Goal: Task Accomplishment & Management: Use online tool/utility

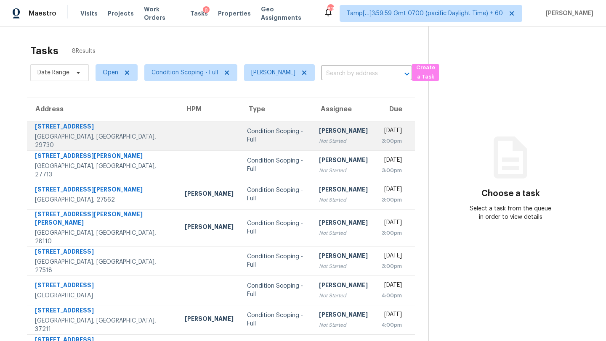
click at [319, 132] on div "[PERSON_NAME]" at bounding box center [343, 132] width 49 height 11
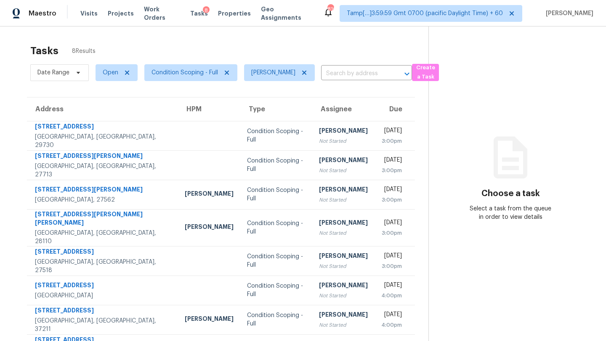
scroll to position [26, 0]
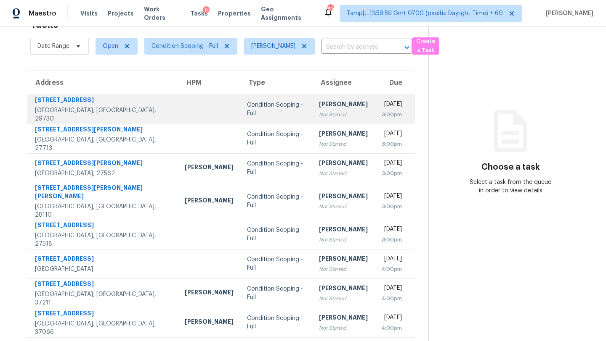
click at [320, 116] on div "Not Started" at bounding box center [343, 115] width 49 height 8
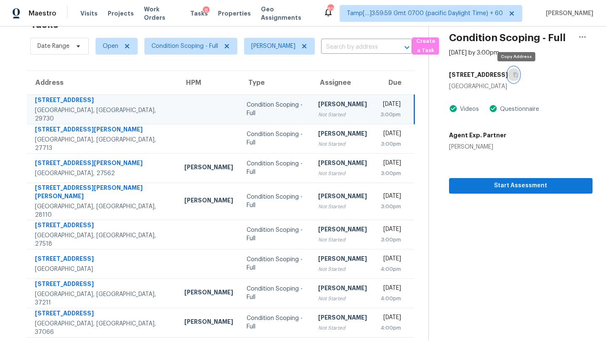
drag, startPoint x: 517, startPoint y: 78, endPoint x: 516, endPoint y: 11, distance: 66.4
click at [517, 77] on button "button" at bounding box center [513, 74] width 11 height 15
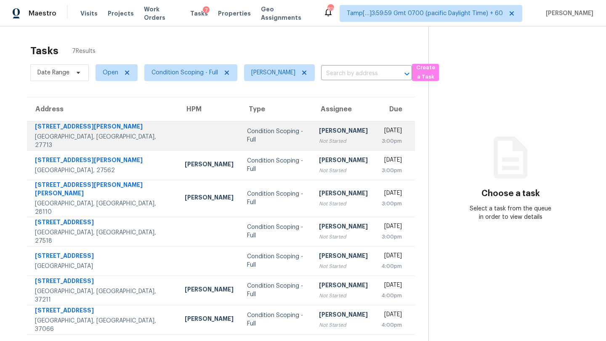
click at [265, 130] on td "Condition Scoping - Full" at bounding box center [276, 135] width 72 height 29
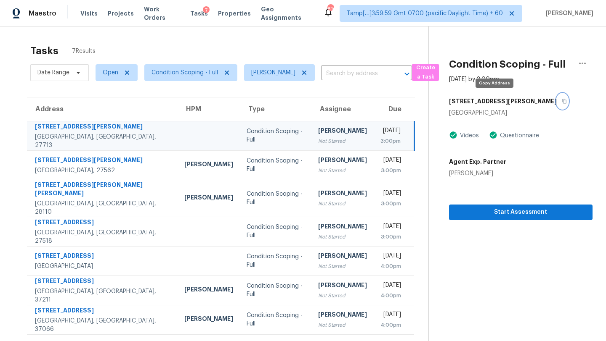
click at [556, 106] on button "button" at bounding box center [561, 101] width 11 height 15
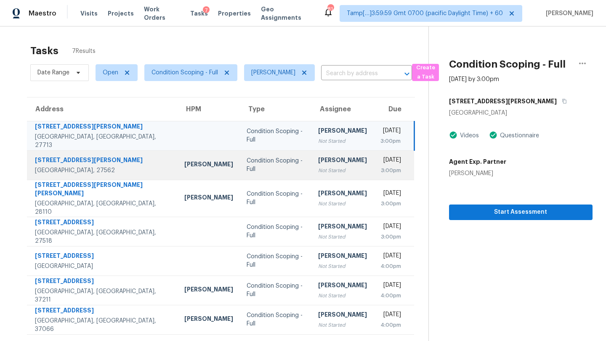
click at [373, 159] on td "Tue, Sep 2nd 2025 3:00pm" at bounding box center [393, 165] width 41 height 29
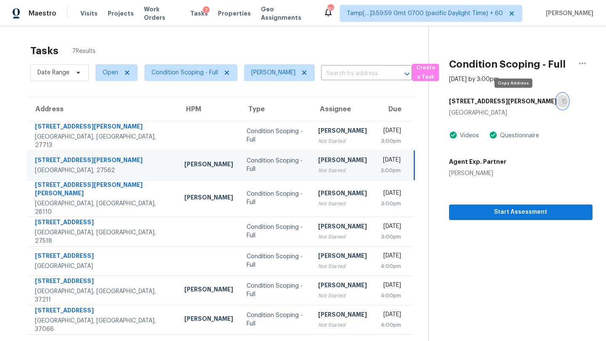
click at [556, 105] on button "button" at bounding box center [561, 101] width 11 height 15
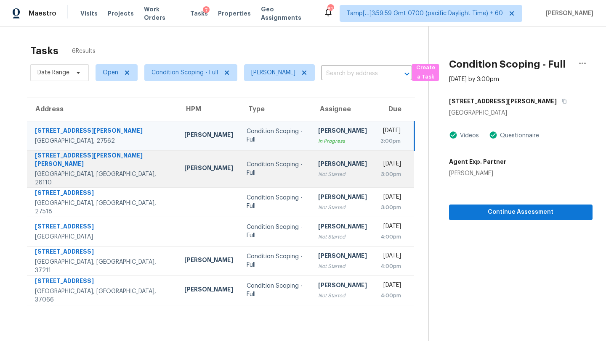
click at [318, 170] on div "Not Started" at bounding box center [342, 174] width 49 height 8
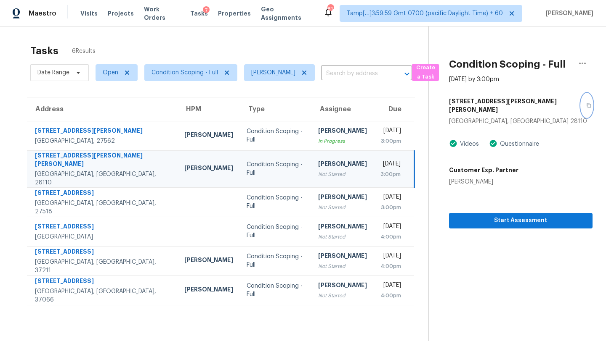
click at [586, 103] on icon "button" at bounding box center [588, 105] width 5 height 5
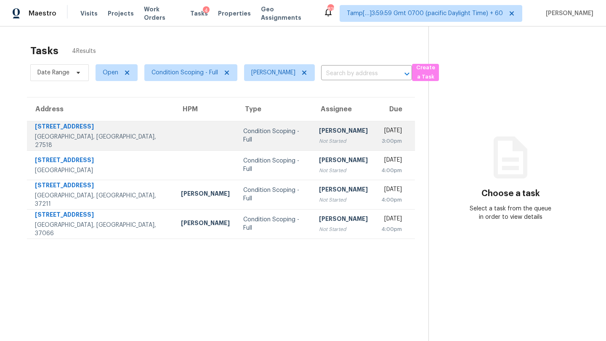
click at [319, 143] on div "Not Started" at bounding box center [343, 141] width 49 height 8
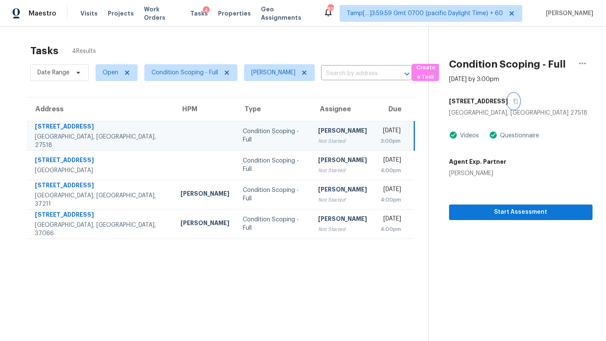
click at [513, 102] on icon "button" at bounding box center [515, 101] width 5 height 5
click at [373, 140] on td "Tue, Sep 2nd 2025 3:00pm" at bounding box center [393, 135] width 41 height 29
click at [582, 66] on icon "button" at bounding box center [582, 63] width 10 height 10
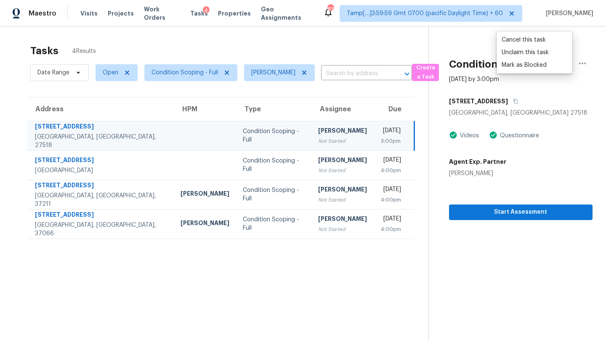
click at [267, 49] on div "Tasks 4 Results" at bounding box center [229, 51] width 398 height 22
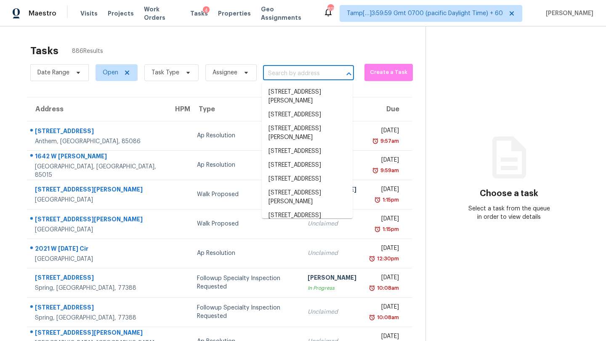
click at [289, 72] on input "text" at bounding box center [296, 73] width 67 height 13
paste input "[STREET_ADDRESS]"
type input "[STREET_ADDRESS]"
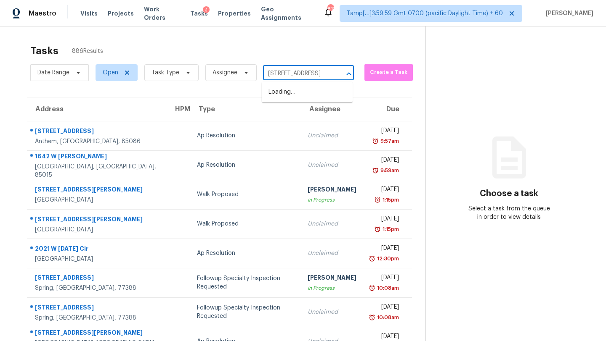
scroll to position [0, 24]
click at [291, 96] on li "100 Kirkfield Dr, Cary, NC 27518" at bounding box center [307, 92] width 91 height 14
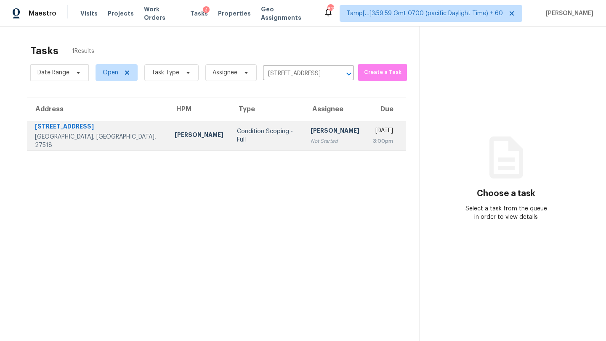
click at [310, 139] on div "Not Started" at bounding box center [334, 141] width 49 height 8
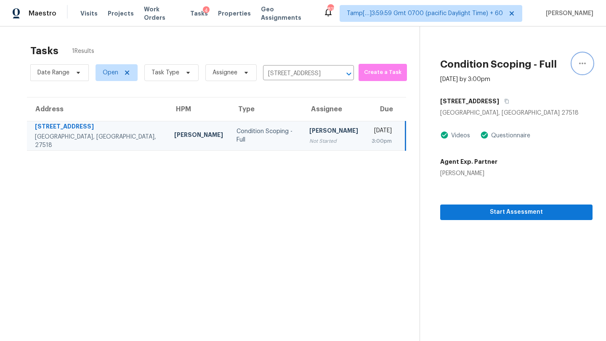
click at [586, 67] on icon "button" at bounding box center [582, 63] width 10 height 10
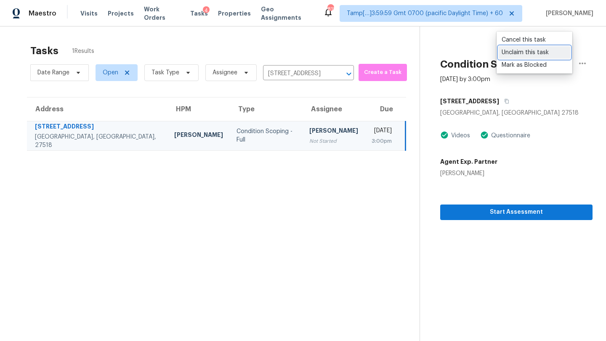
click at [545, 55] on div "Unclaim this task" at bounding box center [534, 52] width 66 height 8
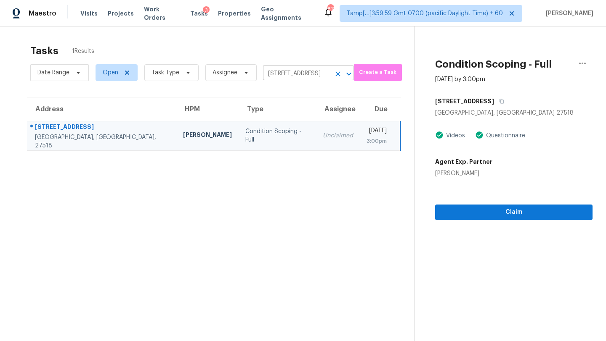
click at [300, 77] on input "100 Kirkfield Dr, Cary, NC 27518" at bounding box center [296, 73] width 67 height 13
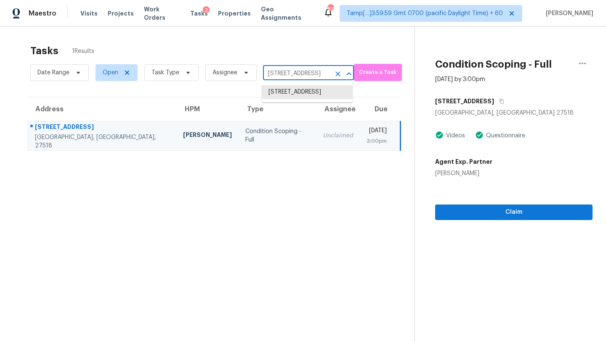
click at [300, 77] on input "100 Kirkfield Dr, Cary, NC 27518" at bounding box center [296, 73] width 67 height 13
paste input "82 Deer Run Rd, Cross Plains, TN 37049"
type input "82 Deer Run Rd, Cross Plains, TN 37049"
click at [299, 95] on li "82 Deer Run Rd, Cross Plains, TN 37049" at bounding box center [307, 92] width 91 height 14
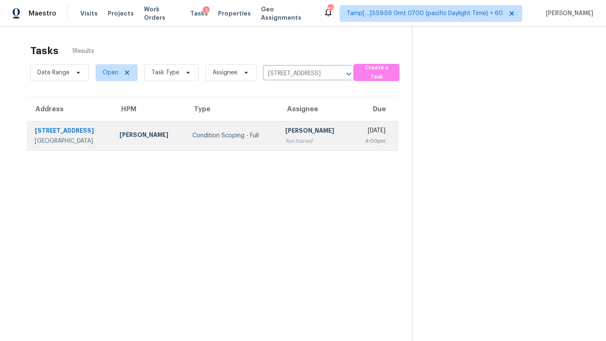
click at [293, 145] on td "Rajesh M Not Started" at bounding box center [314, 135] width 73 height 29
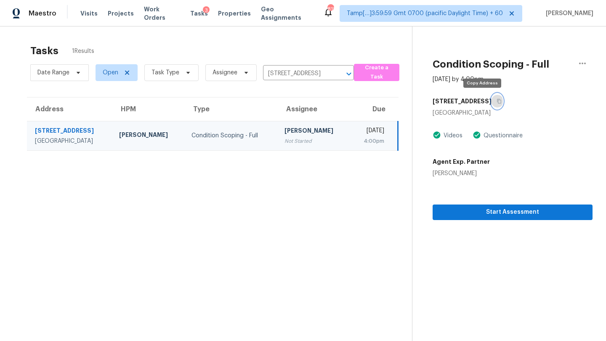
click at [491, 100] on button "button" at bounding box center [496, 101] width 11 height 15
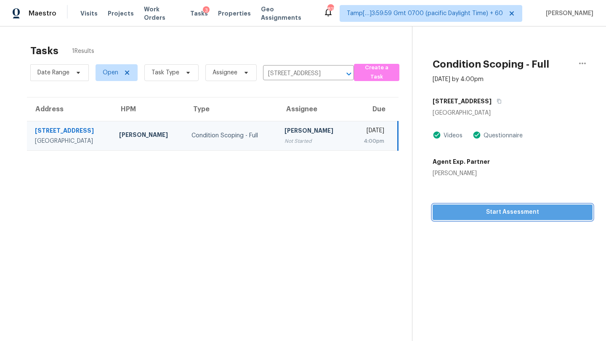
click at [493, 211] on span "Start Assessment" at bounding box center [512, 212] width 146 height 11
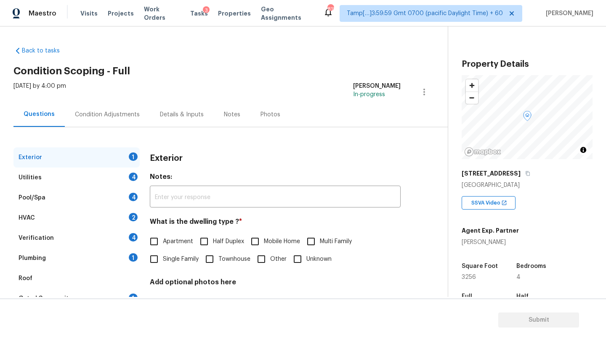
click at [511, 179] on div "82 Deer Run Rd" at bounding box center [526, 173] width 131 height 15
click at [524, 176] on button "button" at bounding box center [528, 174] width 8 height 8
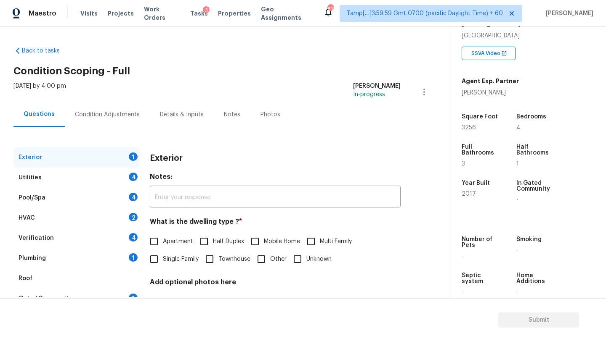
scroll to position [163, 0]
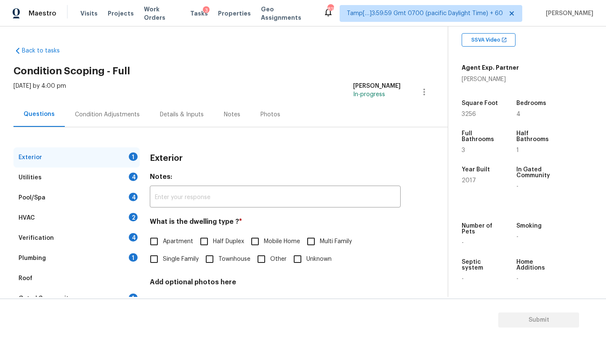
click at [159, 264] on input "Single Family" at bounding box center [154, 260] width 18 height 18
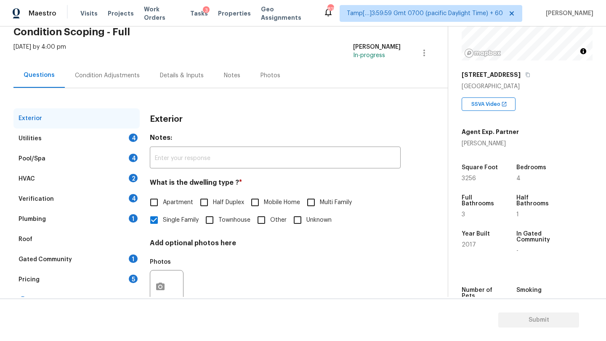
scroll to position [88, 0]
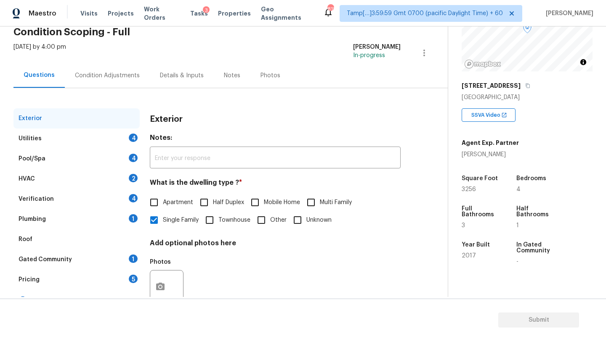
click at [145, 212] on input "Single Family" at bounding box center [154, 221] width 18 height 18
click at [158, 222] on input "Single Family" at bounding box center [154, 221] width 18 height 18
checkbox input "true"
click at [132, 257] on div "1" at bounding box center [133, 259] width 9 height 8
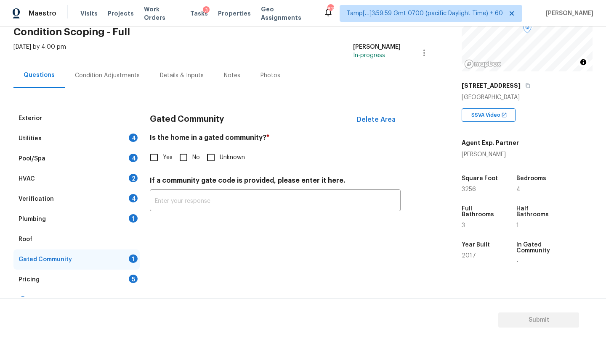
click at [183, 156] on input "No" at bounding box center [184, 158] width 18 height 18
checkbox input "true"
click at [125, 279] on div "Pricing 5" at bounding box center [76, 280] width 126 height 20
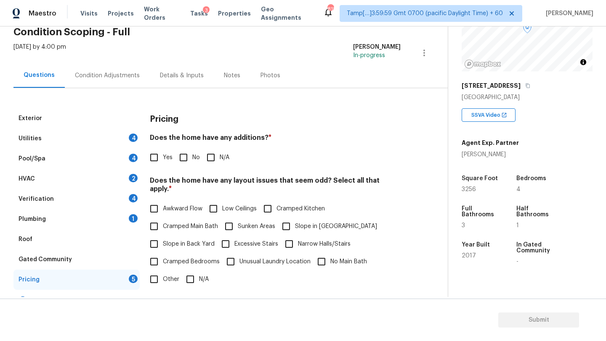
click at [180, 160] on input "No" at bounding box center [184, 158] width 18 height 18
checkbox input "true"
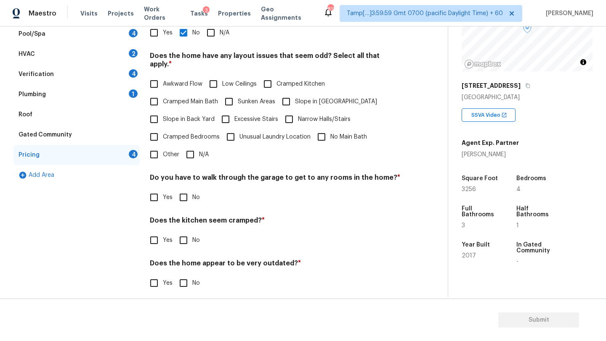
scroll to position [163, 0]
click at [188, 147] on input "N/A" at bounding box center [190, 156] width 18 height 18
checkbox input "true"
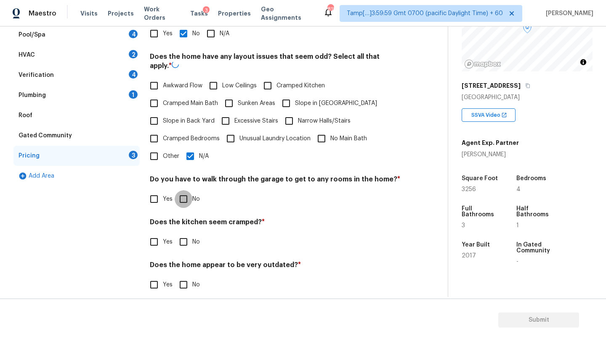
click at [188, 193] on input "No" at bounding box center [184, 199] width 18 height 18
checkbox input "true"
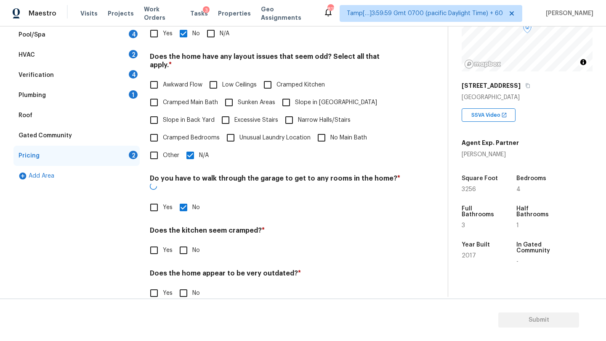
click at [188, 243] on div "Pricing Does the home have any additions? * Yes No N/A Does the home have any l…" at bounding box center [275, 148] width 251 height 328
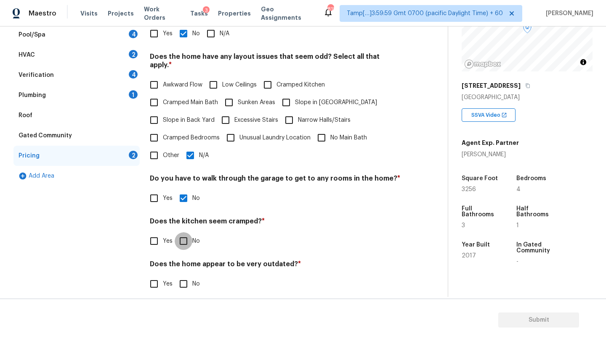
click at [188, 235] on input "No" at bounding box center [184, 242] width 18 height 18
checkbox input "true"
click at [188, 278] on input "No" at bounding box center [184, 285] width 18 height 18
checkbox input "true"
click at [80, 108] on div "Roof" at bounding box center [76, 116] width 126 height 20
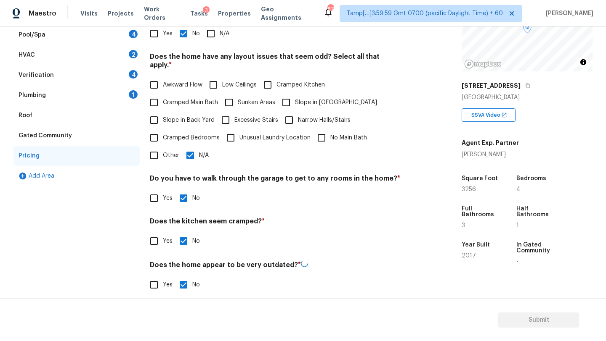
scroll to position [55, 0]
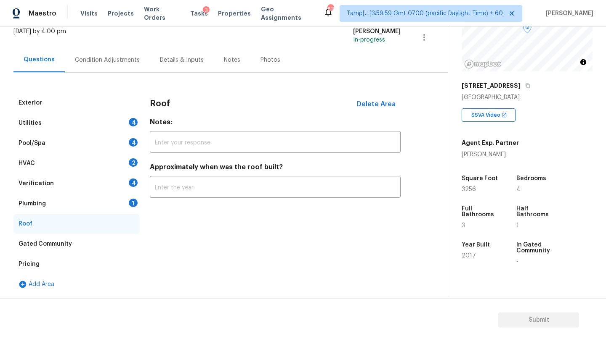
click at [50, 201] on div "Plumbing 1" at bounding box center [76, 204] width 126 height 20
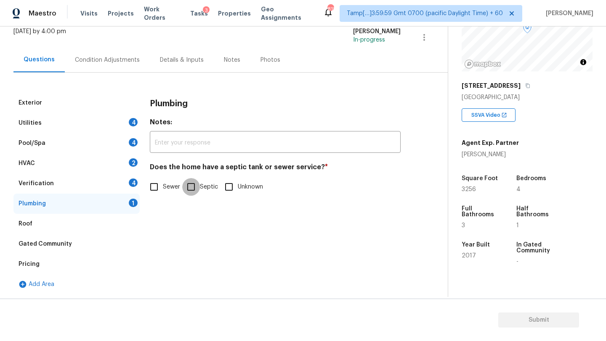
click at [195, 189] on input "Septic" at bounding box center [191, 187] width 18 height 18
checkbox input "true"
click at [45, 227] on div "Roof" at bounding box center [76, 224] width 126 height 20
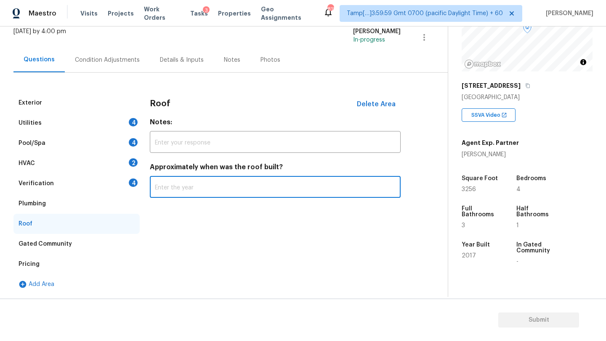
click at [194, 193] on input "text" at bounding box center [275, 188] width 251 height 20
type input "2017"
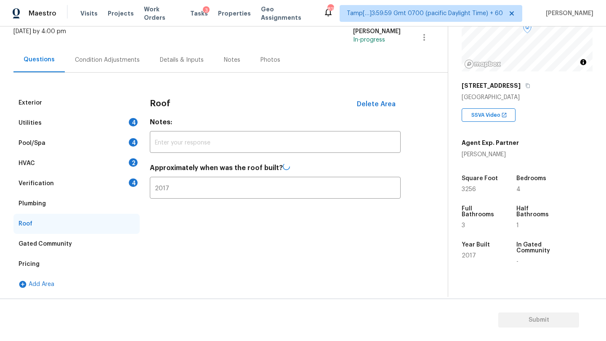
click at [93, 184] on div "Verification 4" at bounding box center [76, 184] width 126 height 20
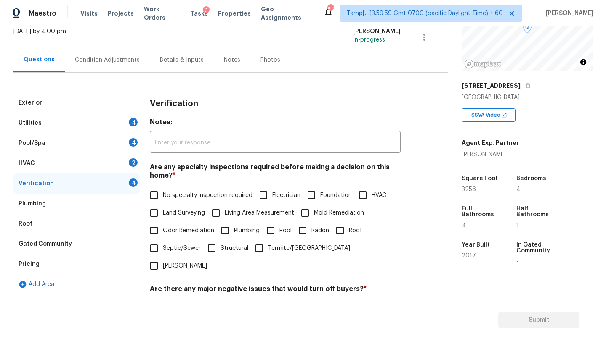
click at [184, 194] on span "No specialty inspection required" at bounding box center [208, 195] width 90 height 9
click at [163, 194] on input "No specialty inspection required" at bounding box center [154, 196] width 18 height 18
checkbox input "true"
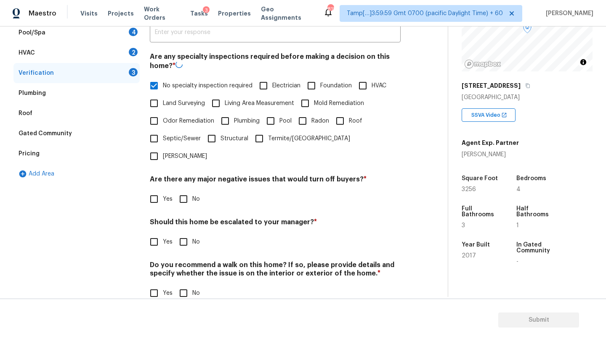
scroll to position [164, 0]
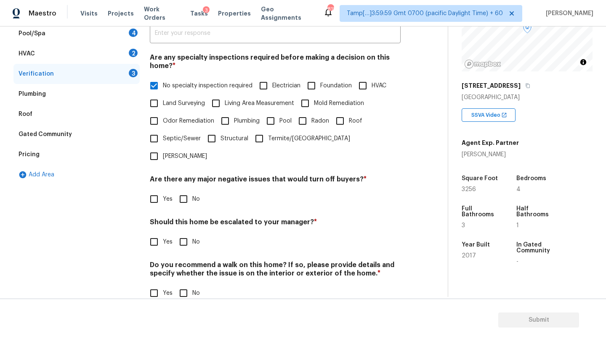
click at [194, 195] on span "No" at bounding box center [196, 199] width 8 height 9
click at [192, 190] on input "No" at bounding box center [184, 199] width 18 height 18
checkbox input "true"
click at [187, 233] on input "No" at bounding box center [184, 242] width 18 height 18
checkbox input "true"
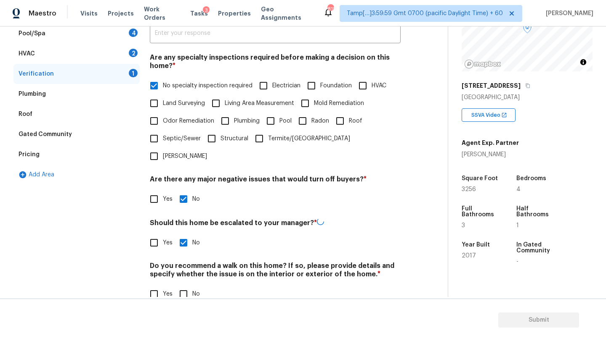
click at [187, 286] on input "No" at bounding box center [184, 295] width 18 height 18
checkbox input "true"
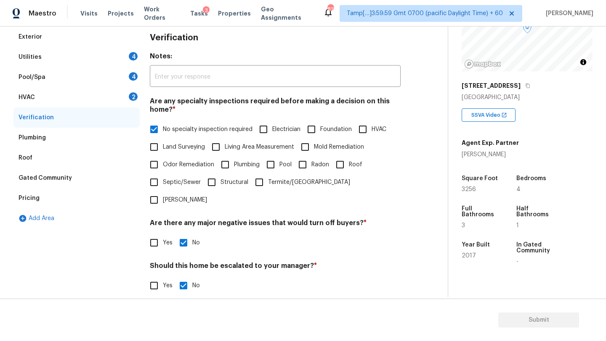
scroll to position [64, 0]
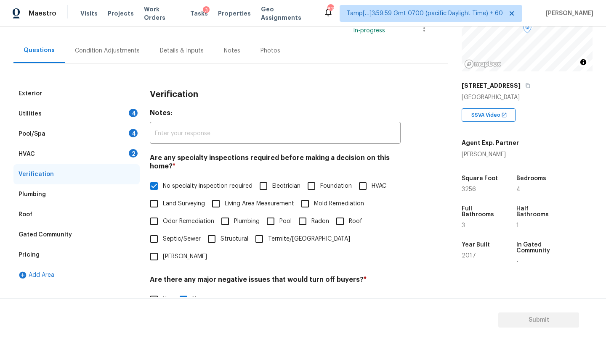
click at [95, 151] on div "HVAC 2" at bounding box center [76, 154] width 126 height 20
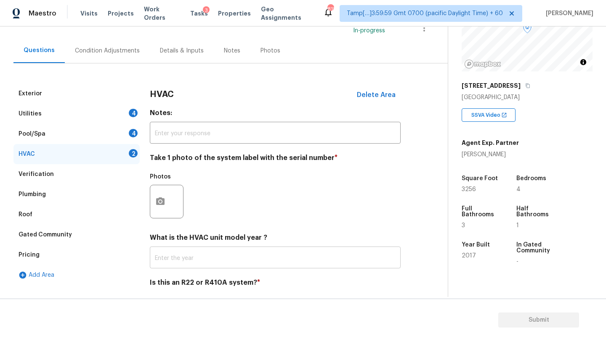
click at [167, 251] on input "text" at bounding box center [275, 259] width 251 height 20
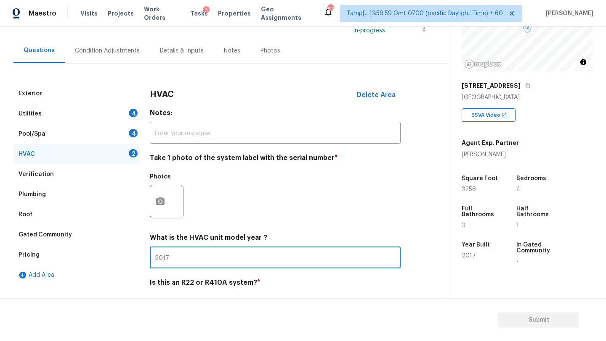
scroll to position [91, 0]
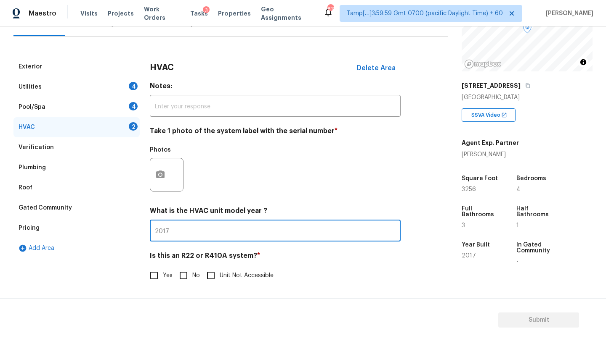
type input "2017"
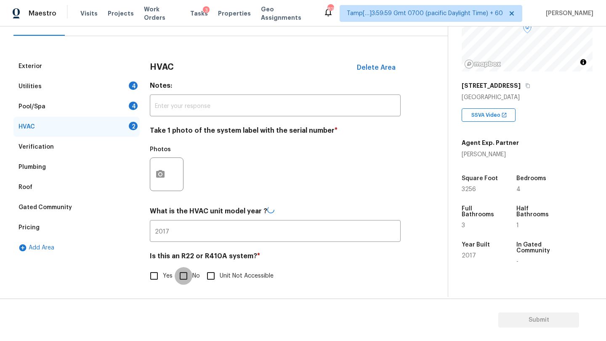
click at [185, 274] on input "No" at bounding box center [184, 276] width 18 height 18
checkbox input "true"
click at [59, 111] on div "Pool/Spa 4" at bounding box center [76, 107] width 126 height 20
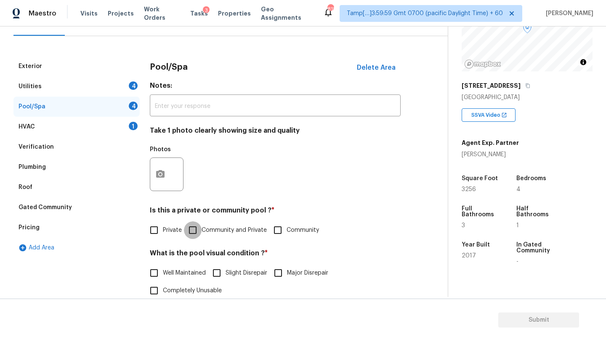
click at [199, 227] on input "Community and Private" at bounding box center [193, 231] width 18 height 18
checkbox input "true"
click at [171, 236] on label "Private" at bounding box center [163, 231] width 37 height 18
click at [163, 236] on input "Private" at bounding box center [154, 231] width 18 height 18
checkbox input "true"
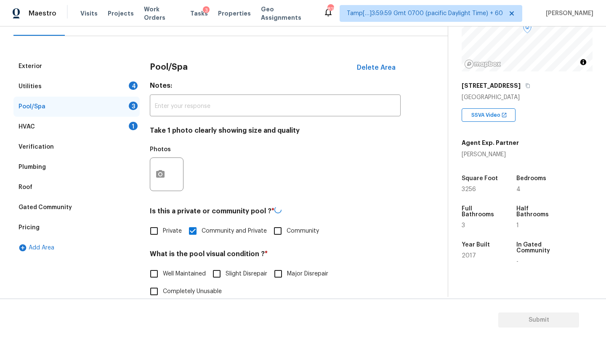
checkbox input "false"
click at [174, 279] on label "Well Maintained" at bounding box center [175, 274] width 61 height 18
click at [163, 279] on input "Well Maintained" at bounding box center [154, 274] width 18 height 18
checkbox input "true"
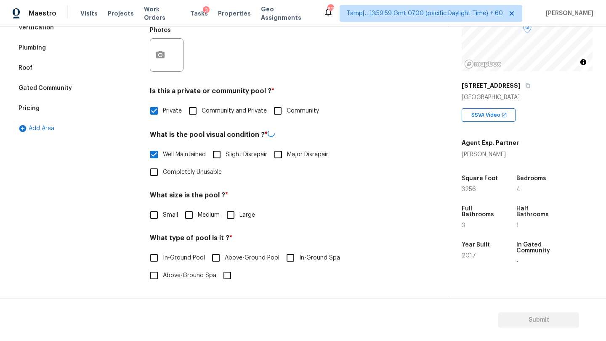
scroll to position [210, 0]
click at [186, 218] on input "Medium" at bounding box center [189, 215] width 18 height 18
checkbox input "true"
click at [182, 259] on span "In-Ground Pool" at bounding box center [184, 259] width 42 height 9
click at [163, 259] on input "In-Ground Pool" at bounding box center [154, 259] width 18 height 18
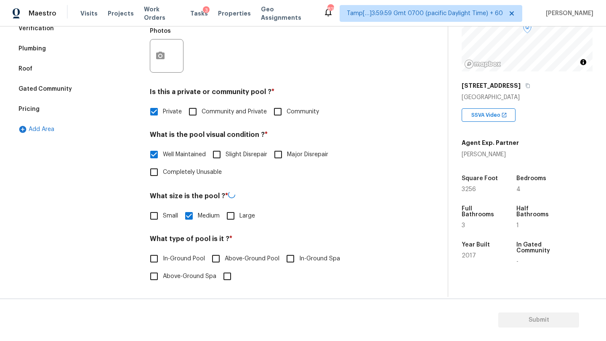
checkbox input "true"
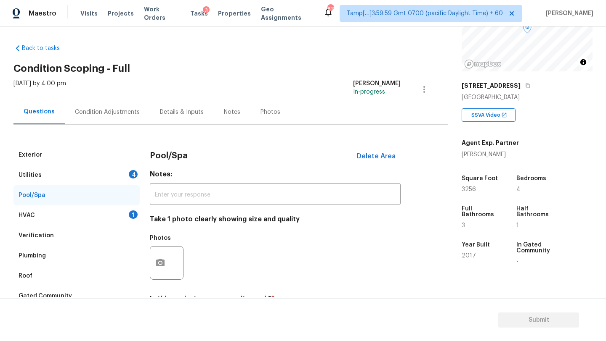
scroll to position [0, 0]
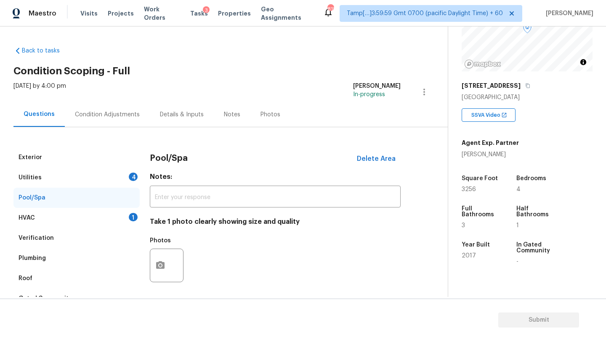
click at [74, 176] on div "Utilities 4" at bounding box center [76, 178] width 126 height 20
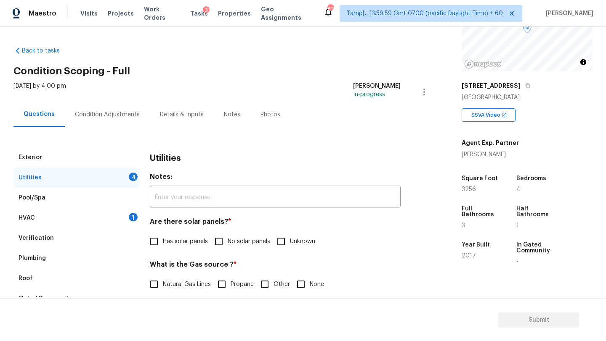
click at [220, 246] on input "No solar panels" at bounding box center [219, 242] width 18 height 18
checkbox input "true"
click at [190, 287] on span "Natural Gas Lines" at bounding box center [187, 285] width 48 height 9
click at [163, 287] on input "Natural Gas Lines" at bounding box center [154, 286] width 18 height 18
checkbox input "true"
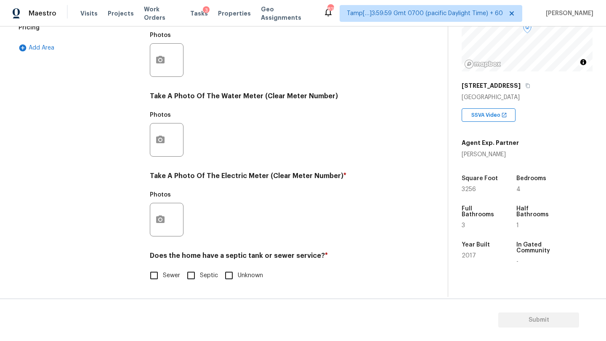
click at [171, 283] on label "Sewer" at bounding box center [162, 276] width 35 height 18
click at [163, 283] on input "Sewer" at bounding box center [154, 276] width 18 height 18
checkbox input "true"
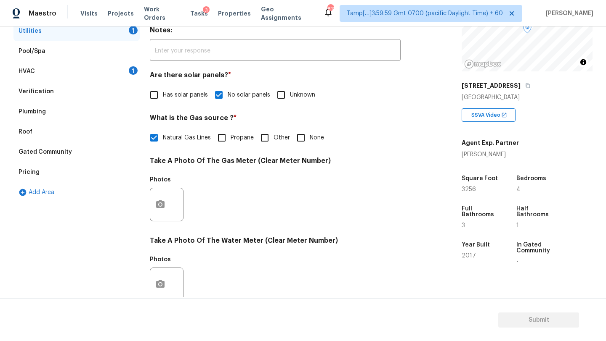
scroll to position [83, 0]
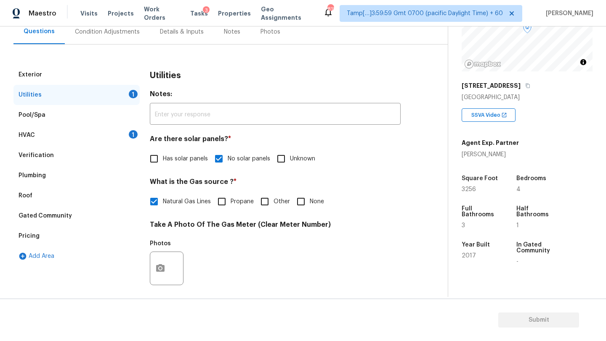
click at [95, 41] on div "Condition Adjustments" at bounding box center [107, 31] width 85 height 25
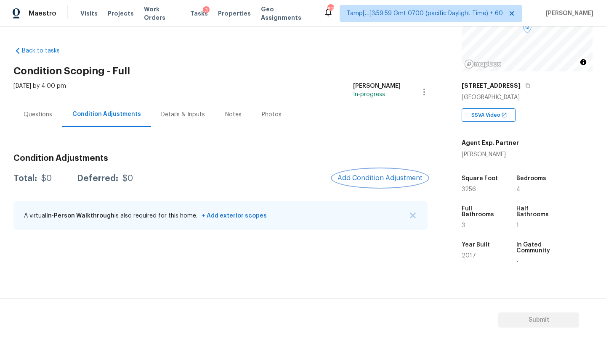
click at [373, 184] on button "Add Condition Adjustment" at bounding box center [379, 178] width 95 height 18
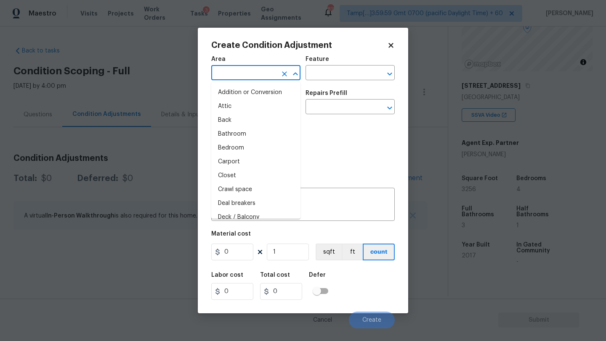
click at [233, 79] on input "text" at bounding box center [244, 73] width 66 height 13
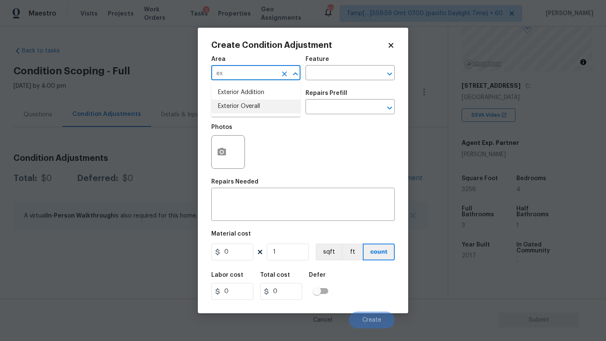
click at [246, 107] on li "Exterior Overall" at bounding box center [255, 107] width 89 height 14
type input "Exterior Overall"
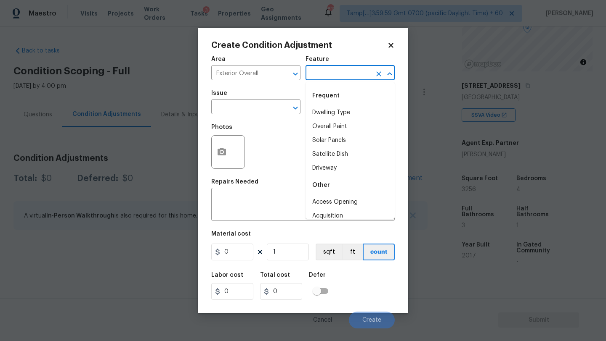
click at [339, 71] on input "text" at bounding box center [338, 73] width 66 height 13
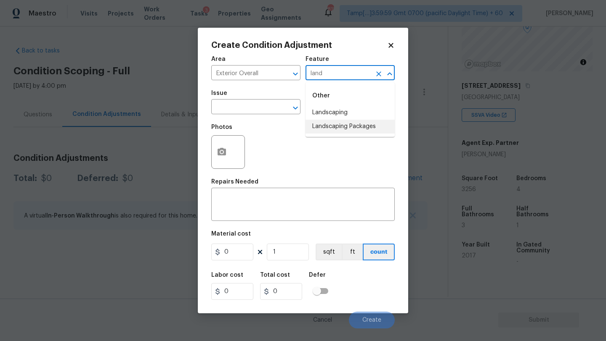
click at [339, 131] on li "Landscaping Packages" at bounding box center [349, 127] width 89 height 14
type input "Landscaping Packages"
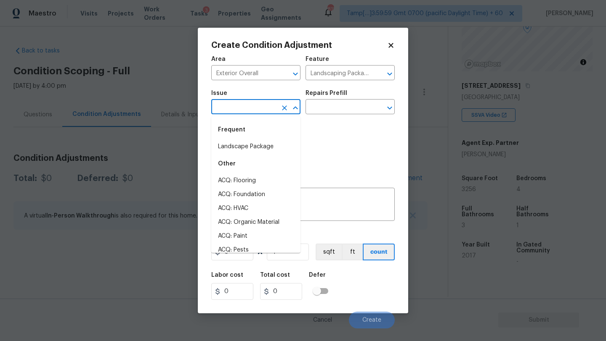
click at [254, 111] on input "text" at bounding box center [244, 107] width 66 height 13
click at [253, 147] on li "Landscape Package" at bounding box center [255, 147] width 89 height 14
type input "Landscape Package"
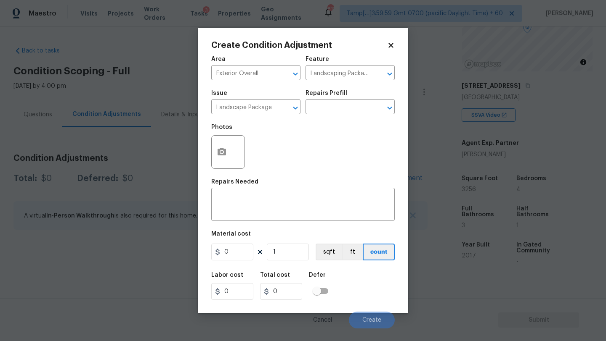
click at [341, 118] on div "Issue Landscape Package ​ Repairs Prefill ​" at bounding box center [302, 102] width 183 height 34
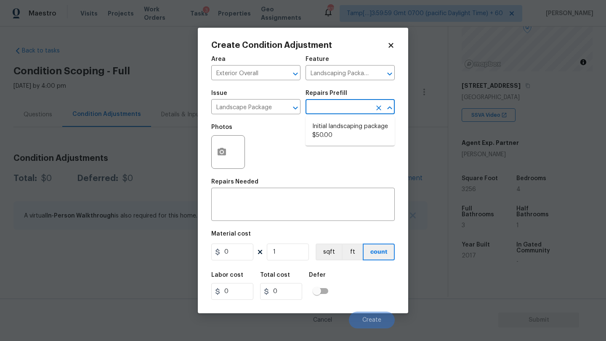
click at [348, 105] on input "text" at bounding box center [338, 107] width 66 height 13
click at [345, 133] on li "Initial landscaping package $50.00" at bounding box center [349, 131] width 89 height 23
type input "Home Readiness Packages"
type textarea "Mowing of grass up to 6" in height. Mow, edge along driveways & sidewalks, trim…"
type input "50"
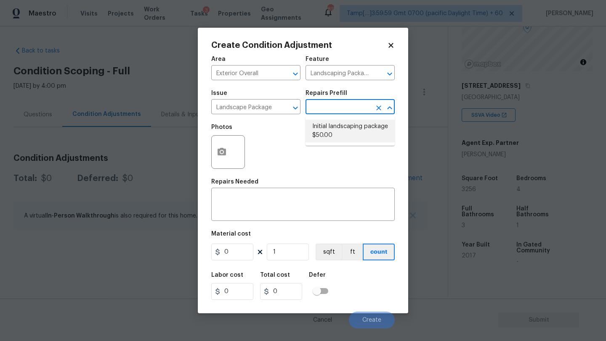
type input "50"
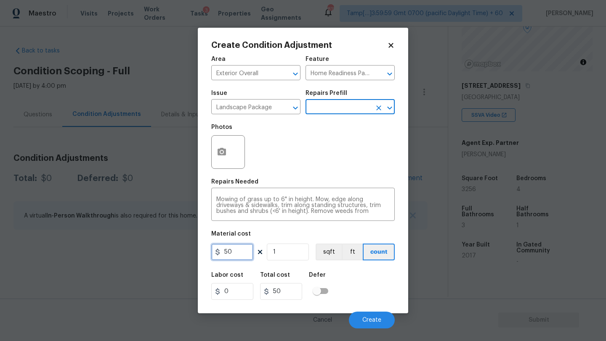
click at [241, 255] on input "50" at bounding box center [232, 252] width 42 height 17
type input "300"
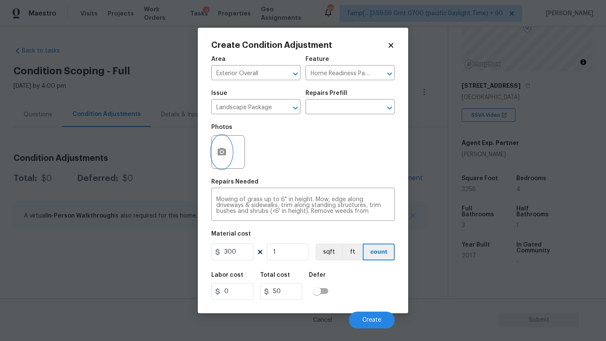
type input "300"
click at [220, 156] on icon "button" at bounding box center [221, 152] width 8 height 8
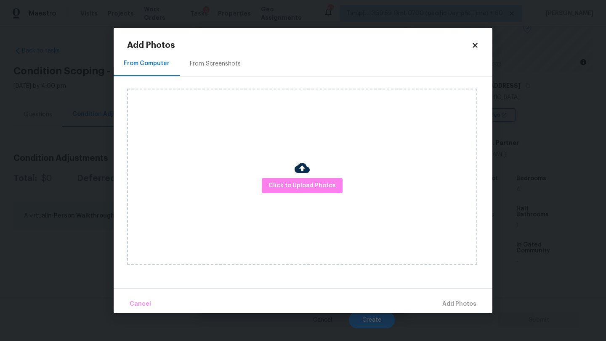
click at [222, 75] on div "From Screenshots" at bounding box center [215, 63] width 71 height 25
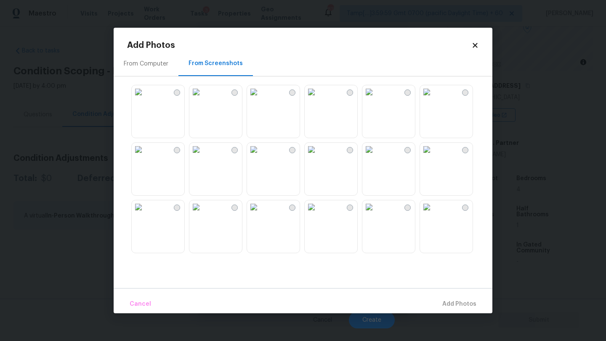
click at [145, 99] on img at bounding box center [138, 91] width 13 height 13
click at [256, 99] on img at bounding box center [253, 91] width 13 height 13
click at [318, 99] on img at bounding box center [310, 91] width 13 height 13
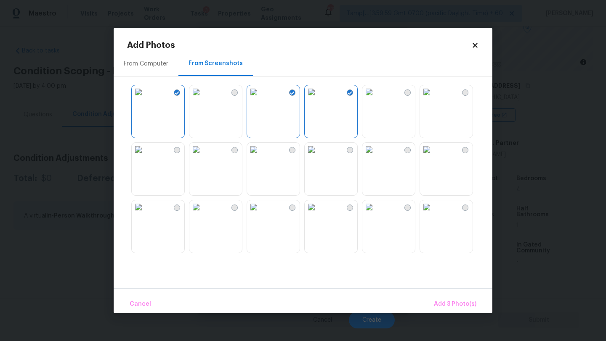
click at [376, 99] on img at bounding box center [368, 91] width 13 height 13
click at [260, 156] on img at bounding box center [253, 149] width 13 height 13
click at [433, 156] on img at bounding box center [426, 149] width 13 height 13
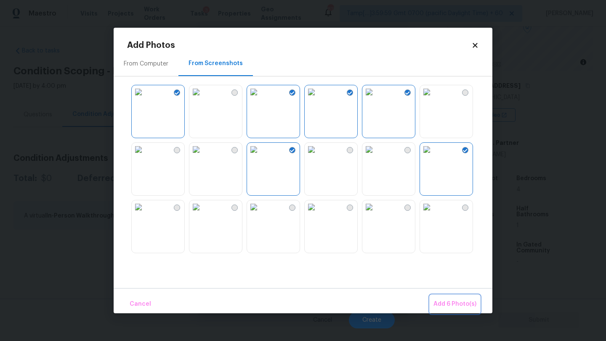
click at [461, 307] on span "Add 6 Photo(s)" at bounding box center [454, 304] width 43 height 11
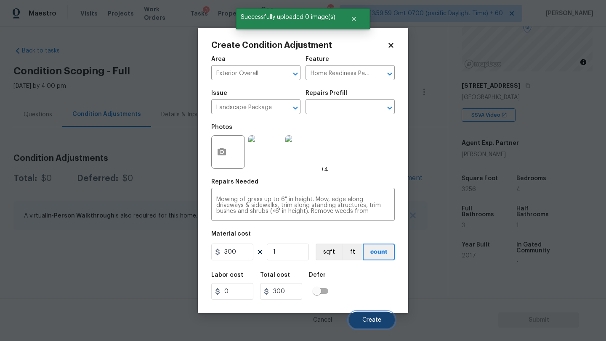
click at [376, 323] on span "Create" at bounding box center [371, 320] width 19 height 6
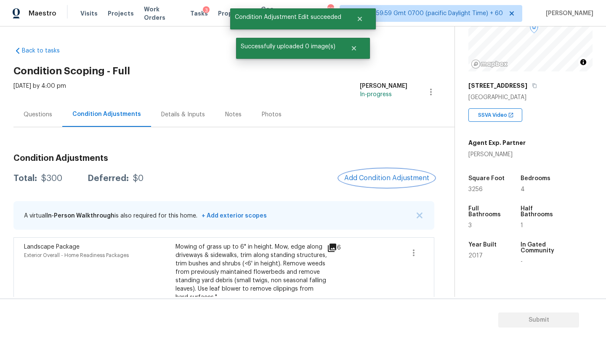
click at [383, 183] on button "Add Condition Adjustment" at bounding box center [386, 178] width 95 height 18
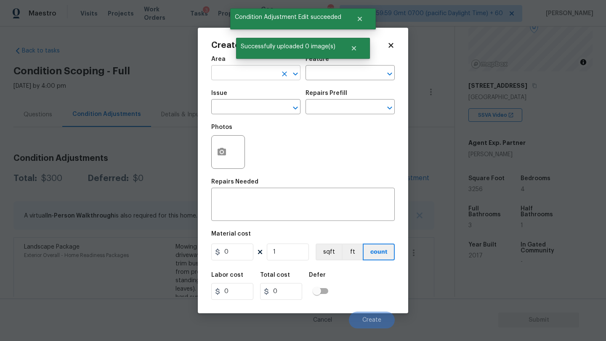
click at [242, 73] on input "text" at bounding box center [244, 73] width 66 height 13
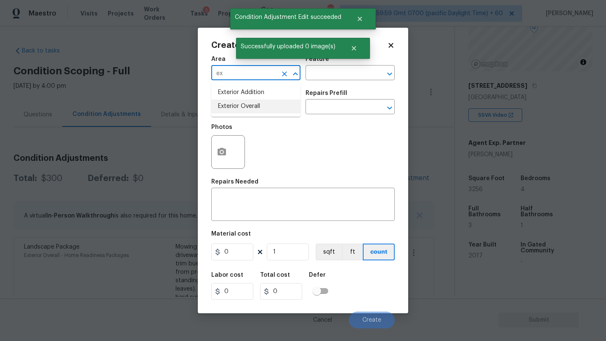
click at [255, 112] on li "Exterior Overall" at bounding box center [255, 107] width 89 height 14
type input "Exterior Overall"
click at [320, 79] on input "text" at bounding box center [338, 73] width 66 height 13
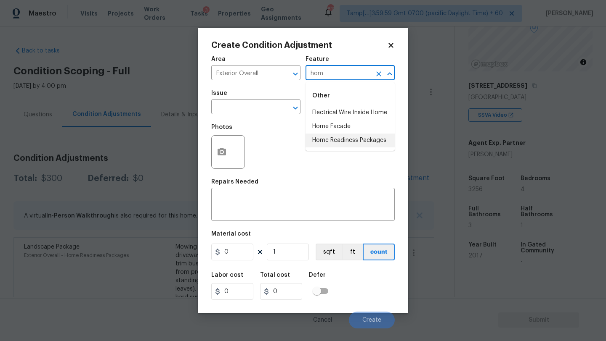
click at [333, 145] on li "Home Readiness Packages" at bounding box center [349, 141] width 89 height 14
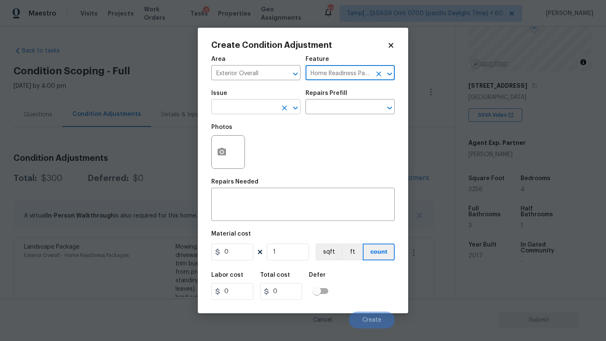
type input "Home Readiness Packages"
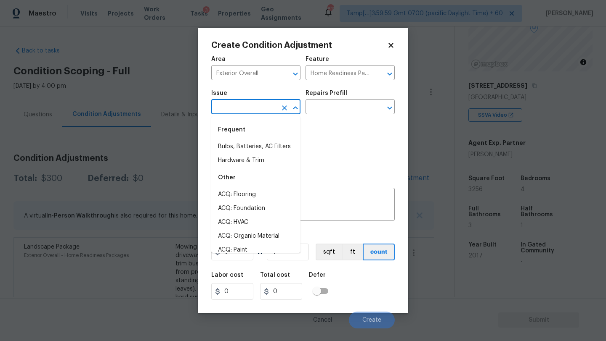
click at [245, 105] on input "text" at bounding box center [244, 107] width 66 height 13
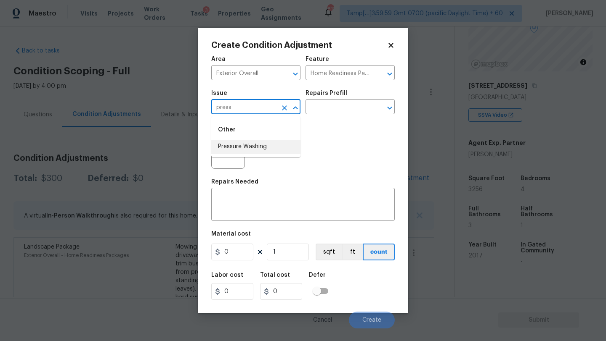
click at [245, 144] on li "Pressure Washing" at bounding box center [255, 147] width 89 height 14
type input "Pressure Washing"
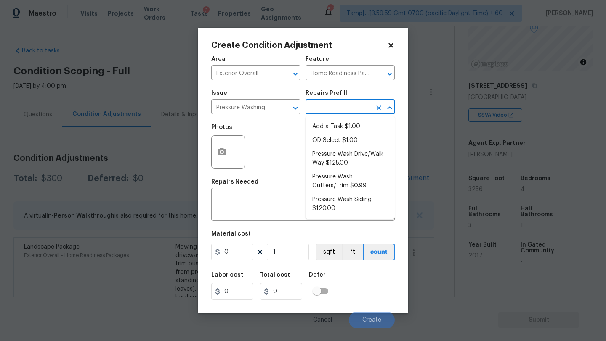
click at [342, 108] on input "text" at bounding box center [338, 107] width 66 height 13
click at [343, 159] on li "Pressure Wash Drive/Walk Way $125.00" at bounding box center [349, 159] width 89 height 23
type input "Siding"
type textarea "Pressure wash the driveways/walkways as directed by the PM. Ensure that all deb…"
type input "125"
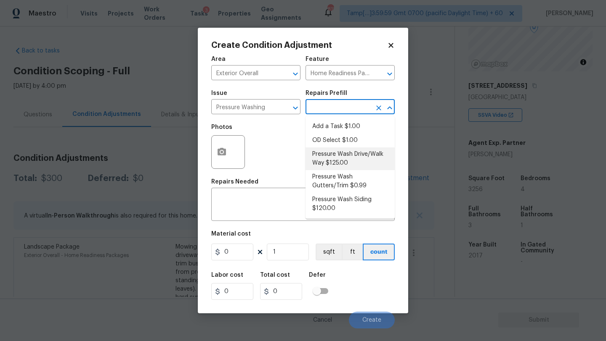
type input "125"
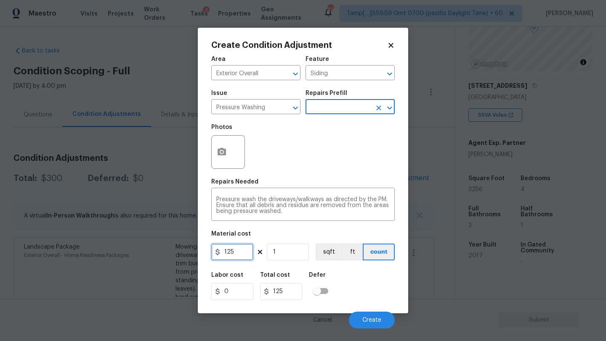
click at [248, 257] on input "125" at bounding box center [232, 252] width 42 height 17
type input "400"
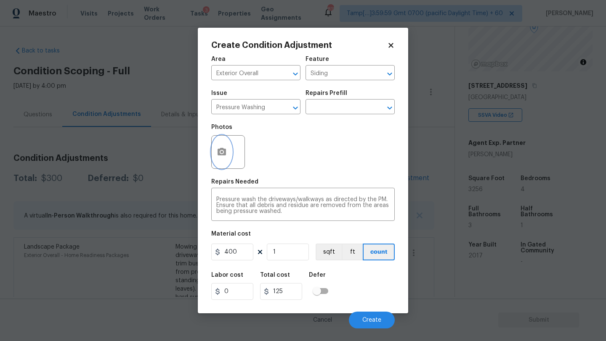
type input "400"
click at [226, 159] on button "button" at bounding box center [222, 152] width 20 height 33
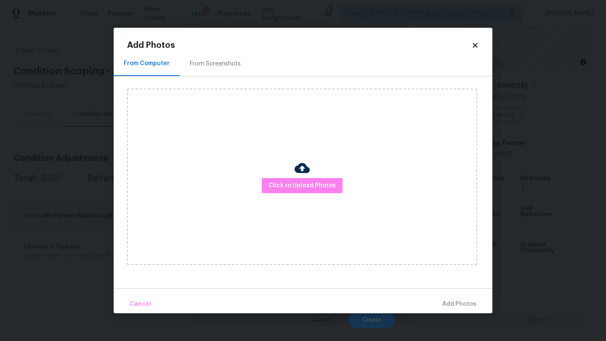
click at [217, 71] on div "From Screenshots" at bounding box center [215, 63] width 71 height 25
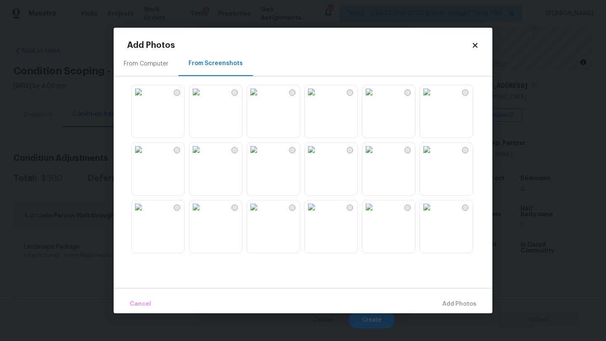
click at [148, 68] on div "From Computer" at bounding box center [146, 63] width 65 height 25
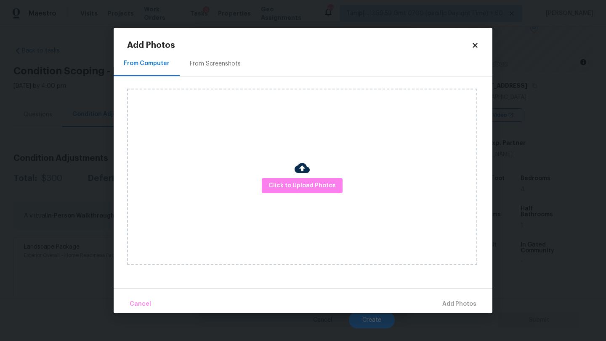
click at [481, 47] on div "Add Photos From Computer From Screenshots Click to Upload Photos Cancel Add Pho…" at bounding box center [303, 171] width 378 height 286
click at [475, 47] on icon at bounding box center [475, 46] width 8 height 8
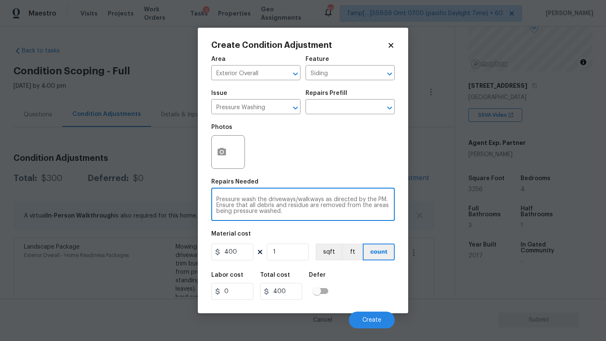
drag, startPoint x: 328, startPoint y: 201, endPoint x: 338, endPoint y: 214, distance: 16.8
click at [338, 214] on textarea "Pressure wash the driveways/walkways as directed by the PM. Ensure that all deb…" at bounding box center [302, 206] width 173 height 18
type textarea "Pressure wash the driveways/walkways and sidings"
click at [379, 299] on div "Labor cost 0 Total cost 400 Defer" at bounding box center [302, 286] width 183 height 38
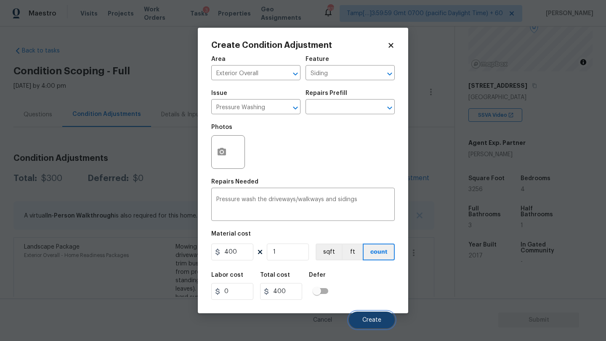
click at [379, 320] on span "Create" at bounding box center [371, 320] width 19 height 6
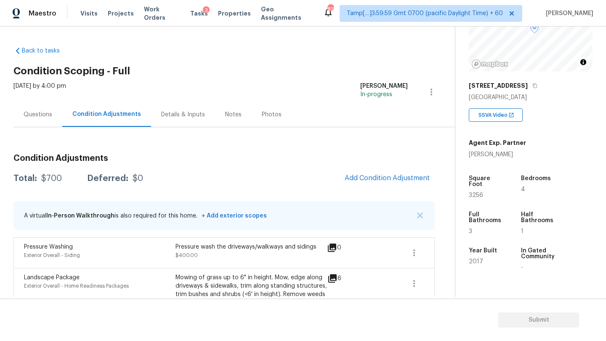
drag, startPoint x: 48, startPoint y: 103, endPoint x: 47, endPoint y: 115, distance: 12.3
click at [48, 103] on div "Questions" at bounding box center [37, 114] width 49 height 25
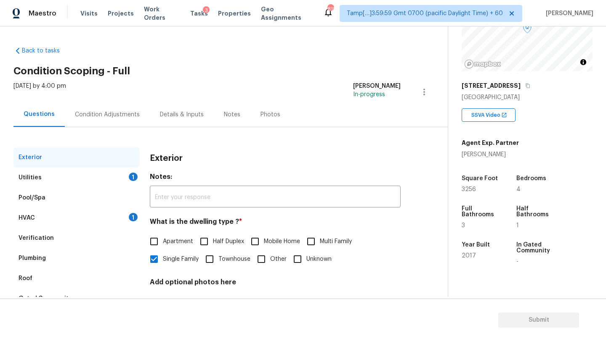
drag, startPoint x: 43, startPoint y: 181, endPoint x: 71, endPoint y: 185, distance: 27.5
click at [43, 181] on div "Utilities 1" at bounding box center [76, 178] width 126 height 20
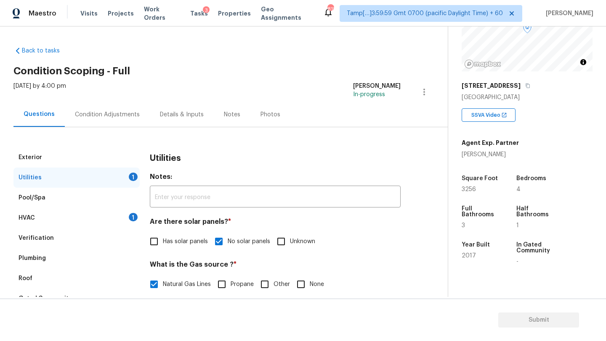
scroll to position [291, 0]
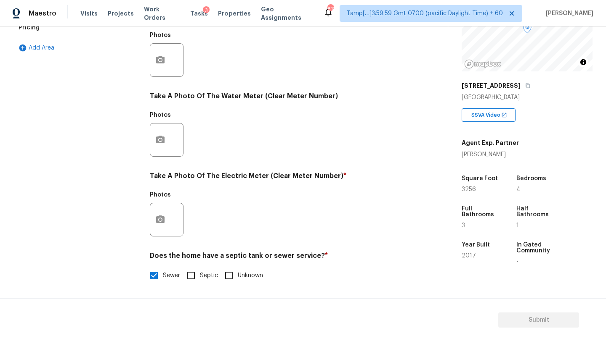
click at [198, 278] on input "Septic" at bounding box center [191, 276] width 18 height 18
checkbox input "true"
checkbox input "false"
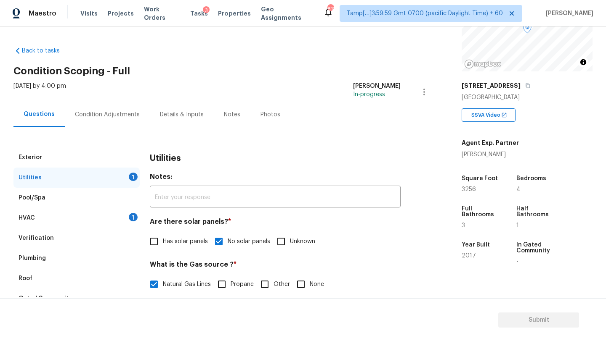
click at [110, 108] on div "Condition Adjustments" at bounding box center [107, 114] width 85 height 25
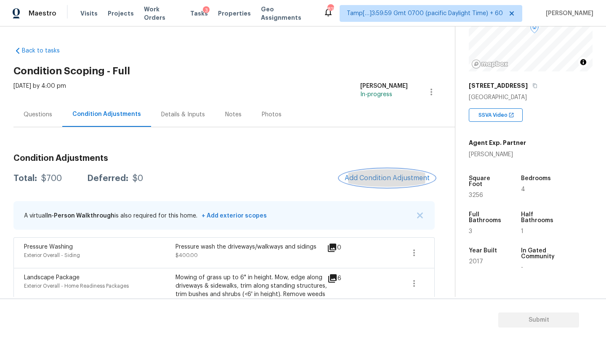
click at [376, 180] on span "Add Condition Adjustment" at bounding box center [386, 179] width 85 height 8
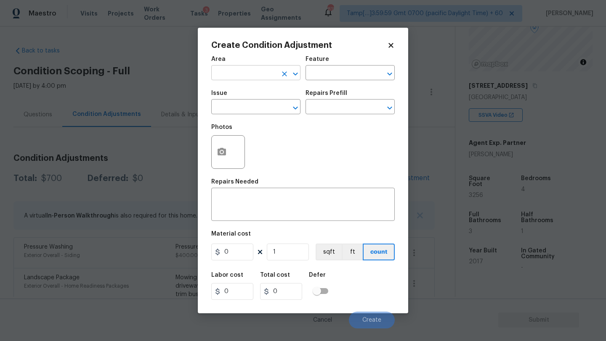
click at [256, 77] on input "text" at bounding box center [244, 73] width 66 height 13
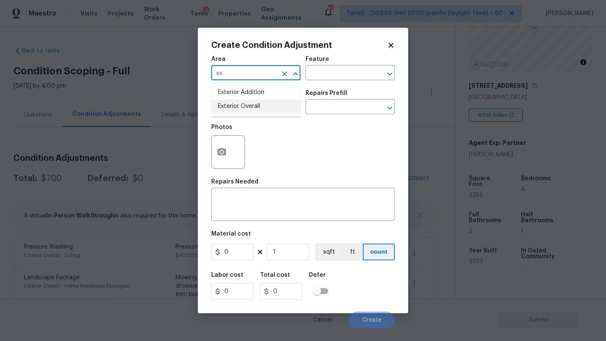
click at [262, 109] on li "Exterior Overall" at bounding box center [255, 107] width 89 height 14
type input "Exterior Overall"
click at [330, 74] on input "text" at bounding box center [338, 73] width 66 height 13
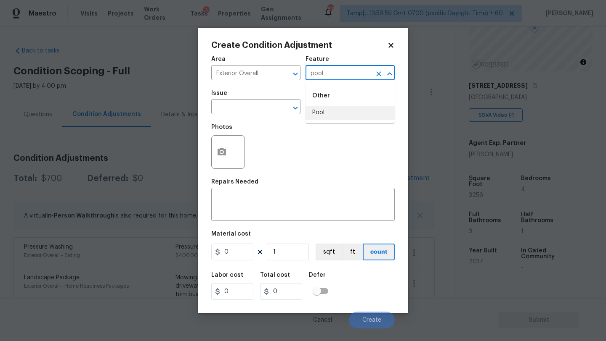
drag, startPoint x: 322, startPoint y: 115, endPoint x: 259, endPoint y: 115, distance: 62.2
click at [315, 115] on li "Pool" at bounding box center [349, 113] width 89 height 14
type input "Pool"
click at [252, 115] on span "Issue ​" at bounding box center [255, 102] width 89 height 34
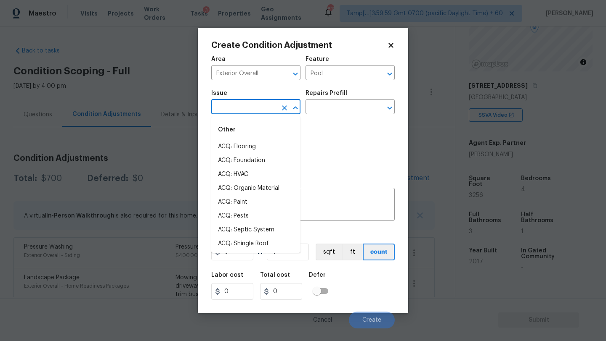
click at [251, 108] on input "text" at bounding box center [244, 107] width 66 height 13
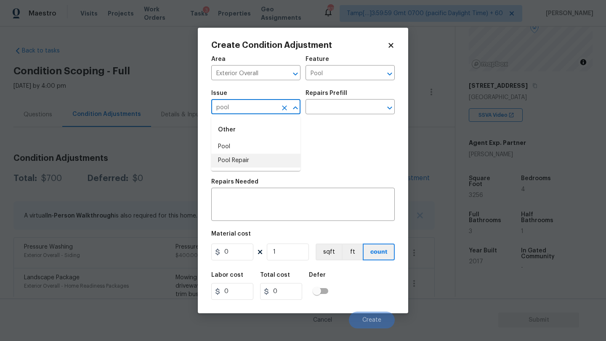
click at [248, 156] on li "Pool Repair" at bounding box center [255, 161] width 89 height 14
type input "Pool Repair"
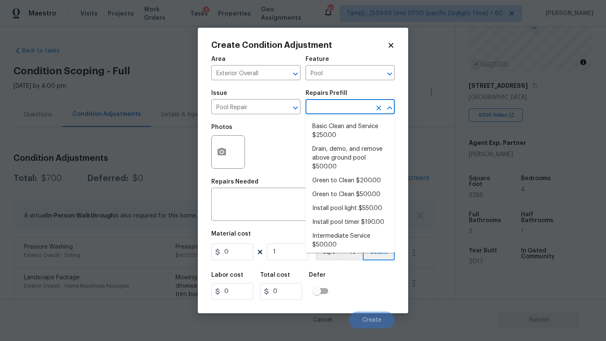
click at [325, 103] on input "text" at bounding box center [338, 107] width 66 height 13
click at [326, 125] on li "Basic Clean and Service $250.00" at bounding box center [349, 131] width 89 height 23
type textarea "basic clean and service, balance chems, repair minor leaks at equipment, etc"
type input "250"
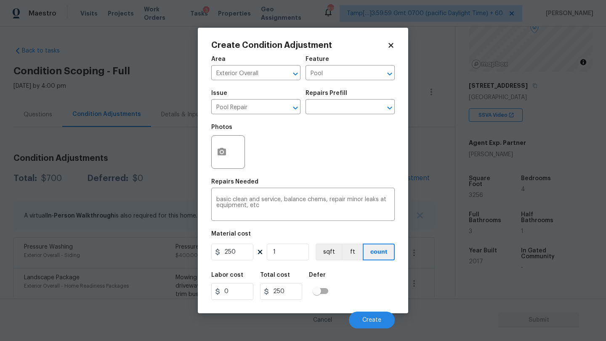
click at [358, 312] on div "Cancel Create" at bounding box center [302, 317] width 183 height 24
click at [360, 315] on button "Create" at bounding box center [372, 320] width 46 height 17
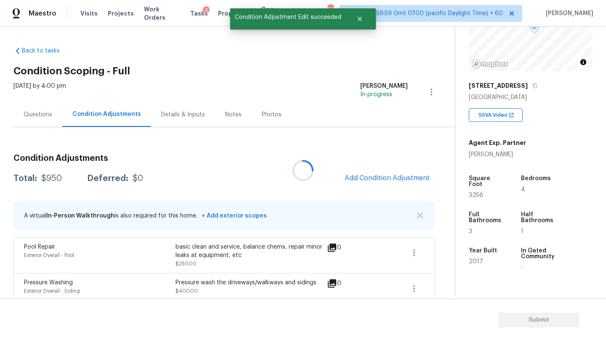
click at [394, 178] on div at bounding box center [303, 170] width 606 height 341
click at [394, 178] on span "Add Condition Adjustment" at bounding box center [386, 179] width 85 height 8
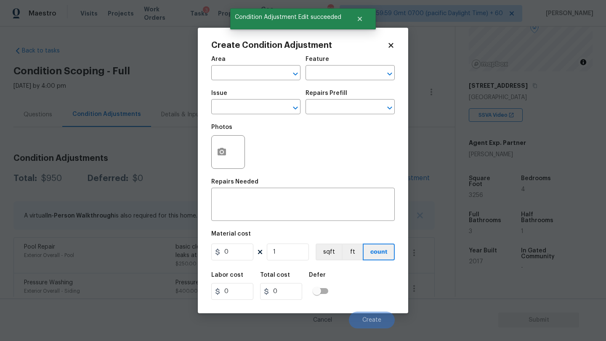
click at [246, 66] on div "Area" at bounding box center [255, 61] width 89 height 11
click at [246, 82] on span "Area ​" at bounding box center [255, 68] width 89 height 34
click at [248, 74] on input "text" at bounding box center [244, 73] width 66 height 13
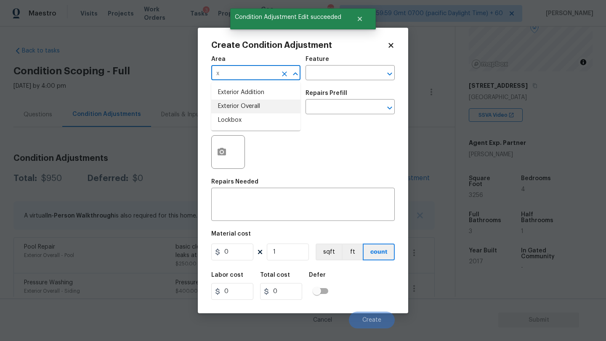
click at [249, 109] on li "Exterior Overall" at bounding box center [255, 107] width 89 height 14
type input "Exterior Overall"
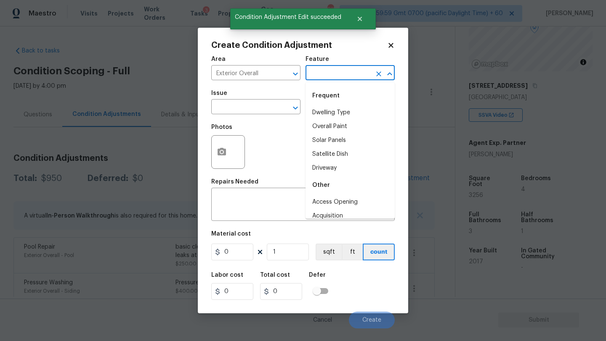
click at [325, 77] on input "text" at bounding box center [338, 73] width 66 height 13
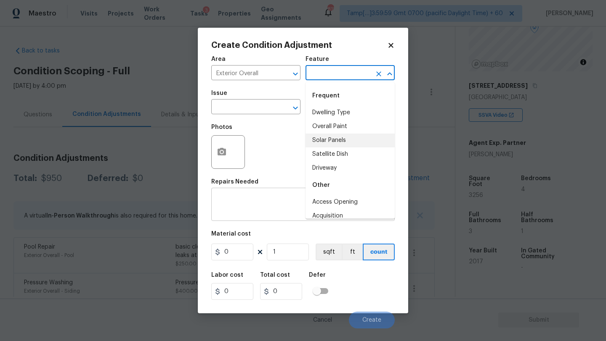
click at [270, 219] on div "x ​" at bounding box center [302, 205] width 183 height 31
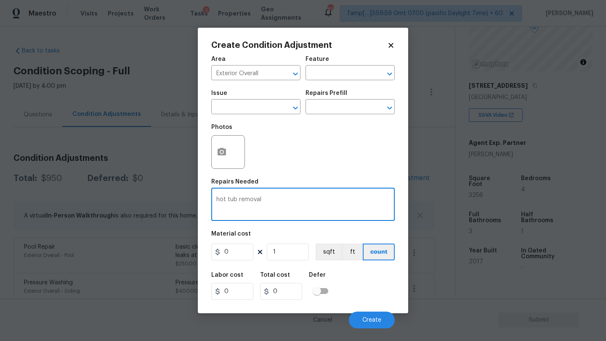
type textarea "hot tub removal"
click at [230, 251] on input "0" at bounding box center [232, 252] width 42 height 17
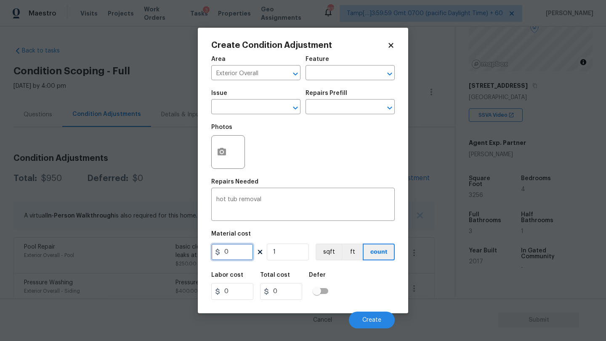
click at [230, 251] on input "0" at bounding box center [232, 252] width 42 height 17
type input "500"
click at [224, 156] on icon "button" at bounding box center [221, 152] width 8 height 8
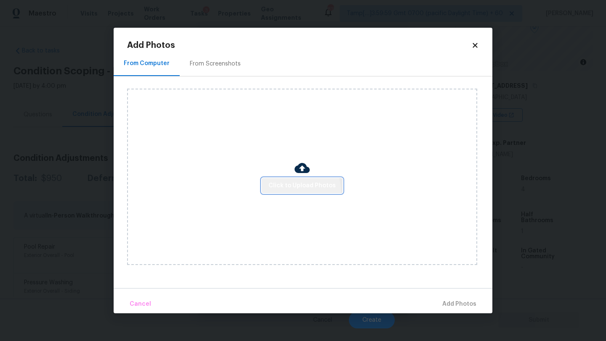
click at [287, 191] on button "Click to Upload Photos" at bounding box center [302, 186] width 81 height 16
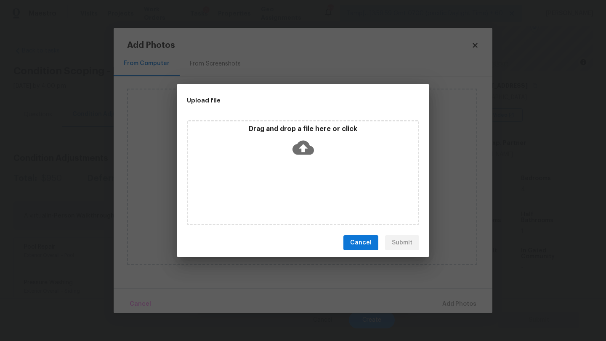
click at [294, 176] on div "Drag and drop a file here or click" at bounding box center [303, 172] width 232 height 105
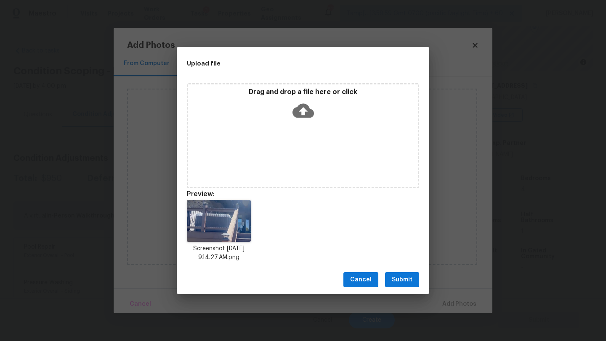
click at [398, 278] on span "Submit" at bounding box center [401, 280] width 21 height 11
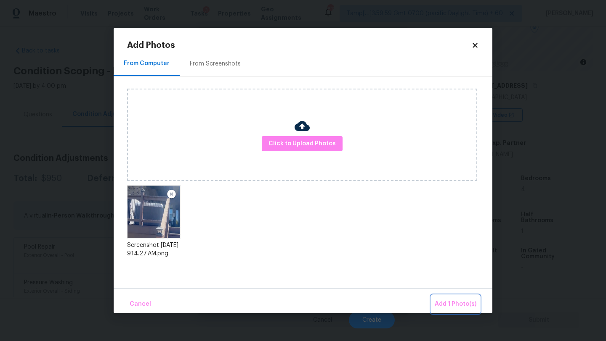
click at [444, 304] on span "Add 1 Photo(s)" at bounding box center [455, 304] width 42 height 11
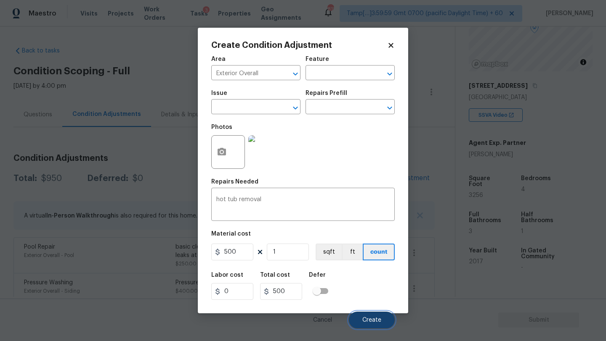
click at [376, 321] on span "Create" at bounding box center [371, 320] width 19 height 6
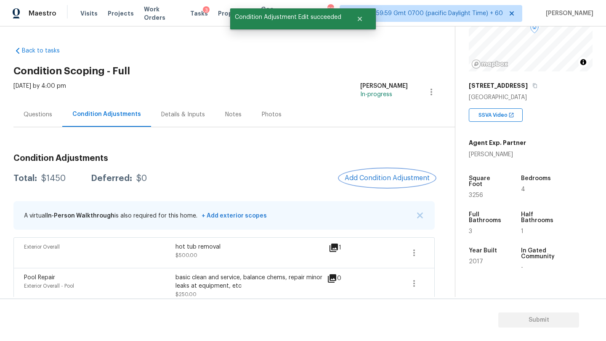
click at [390, 178] on span "Add Condition Adjustment" at bounding box center [386, 179] width 85 height 8
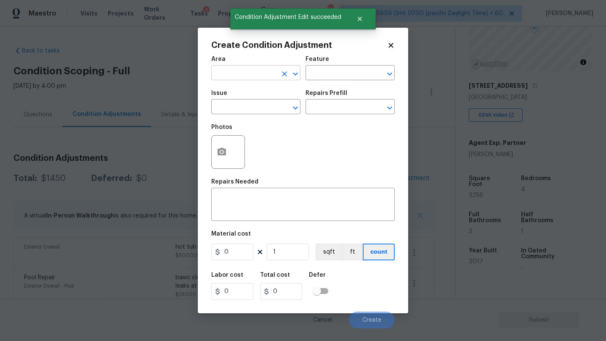
click at [245, 76] on input "text" at bounding box center [244, 73] width 66 height 13
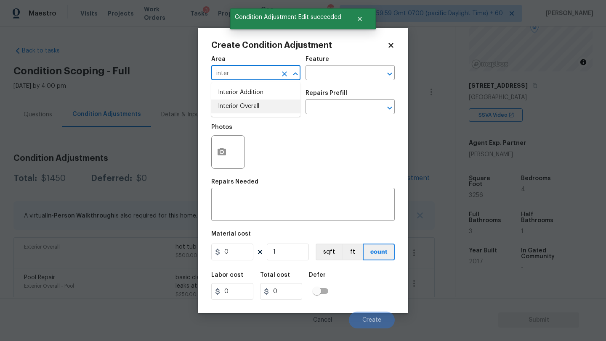
type input "inter"
click at [255, 128] on div "Photos" at bounding box center [302, 146] width 183 height 55
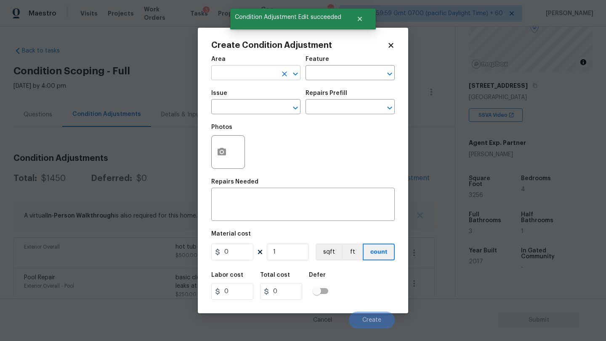
click at [254, 76] on input "text" at bounding box center [244, 73] width 66 height 13
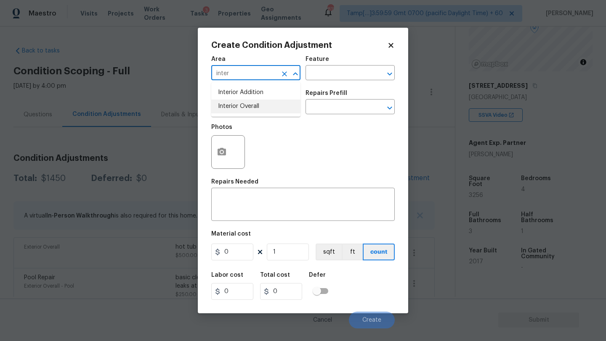
click at [263, 111] on li "Interior Overall" at bounding box center [255, 107] width 89 height 14
type input "Interior Overall"
click at [323, 73] on input "text" at bounding box center [338, 73] width 66 height 13
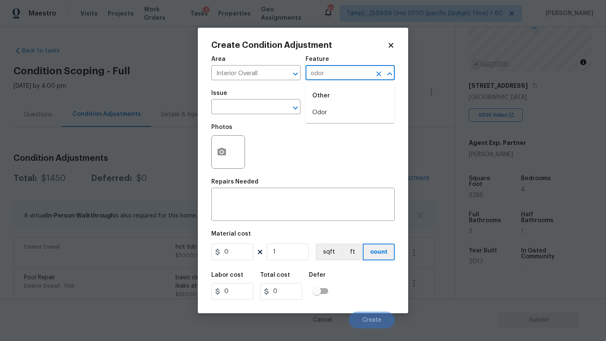
click at [324, 101] on div "Other" at bounding box center [349, 96] width 89 height 20
drag, startPoint x: 324, startPoint y: 114, endPoint x: 253, endPoint y: 114, distance: 70.6
click at [323, 114] on li "Odor" at bounding box center [349, 113] width 89 height 14
type input "Odor"
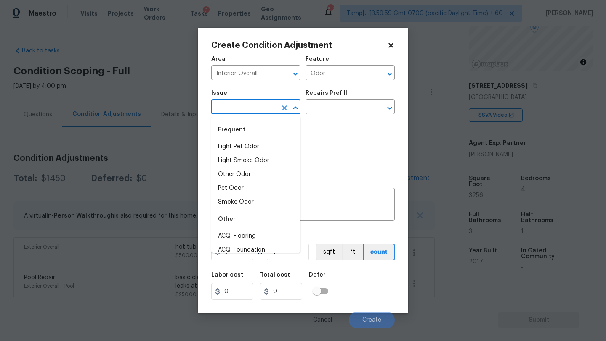
click at [253, 114] on input "text" at bounding box center [244, 107] width 66 height 13
click at [253, 141] on li "Light Pet Odor" at bounding box center [255, 147] width 89 height 14
type input "Light Pet Odor"
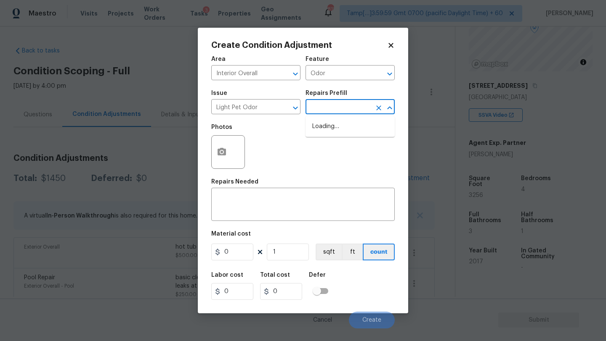
click at [328, 110] on input "text" at bounding box center [338, 107] width 66 height 13
click at [328, 130] on li "Acquisition Scope: 1-2 pets present $575.00" at bounding box center [349, 131] width 89 height 23
type textarea "Acquisition Scope: 1-2 pets present"
type input "575"
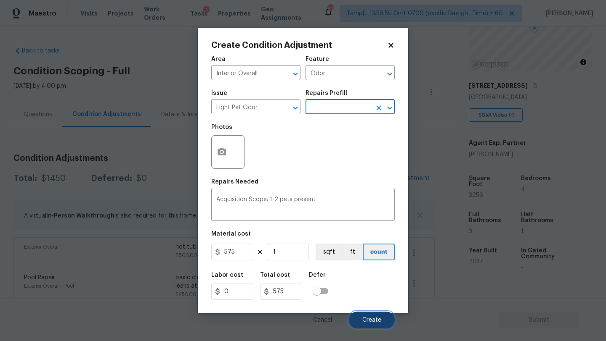
click at [374, 324] on button "Create" at bounding box center [372, 320] width 46 height 17
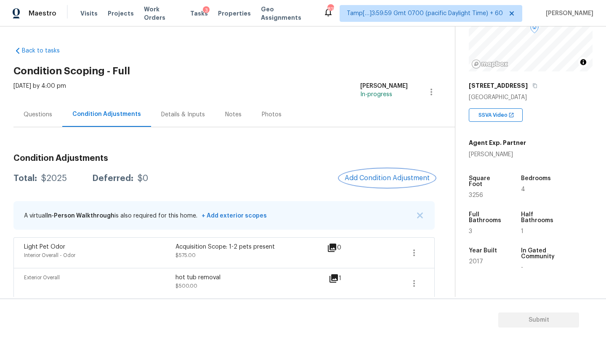
scroll to position [50, 0]
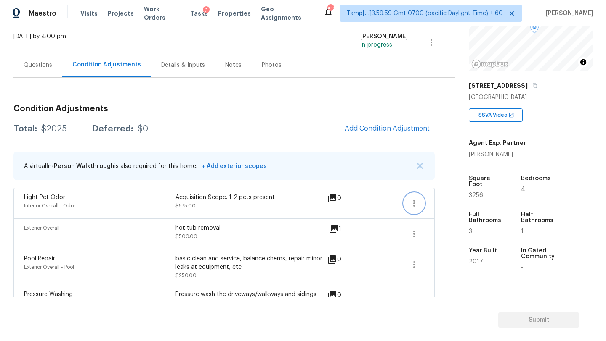
click at [420, 201] on button "button" at bounding box center [414, 203] width 20 height 20
click at [441, 202] on div "Edit" at bounding box center [462, 202] width 66 height 8
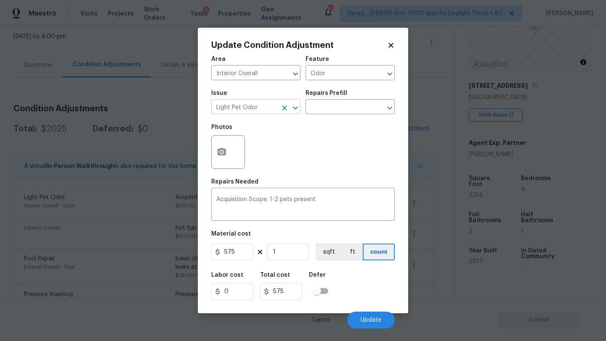
click at [283, 111] on icon "Clear" at bounding box center [284, 108] width 8 height 8
click at [262, 111] on input "text" at bounding box center [244, 107] width 66 height 13
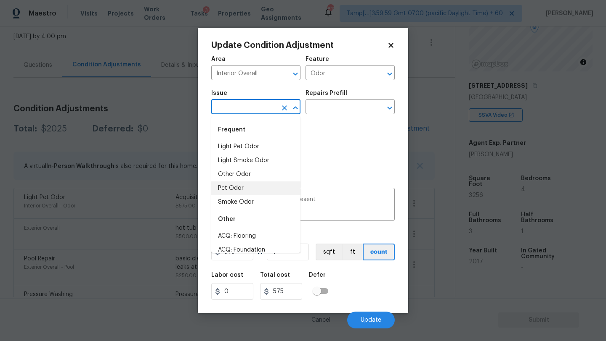
click at [247, 186] on li "Pet Odor" at bounding box center [255, 189] width 89 height 14
type input "Pet Odor"
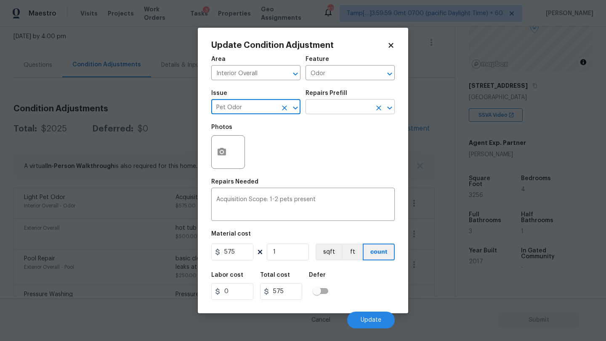
click at [327, 111] on input "text" at bounding box center [338, 107] width 66 height 13
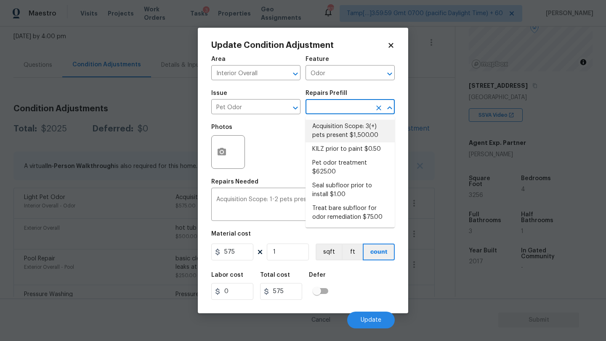
click at [329, 130] on li "Acquisition Scope: 3(+) pets present $1,500.00" at bounding box center [349, 131] width 89 height 23
type textarea "Acquisition Scope: 3(+) pets present"
type input "1500"
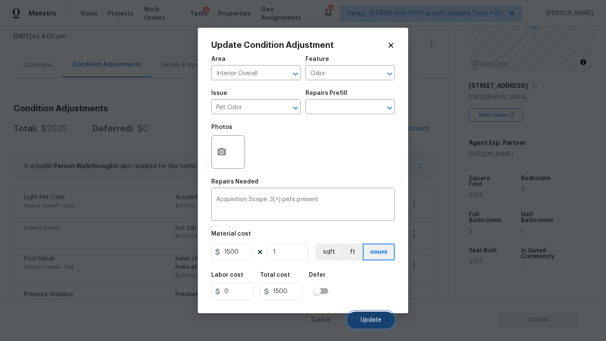
click at [377, 321] on span "Update" at bounding box center [370, 320] width 21 height 6
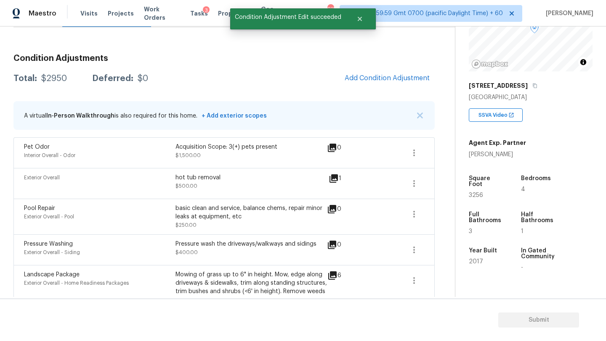
scroll to position [84, 0]
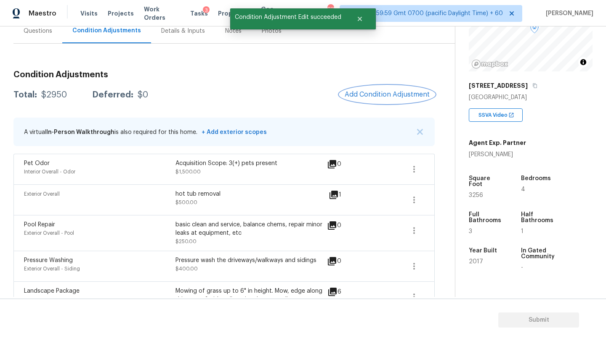
click at [380, 96] on span "Add Condition Adjustment" at bounding box center [386, 95] width 85 height 8
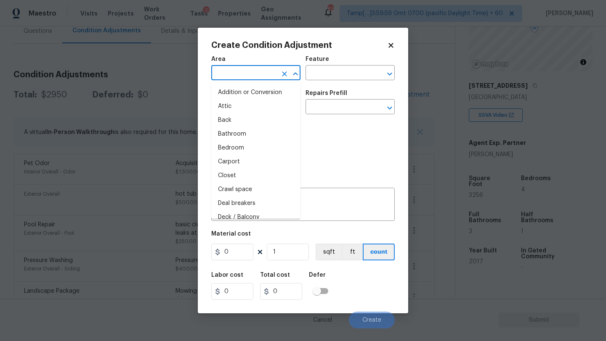
click at [271, 76] on input "text" at bounding box center [244, 73] width 66 height 13
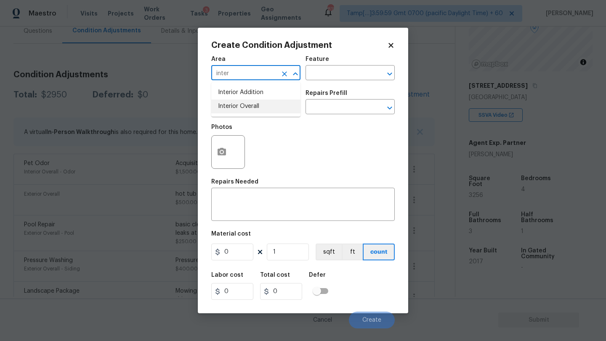
click at [275, 100] on li "Interior Overall" at bounding box center [255, 107] width 89 height 14
type input "Interior Overall"
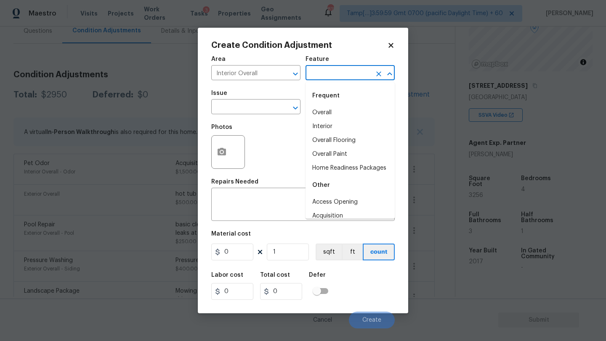
click at [342, 76] on input "text" at bounding box center [338, 73] width 66 height 13
drag, startPoint x: 342, startPoint y: 142, endPoint x: 278, endPoint y: 124, distance: 66.0
click at [341, 142] on li "Overall Flooring" at bounding box center [349, 141] width 89 height 14
type input "Overall Flooring"
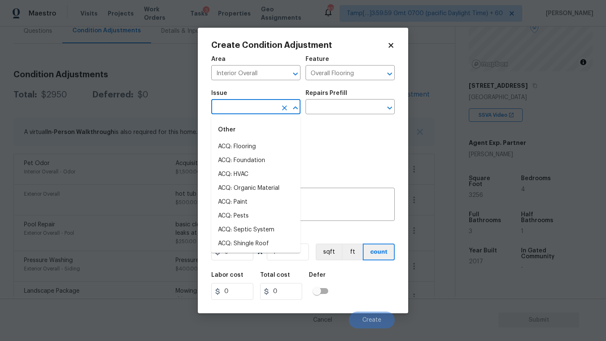
click at [268, 105] on input "text" at bounding box center [244, 107] width 66 height 13
click at [268, 149] on li "ACQ: Flooring" at bounding box center [255, 147] width 89 height 14
type input "ACQ: Flooring"
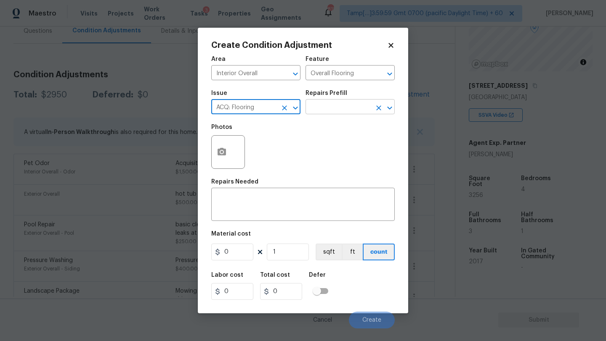
click at [337, 114] on input "text" at bounding box center [338, 107] width 66 height 13
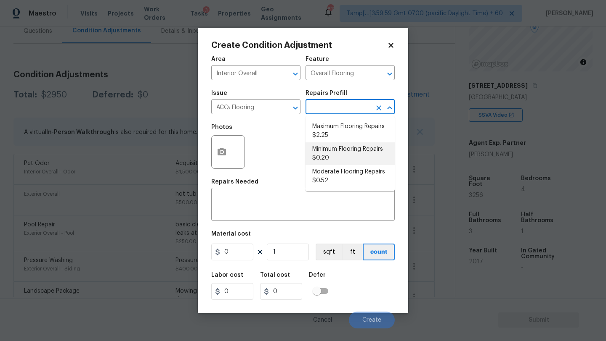
click at [338, 151] on li "Minimum Flooring Repairs $0.20" at bounding box center [349, 154] width 89 height 23
type input "Acquisition"
type textarea "Acquisition Scope: Minimum flooring repairs"
type input "0.2"
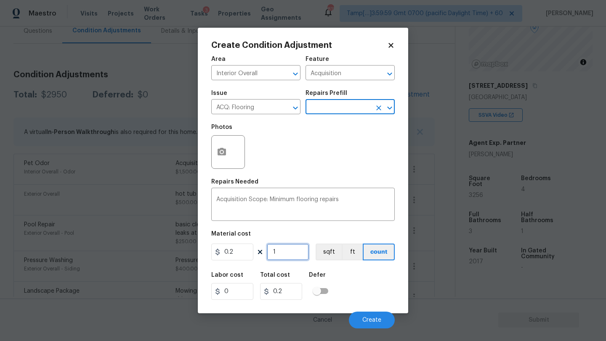
click at [292, 252] on input "1" at bounding box center [288, 252] width 42 height 17
type input "3"
type input "0.6"
type input "32"
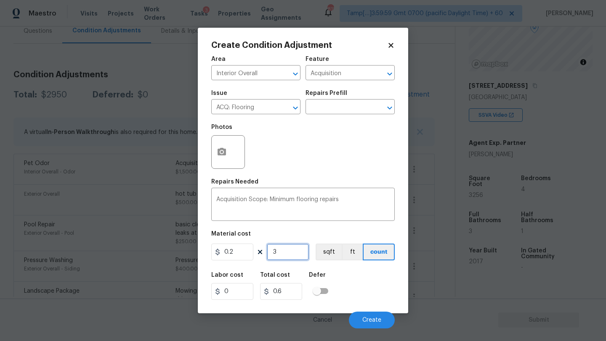
type input "6.4"
type input "325"
type input "65"
type input "3256"
type input "651.2"
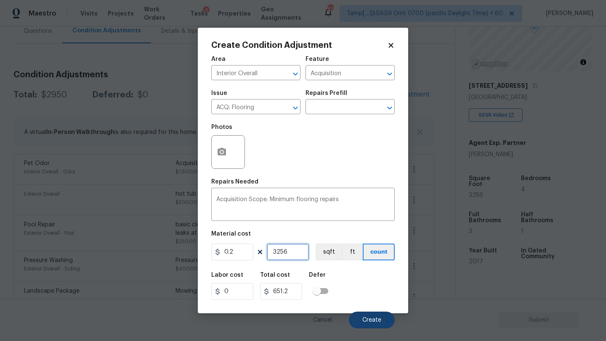
type input "3256"
click at [365, 323] on span "Create" at bounding box center [371, 320] width 19 height 6
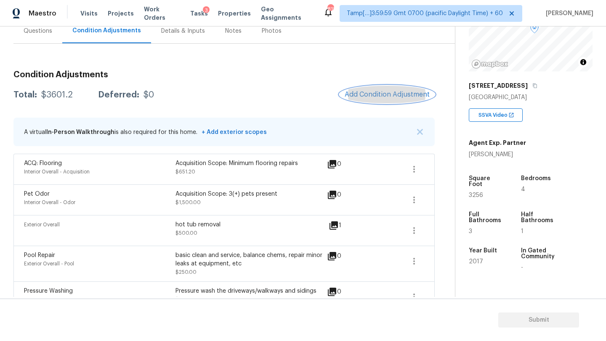
click at [374, 91] on span "Add Condition Adjustment" at bounding box center [386, 95] width 85 height 8
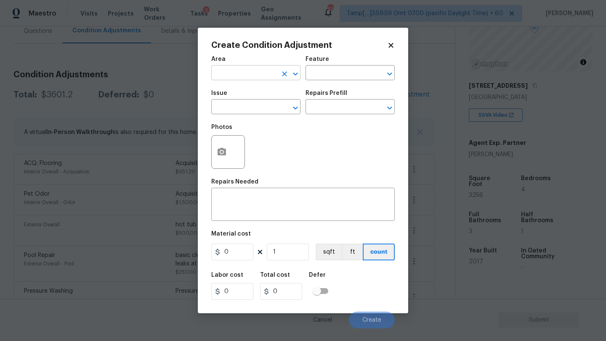
click at [244, 71] on input "text" at bounding box center [244, 73] width 66 height 13
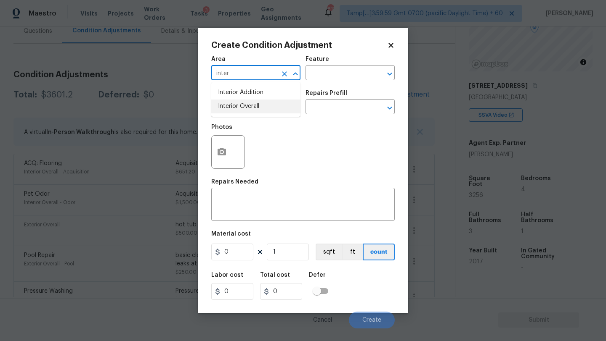
click at [247, 109] on li "Interior Overall" at bounding box center [255, 107] width 89 height 14
type input "Interior Overall"
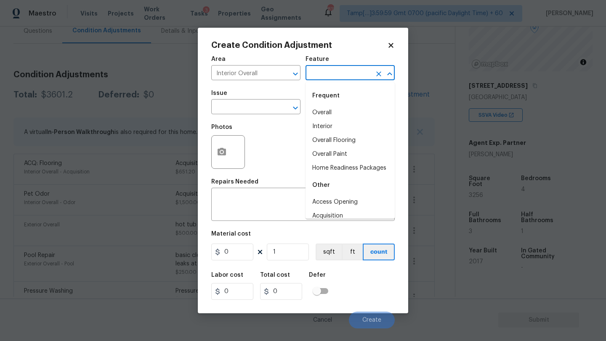
click at [316, 73] on input "text" at bounding box center [338, 73] width 66 height 13
click at [327, 156] on li "Overall Paint" at bounding box center [349, 155] width 89 height 14
type input "Overall Paint"
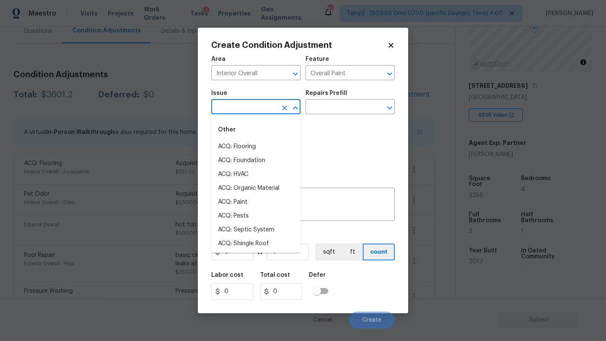
click at [244, 108] on input "text" at bounding box center [244, 107] width 66 height 13
click at [241, 209] on li "ACQ: Paint" at bounding box center [255, 203] width 89 height 14
type input "ACQ: Paint"
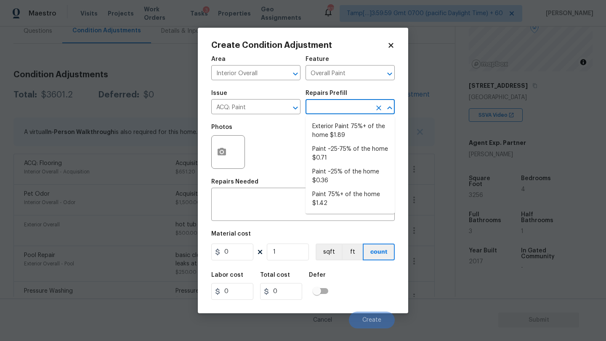
click at [346, 104] on input "text" at bounding box center [338, 107] width 66 height 13
click at [331, 166] on li "Paint ~25% of the home $0.36" at bounding box center [349, 176] width 89 height 23
type input "Acquisition"
type textarea "Acquisition Scope: ~25% of the home needs interior paint"
type input "0.36"
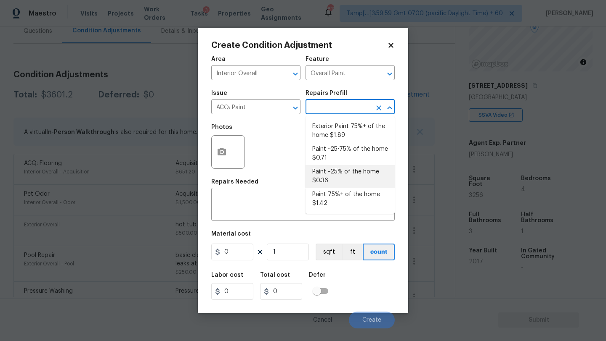
type input "0.36"
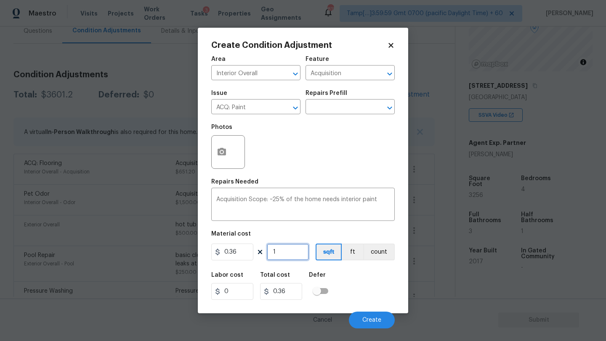
click at [277, 254] on input "1" at bounding box center [288, 252] width 42 height 17
type input "3"
type input "1.08"
type input "32"
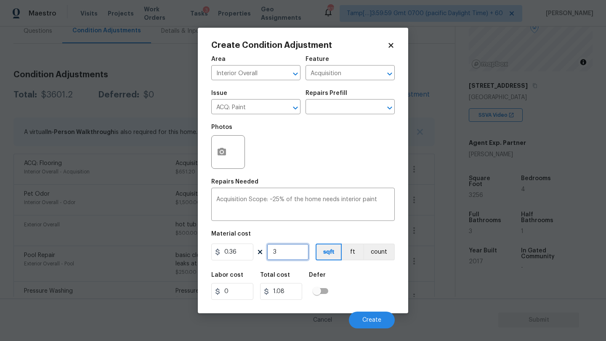
type input "11.52"
type input "325"
type input "117"
type input "3256"
type input "1172.16"
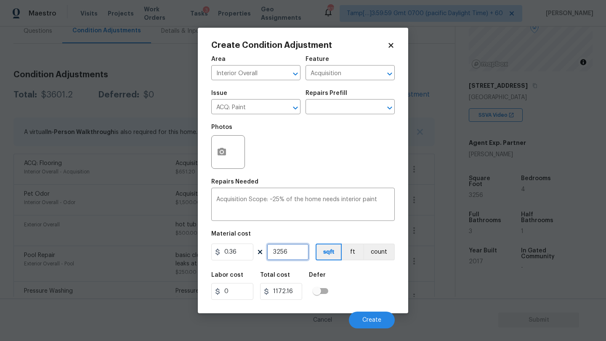
type input "3256"
click at [358, 296] on div "Labor cost 0 Total cost 1172.16 Defer" at bounding box center [302, 286] width 183 height 38
click at [360, 314] on button "Create" at bounding box center [372, 320] width 46 height 17
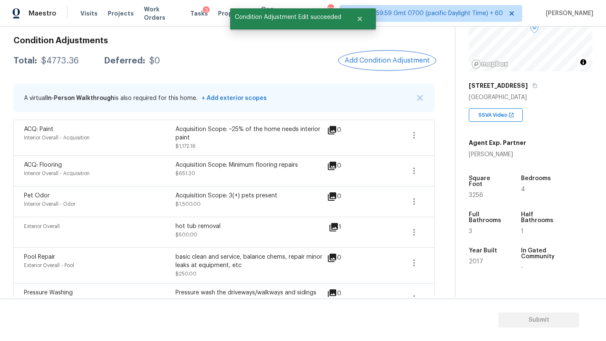
scroll to position [89, 0]
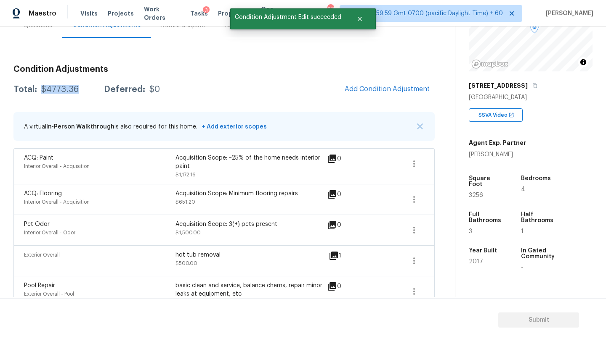
drag, startPoint x: 42, startPoint y: 91, endPoint x: 82, endPoint y: 90, distance: 40.8
click at [82, 90] on div "Total: $4773.36 Deferred: $0" at bounding box center [86, 89] width 146 height 8
copy div "$4773.36"
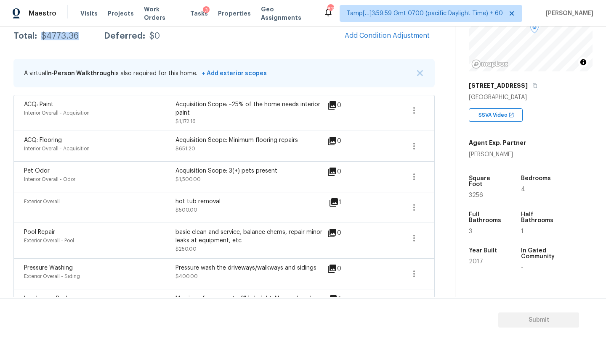
scroll to position [139, 0]
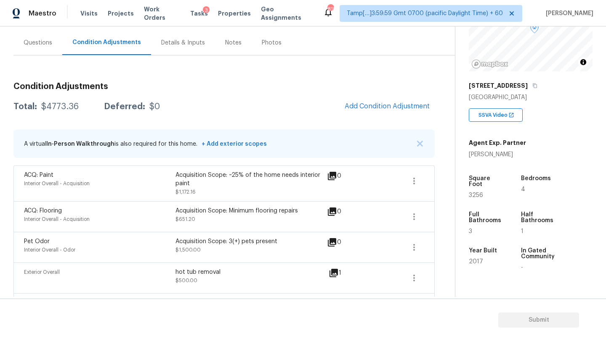
click at [35, 45] on div "Questions" at bounding box center [38, 43] width 29 height 8
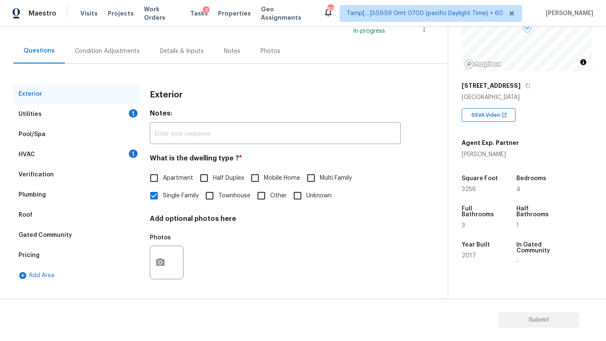
scroll to position [63, 0]
click at [48, 145] on div "HVAC 1" at bounding box center [76, 155] width 126 height 20
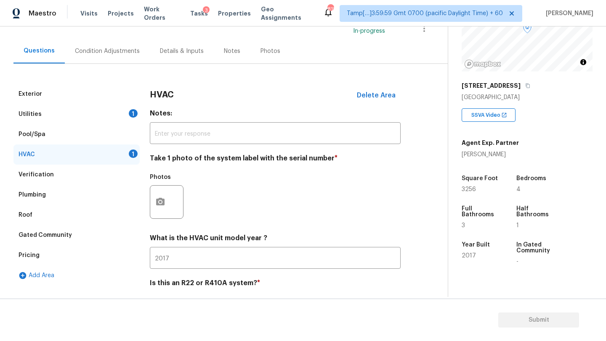
scroll to position [72, 0]
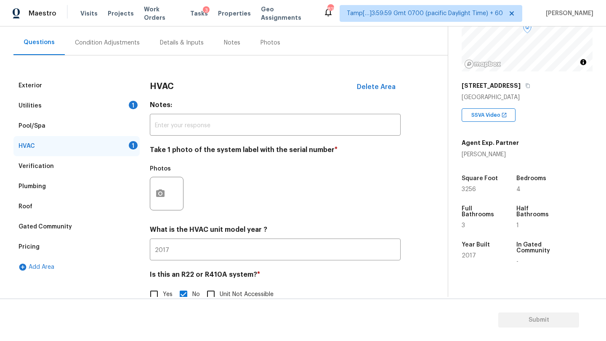
click at [175, 195] on div at bounding box center [167, 194] width 34 height 34
click at [165, 195] on button "button" at bounding box center [160, 193] width 20 height 33
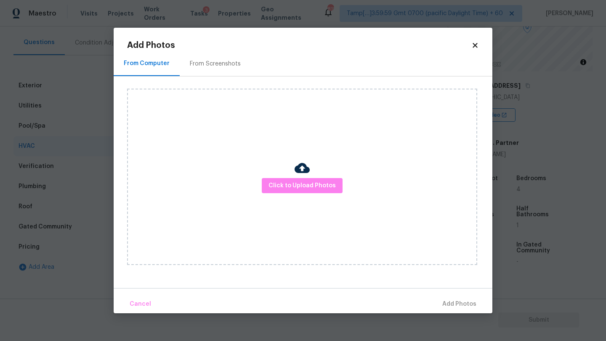
click at [290, 173] on div "Click to Upload Photos" at bounding box center [302, 177] width 350 height 177
click at [292, 187] on span "Click to Upload Photos" at bounding box center [301, 186] width 67 height 11
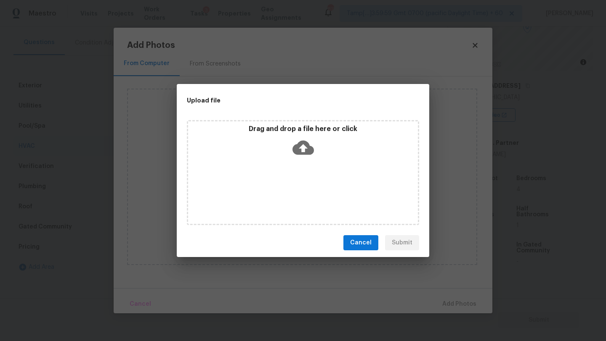
click at [294, 155] on icon at bounding box center [302, 147] width 21 height 21
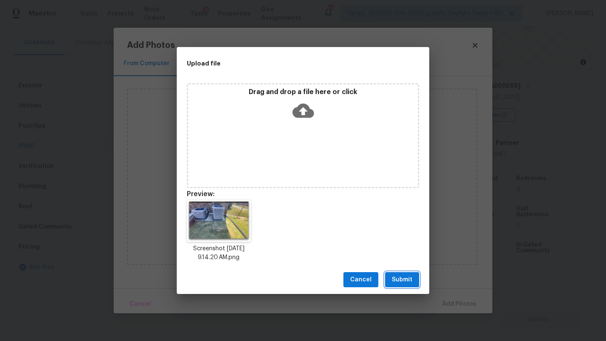
click at [405, 281] on span "Submit" at bounding box center [401, 280] width 21 height 11
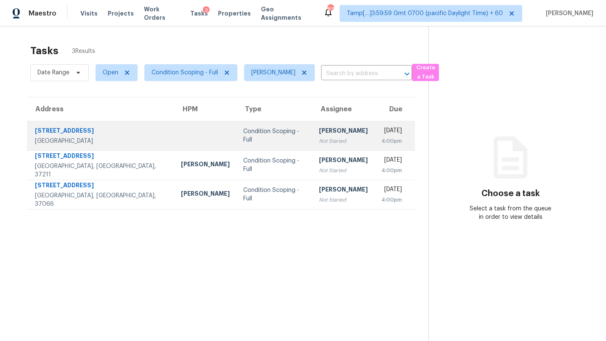
click at [381, 133] on div "[DATE]" at bounding box center [391, 132] width 21 height 11
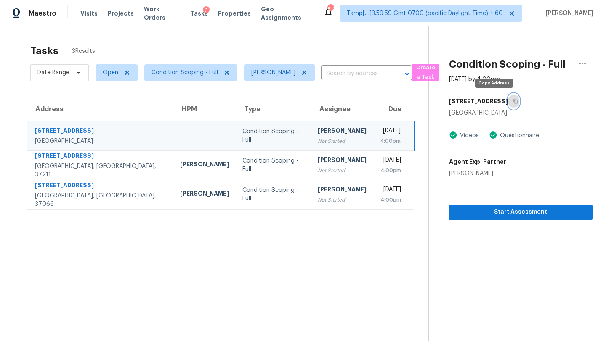
click at [513, 100] on icon "button" at bounding box center [515, 101] width 5 height 5
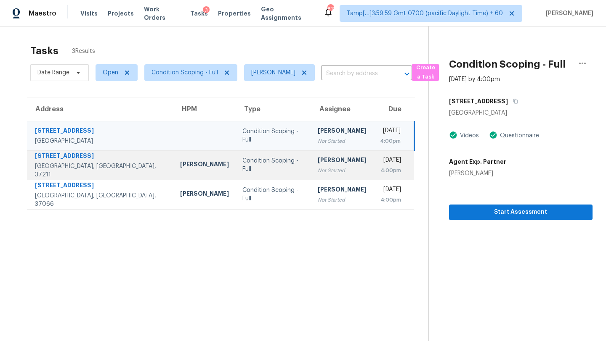
click at [380, 156] on div "[DATE]" at bounding box center [390, 161] width 21 height 11
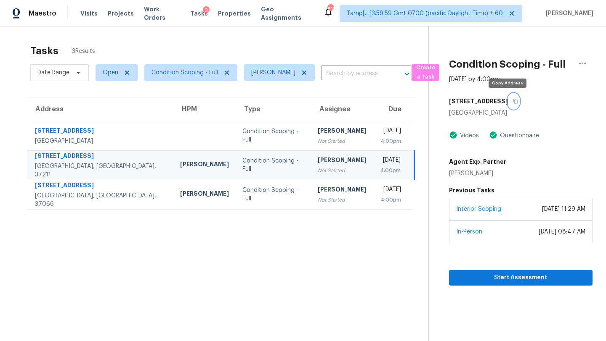
click at [508, 104] on button "button" at bounding box center [513, 101] width 11 height 15
click at [508, 105] on button "button" at bounding box center [513, 101] width 11 height 15
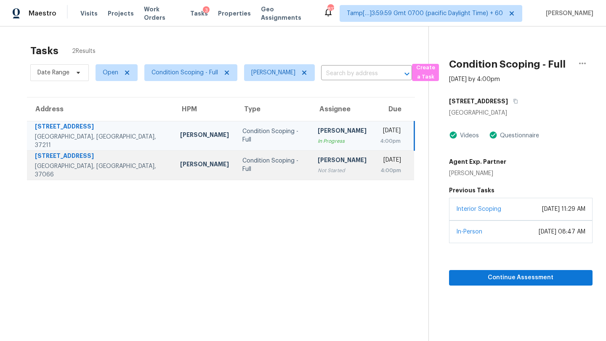
click at [317, 162] on div "[PERSON_NAME]" at bounding box center [341, 161] width 49 height 11
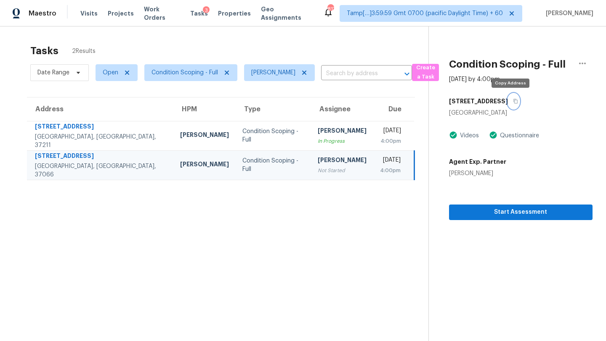
click at [510, 98] on button "button" at bounding box center [513, 101] width 11 height 15
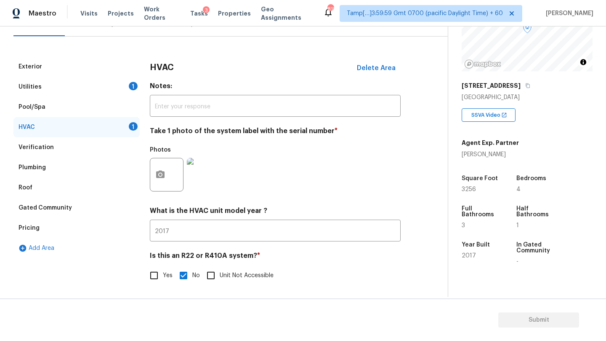
scroll to position [91, 0]
click at [96, 86] on div "Utilities 1" at bounding box center [76, 87] width 126 height 20
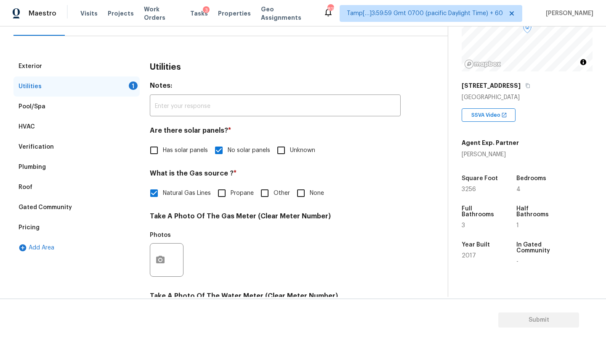
scroll to position [159, 0]
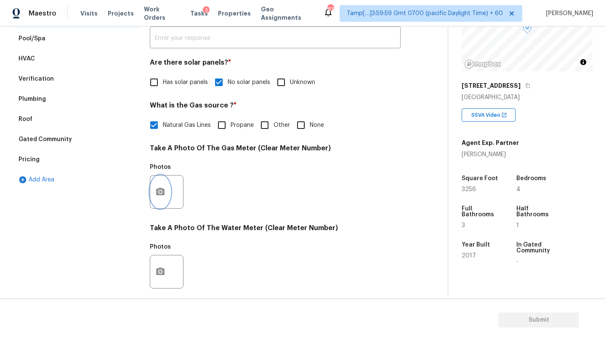
click at [161, 195] on icon "button" at bounding box center [160, 192] width 8 height 8
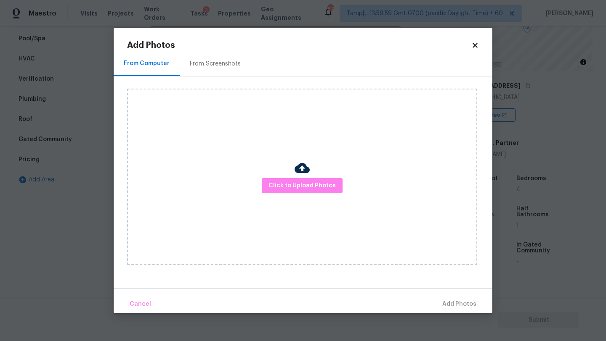
click at [208, 62] on div "From Screenshots" at bounding box center [215, 64] width 51 height 8
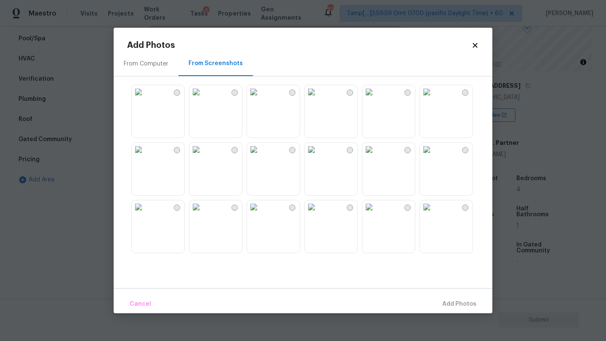
click at [260, 99] on img at bounding box center [253, 91] width 13 height 13
click at [444, 308] on span "Add 1 Photo(s)" at bounding box center [455, 304] width 42 height 11
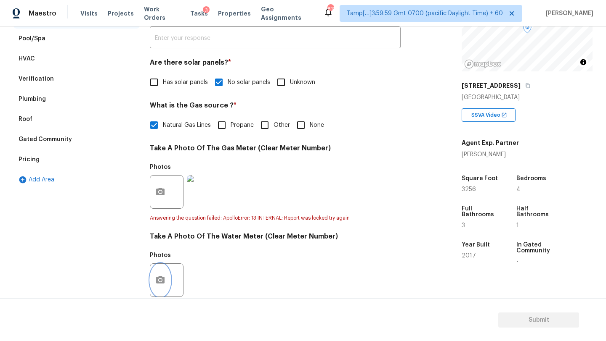
click at [158, 277] on icon "button" at bounding box center [160, 280] width 10 height 10
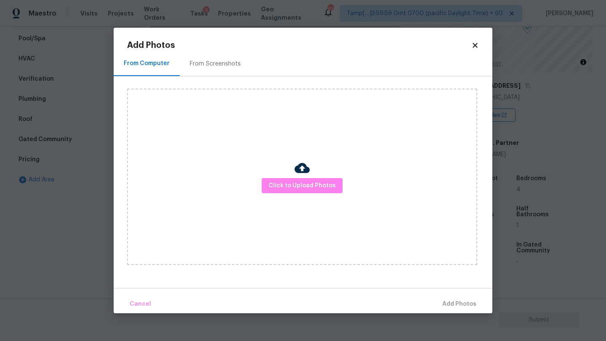
click at [213, 79] on div "Click to Upload Photos" at bounding box center [309, 177] width 365 height 201
click at [213, 70] on div "From Screenshots" at bounding box center [215, 63] width 71 height 25
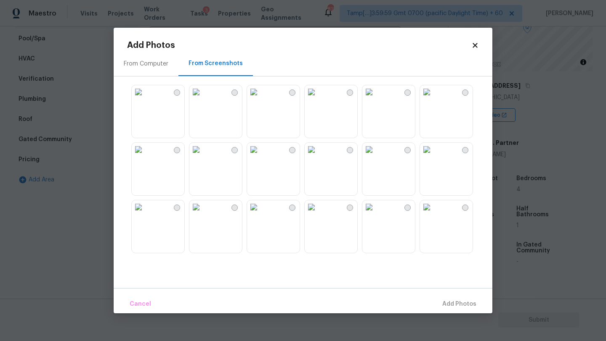
click at [260, 99] on img at bounding box center [253, 91] width 13 height 13
click at [446, 305] on span "Add 1 Photo(s)" at bounding box center [455, 304] width 42 height 11
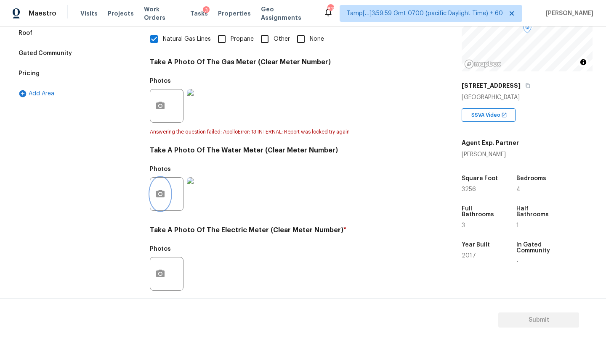
scroll to position [308, 0]
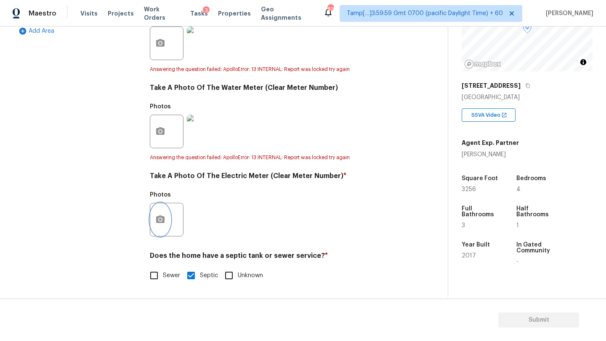
click at [156, 226] on button "button" at bounding box center [160, 220] width 20 height 33
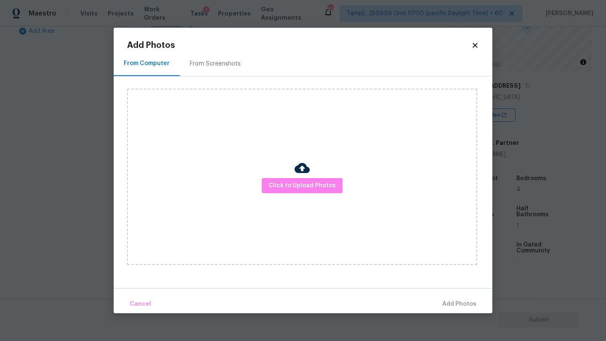
click at [203, 71] on div "From Screenshots" at bounding box center [215, 63] width 71 height 25
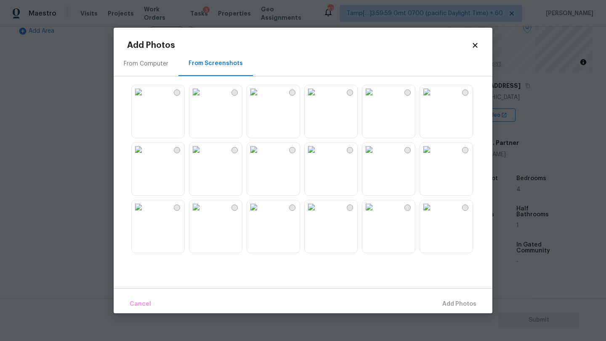
click at [260, 99] on img at bounding box center [253, 91] width 13 height 13
click at [446, 309] on span "Add 1 Photo(s)" at bounding box center [455, 304] width 42 height 11
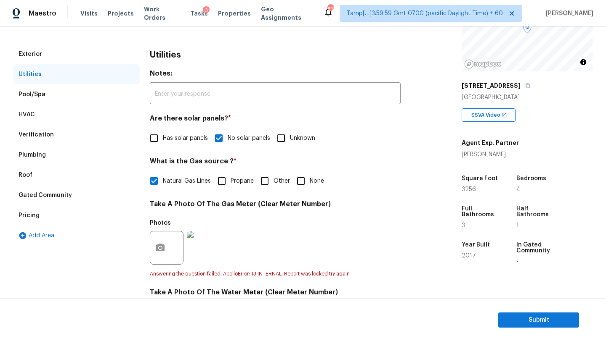
scroll to position [66, 0]
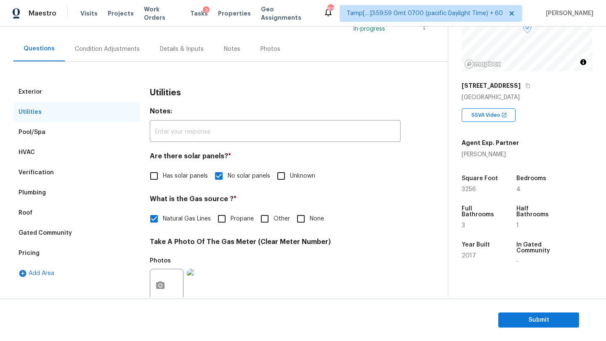
click at [96, 61] on div "Condition Adjustments" at bounding box center [107, 49] width 85 height 25
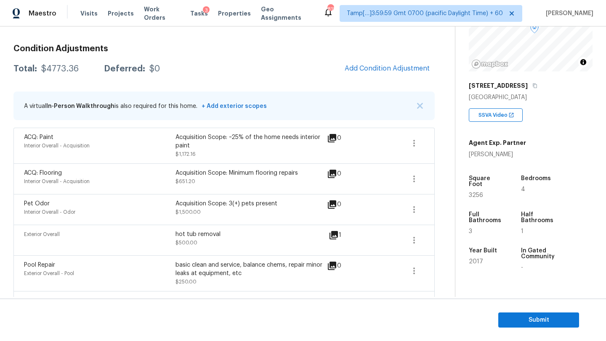
scroll to position [104, 0]
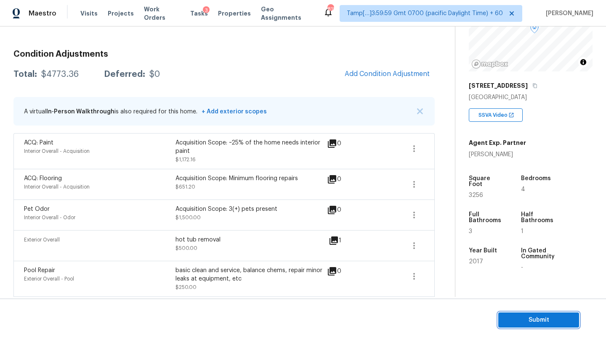
click at [505, 323] on span "Submit" at bounding box center [538, 320] width 67 height 11
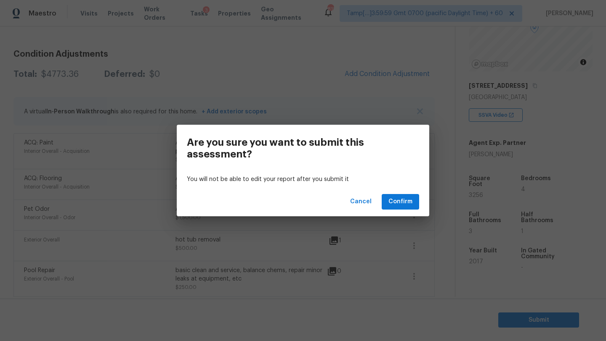
click at [404, 193] on div "Cancel Confirm" at bounding box center [303, 202] width 252 height 29
click at [404, 195] on button "Confirm" at bounding box center [399, 202] width 37 height 16
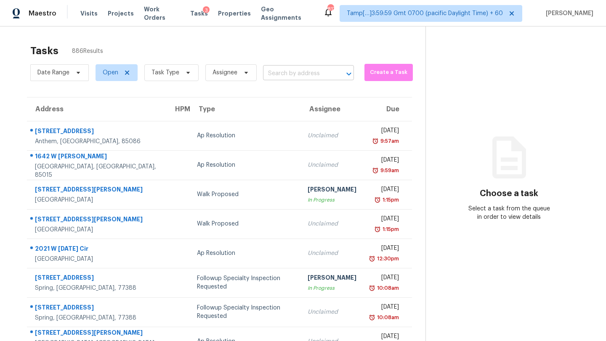
click at [325, 78] on input "text" at bounding box center [296, 73] width 67 height 13
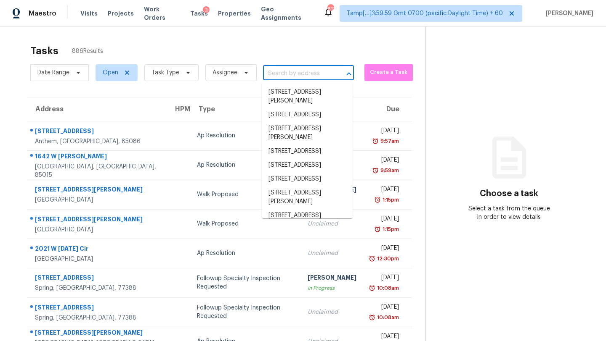
paste input "1309 Crown Point Pl, Nashville, TN 37211"
type input "1309 Crown Point Pl, Nashville, TN 37211"
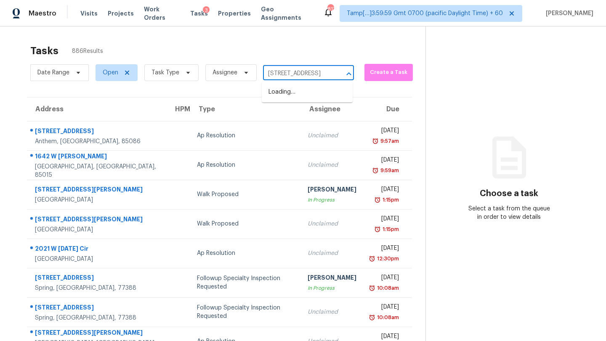
scroll to position [0, 48]
click at [315, 96] on li "1309 Crown Point Pl, Nashville, TN 37211" at bounding box center [307, 92] width 91 height 14
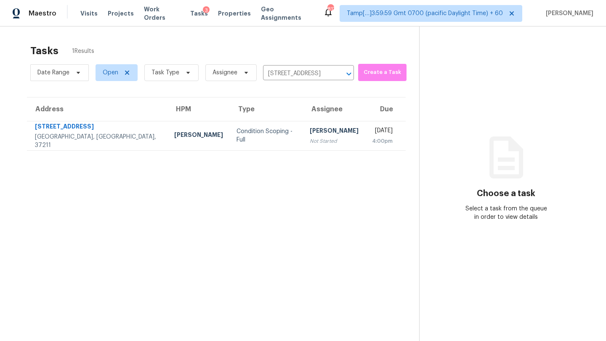
click at [313, 140] on td "Rajesh M Not Started" at bounding box center [334, 135] width 62 height 29
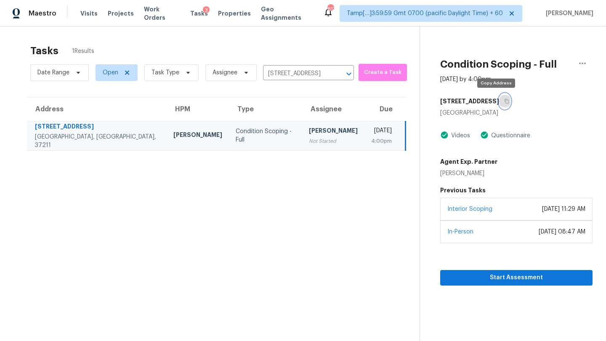
click at [504, 100] on icon "button" at bounding box center [506, 101] width 4 height 5
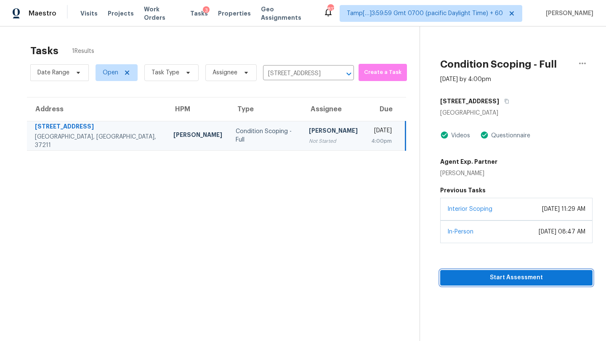
click at [491, 278] on span "Start Assessment" at bounding box center [516, 278] width 139 height 11
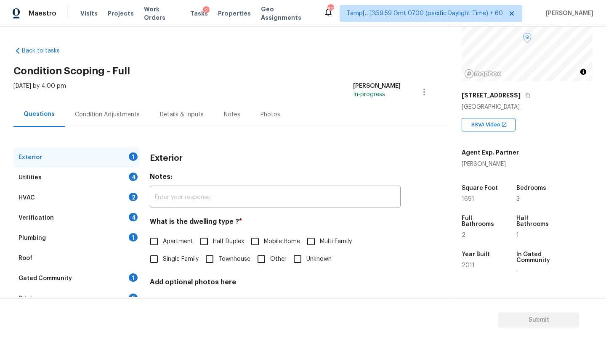
scroll to position [136, 0]
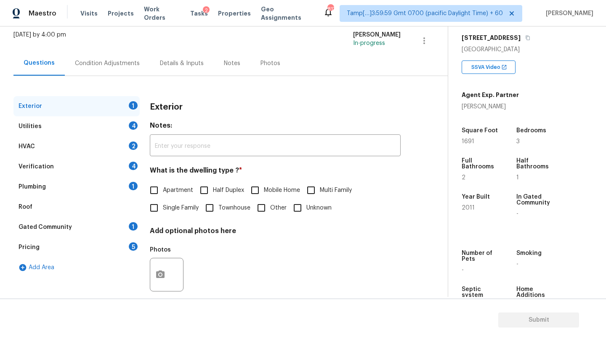
click at [58, 231] on div "Gated Community" at bounding box center [45, 227] width 53 height 8
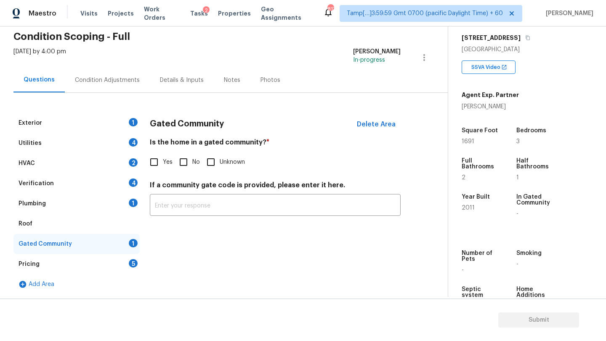
scroll to position [34, 0]
drag, startPoint x: 183, startPoint y: 162, endPoint x: 138, endPoint y: 185, distance: 50.2
click at [184, 162] on input "No" at bounding box center [184, 162] width 18 height 18
checkbox input "true"
click at [69, 220] on div "Roof" at bounding box center [76, 224] width 126 height 20
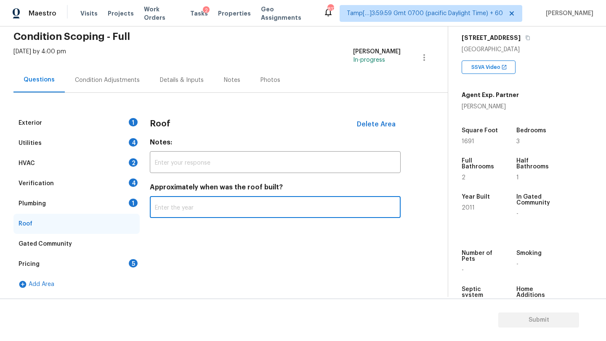
click at [186, 198] on input "text" at bounding box center [275, 208] width 251 height 20
type input "2024"
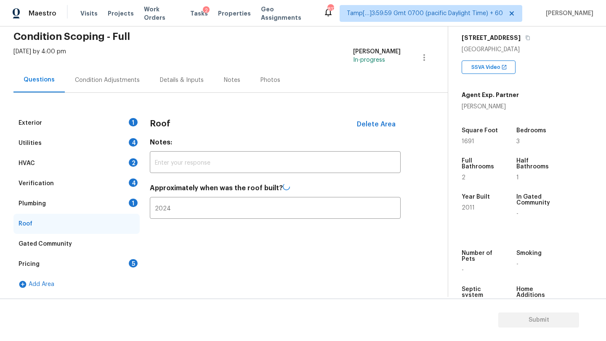
click at [87, 201] on div "Plumbing 1" at bounding box center [76, 204] width 126 height 20
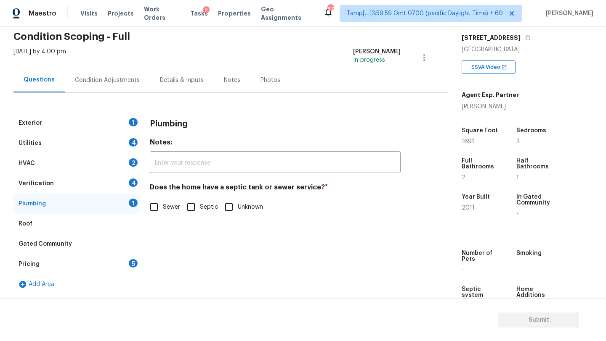
click at [156, 204] on input "Sewer" at bounding box center [154, 207] width 18 height 18
checkbox input "true"
click at [106, 187] on div "Verification 4" at bounding box center [76, 184] width 126 height 20
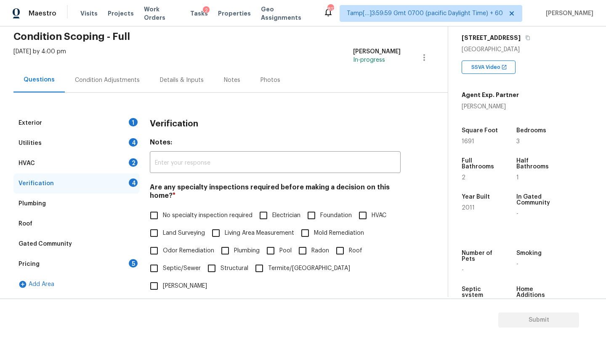
click at [168, 208] on label "No specialty inspection required" at bounding box center [198, 216] width 107 height 18
click at [163, 208] on input "No specialty inspection required" at bounding box center [154, 216] width 18 height 18
checkbox input "true"
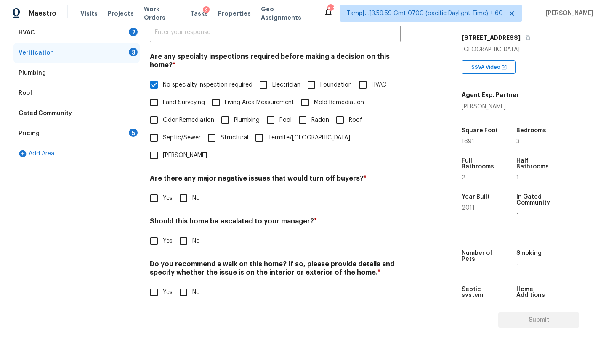
scroll to position [164, 0]
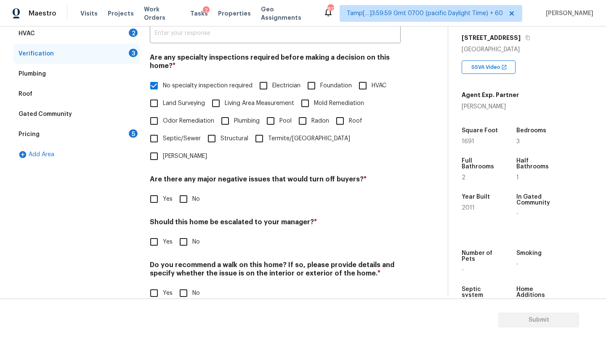
click at [199, 190] on label "No" at bounding box center [187, 199] width 25 height 18
click at [192, 190] on input "No" at bounding box center [184, 199] width 18 height 18
click at [192, 196] on span "No" at bounding box center [196, 200] width 8 height 9
click at [192, 191] on input "No" at bounding box center [184, 200] width 18 height 18
checkbox input "false"
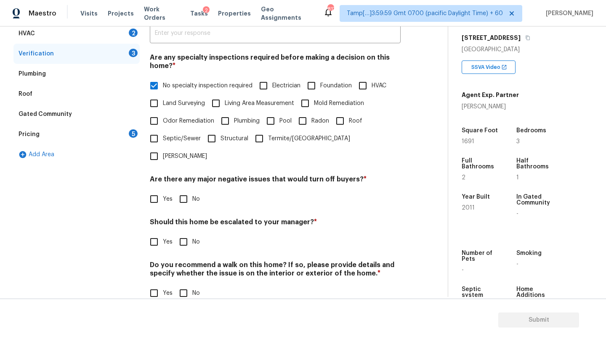
click at [192, 238] on span "No" at bounding box center [196, 242] width 8 height 9
click at [192, 233] on input "No" at bounding box center [184, 242] width 18 height 18
checkbox input "true"
click at [192, 195] on span "No" at bounding box center [196, 199] width 8 height 9
click at [192, 190] on input "No" at bounding box center [184, 199] width 18 height 18
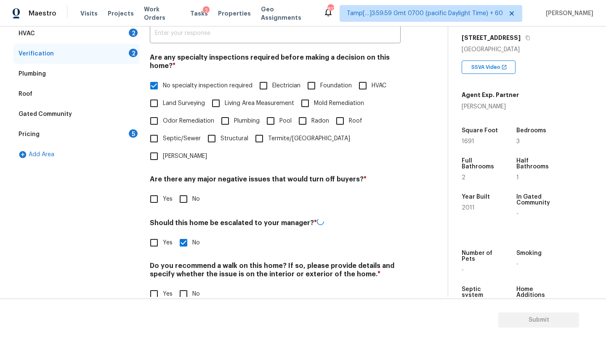
checkbox input "true"
click at [192, 289] on span "No" at bounding box center [196, 293] width 8 height 9
click at [192, 285] on input "No" at bounding box center [184, 294] width 18 height 18
checkbox input "true"
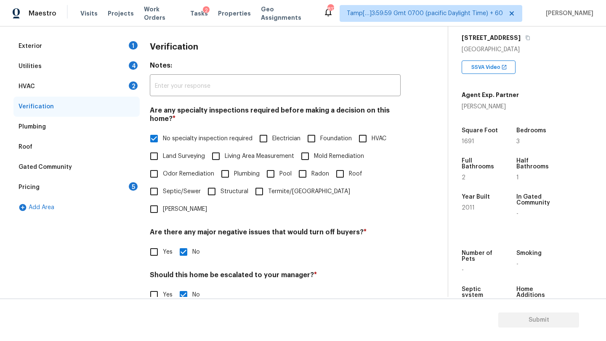
scroll to position [33, 0]
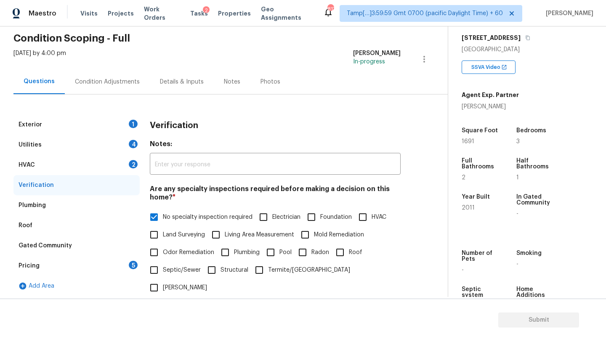
click at [97, 167] on div "HVAC 2" at bounding box center [76, 165] width 126 height 20
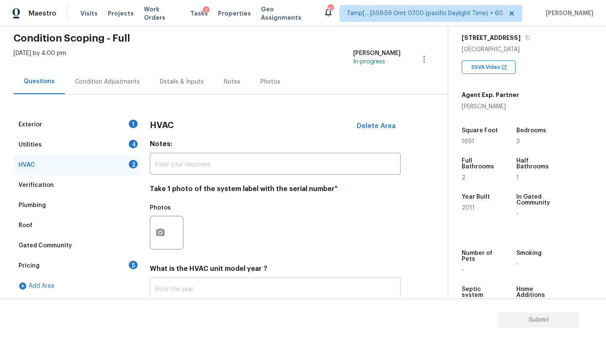
click at [179, 288] on input "text" at bounding box center [275, 290] width 251 height 20
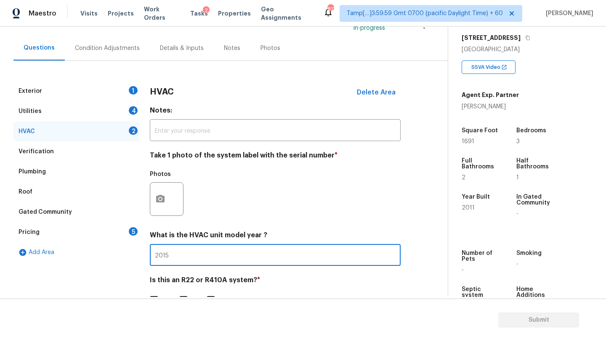
scroll to position [91, 0]
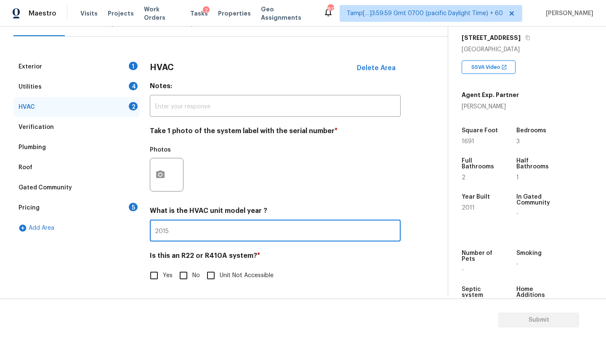
type input "2015"
click at [188, 275] on input "No" at bounding box center [184, 276] width 18 height 18
checkbox input "true"
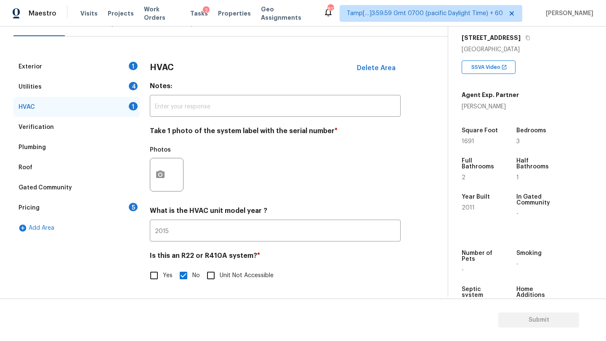
click at [72, 60] on div "Exterior 1" at bounding box center [76, 67] width 126 height 20
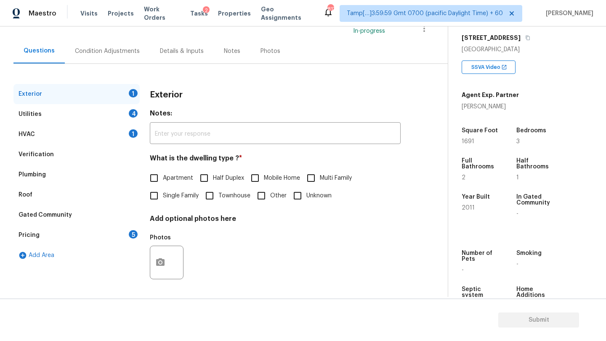
scroll to position [63, 0]
click at [180, 198] on span "Single Family" at bounding box center [181, 196] width 36 height 9
click at [163, 198] on input "Single Family" at bounding box center [154, 196] width 18 height 18
checkbox input "true"
click at [218, 202] on input "Townhouse" at bounding box center [210, 197] width 18 height 18
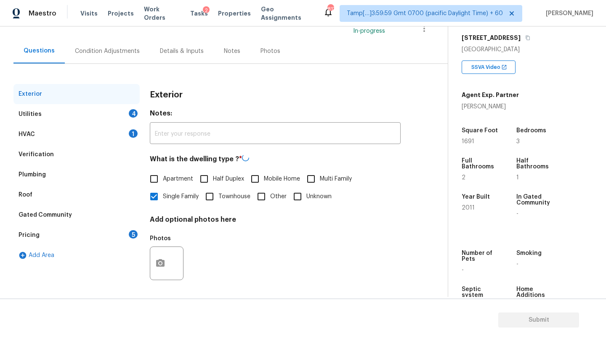
checkbox input "true"
checkbox input "false"
click at [79, 114] on div "Utilities 4" at bounding box center [76, 114] width 126 height 20
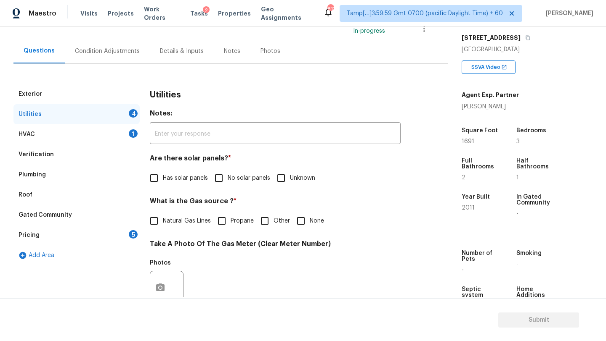
click at [227, 186] on input "No solar panels" at bounding box center [219, 178] width 18 height 18
checkbox input "true"
click at [209, 223] on span "Natural Gas Lines" at bounding box center [187, 222] width 48 height 9
click at [163, 223] on input "Natural Gas Lines" at bounding box center [154, 222] width 18 height 18
checkbox input "true"
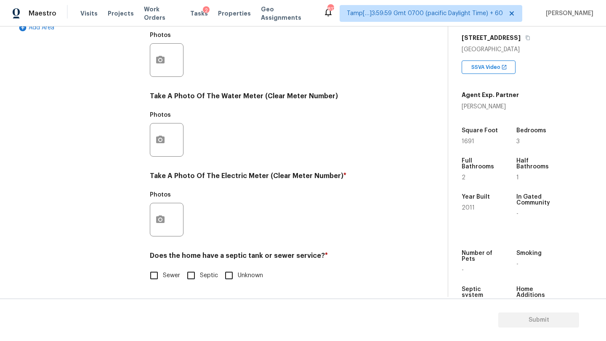
click at [156, 280] on input "Sewer" at bounding box center [154, 276] width 18 height 18
checkbox input "true"
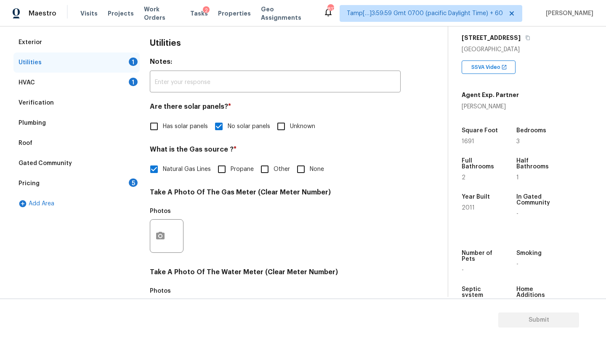
scroll to position [70, 0]
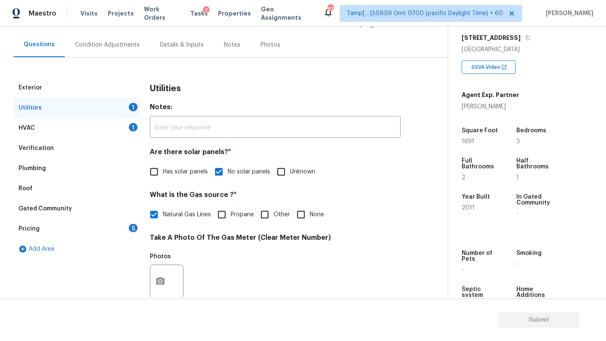
click at [120, 231] on div "Pricing 5" at bounding box center [76, 229] width 126 height 20
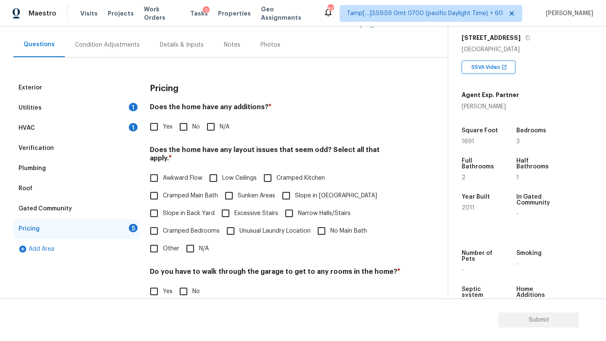
click at [185, 129] on input "No" at bounding box center [184, 127] width 18 height 18
checkbox input "true"
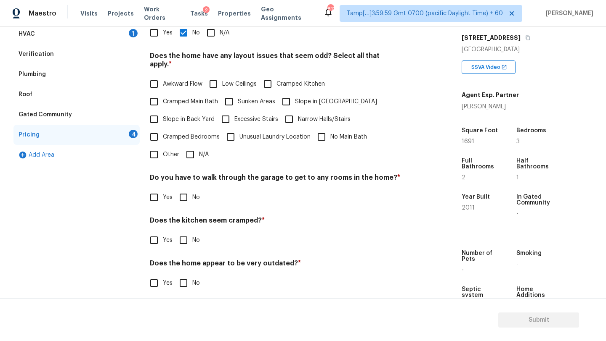
scroll to position [163, 0]
drag, startPoint x: 191, startPoint y: 143, endPoint x: 191, endPoint y: 161, distance: 17.7
click at [191, 147] on input "N/A" at bounding box center [190, 156] width 18 height 18
checkbox input "true"
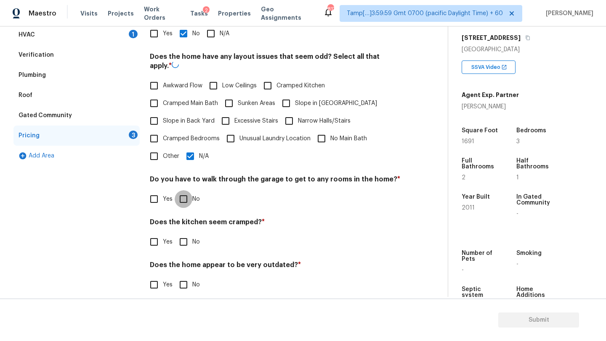
click at [191, 190] on input "No" at bounding box center [184, 199] width 18 height 18
checkbox input "true"
click at [188, 233] on input "No" at bounding box center [184, 242] width 18 height 18
checkbox input "true"
click at [188, 278] on input "No" at bounding box center [184, 285] width 18 height 18
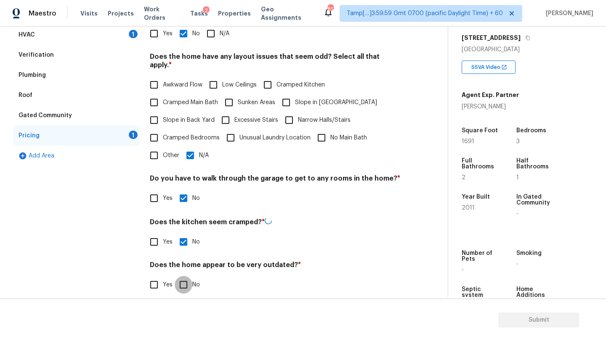
checkbox input "true"
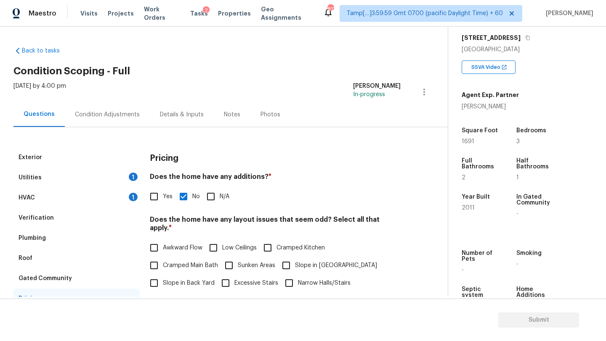
click at [105, 198] on div "HVAC 1" at bounding box center [76, 198] width 126 height 20
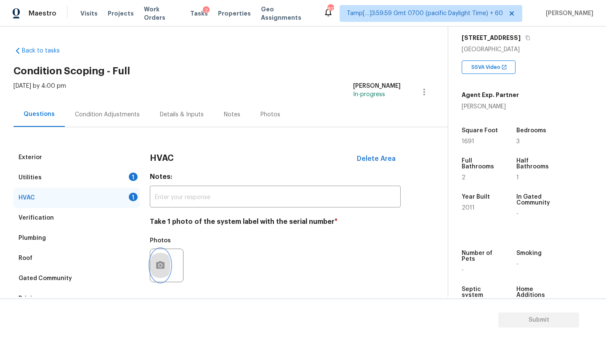
click at [161, 262] on icon "button" at bounding box center [160, 266] width 10 height 10
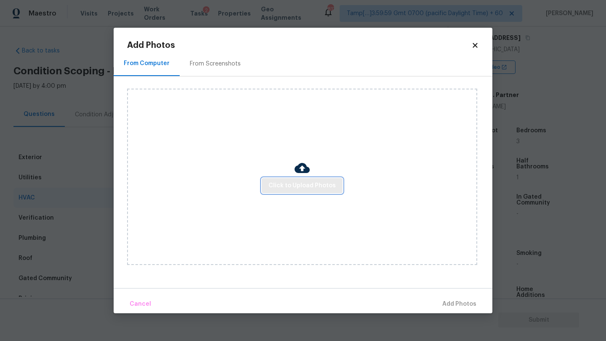
click at [300, 186] on span "Click to Upload Photos" at bounding box center [301, 186] width 67 height 11
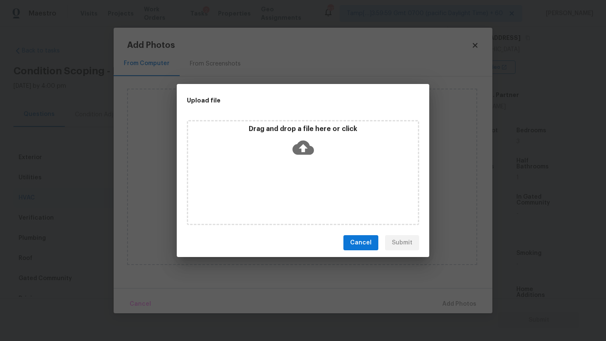
click at [300, 156] on icon at bounding box center [302, 147] width 21 height 21
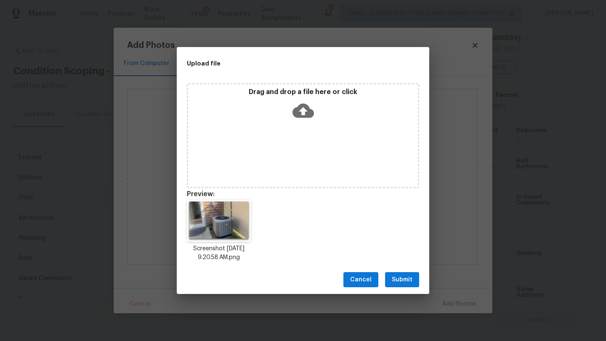
click at [405, 279] on span "Submit" at bounding box center [401, 280] width 21 height 11
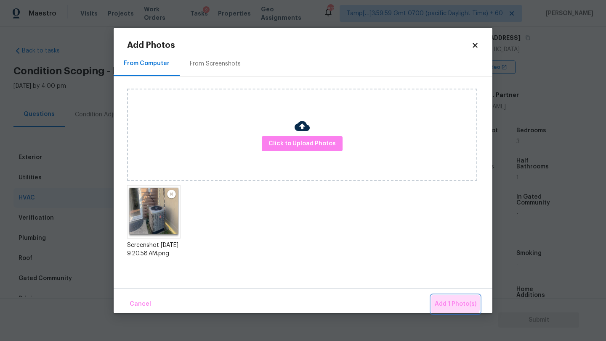
click at [446, 299] on span "Add 1 Photo(s)" at bounding box center [455, 304] width 42 height 11
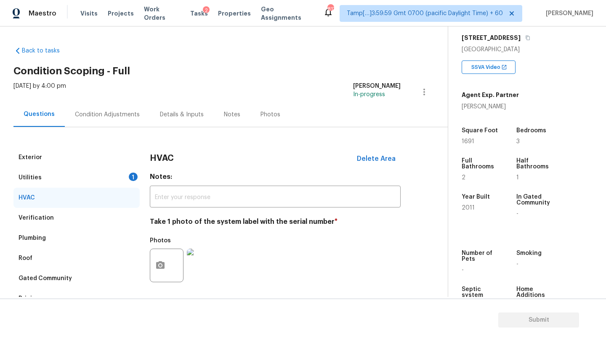
click at [123, 119] on div "Condition Adjustments" at bounding box center [107, 114] width 85 height 25
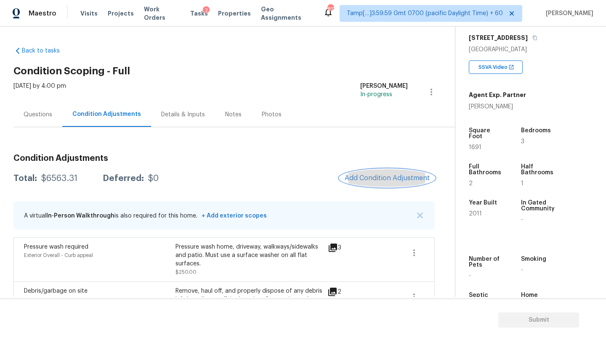
click at [368, 180] on span "Add Condition Adjustment" at bounding box center [386, 179] width 85 height 8
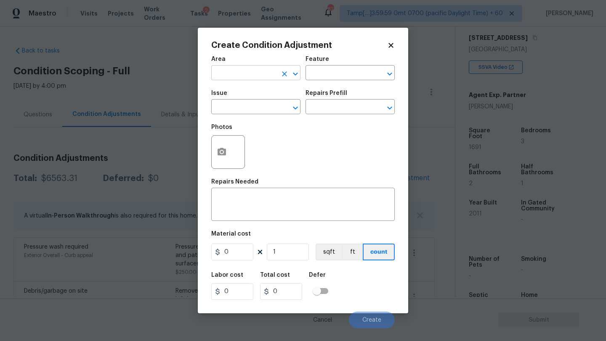
click at [235, 72] on input "text" at bounding box center [244, 73] width 66 height 13
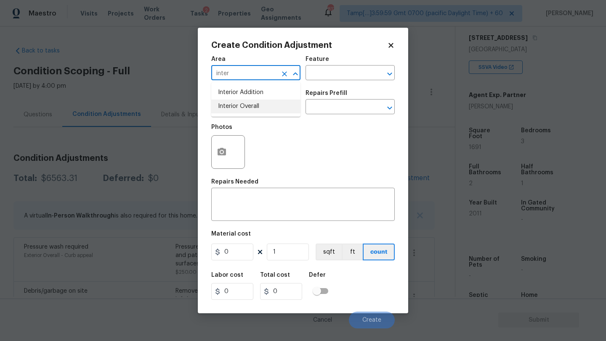
click at [247, 105] on li "Interior Overall" at bounding box center [255, 107] width 89 height 14
type input "Interior Overall"
click at [324, 73] on input "text" at bounding box center [338, 73] width 66 height 13
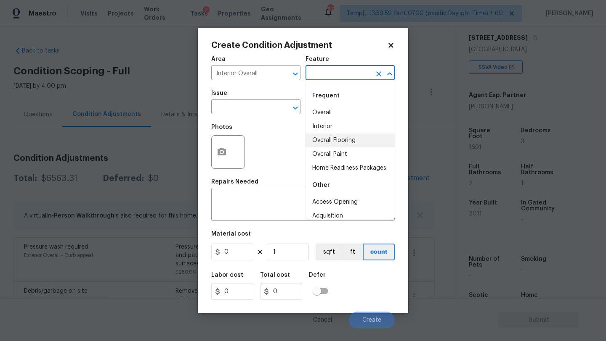
click at [324, 142] on li "Overall Flooring" at bounding box center [349, 141] width 89 height 14
type input "Overall Flooring"
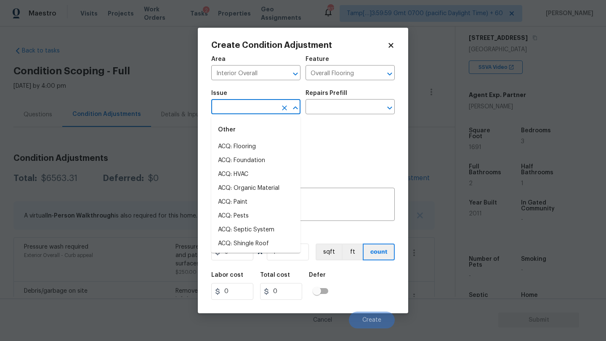
click at [264, 108] on input "text" at bounding box center [244, 107] width 66 height 13
click at [259, 151] on li "ACQ: Flooring" at bounding box center [255, 147] width 89 height 14
type input "ACQ: Flooring"
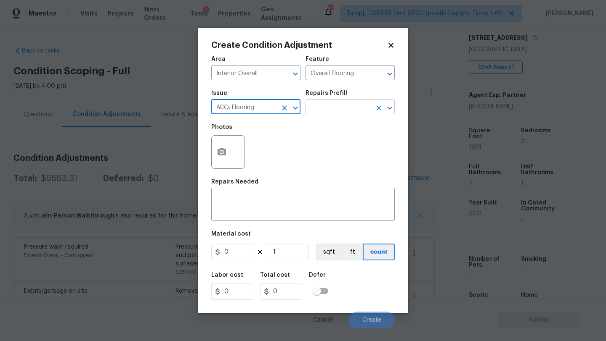
click at [336, 108] on input "text" at bounding box center [338, 107] width 66 height 13
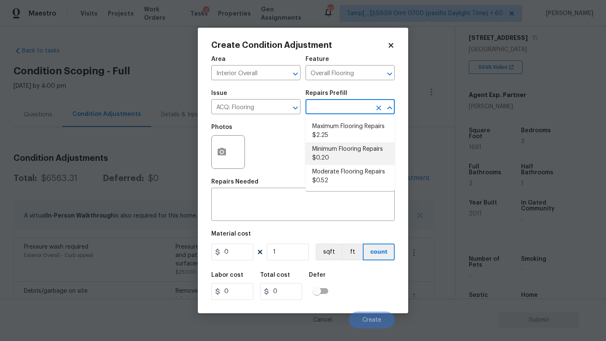
click at [336, 154] on li "Minimum Flooring Repairs $0.20" at bounding box center [349, 154] width 89 height 23
type input "Acquisition"
type textarea "Acquisition Scope: Minimum flooring repairs"
type input "0.2"
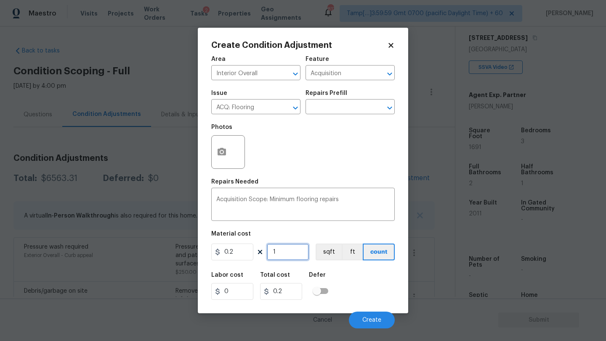
click at [288, 259] on input "1" at bounding box center [288, 252] width 42 height 17
type input "16"
type input "3.2"
type input "169"
type input "33.8"
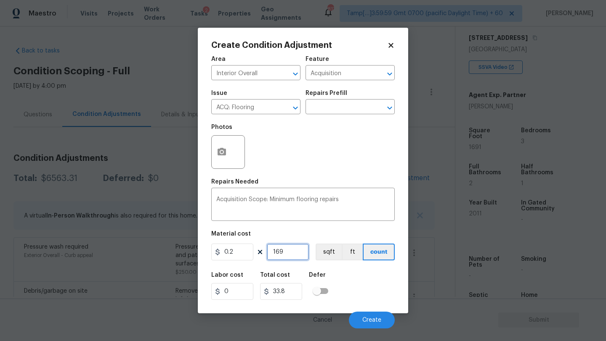
type input "1691"
type input "338.2"
type input "1691"
click at [367, 323] on span "Create" at bounding box center [371, 320] width 19 height 6
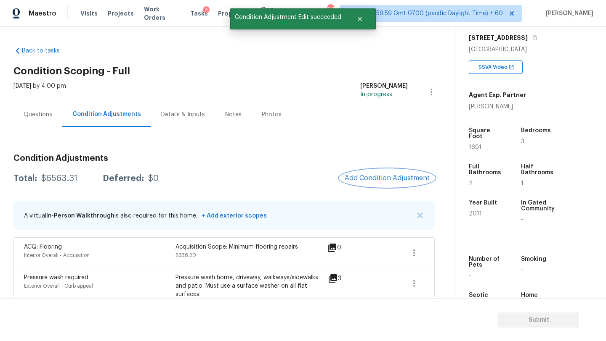
scroll to position [201, 0]
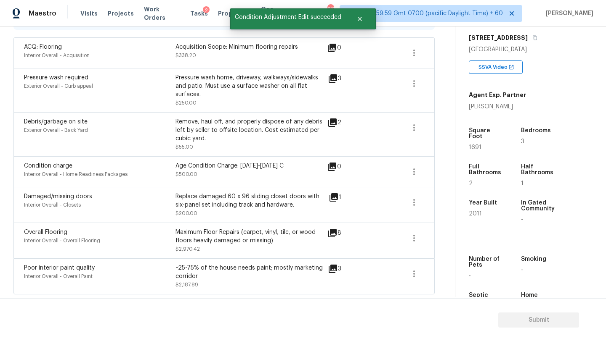
click at [334, 233] on icon at bounding box center [332, 233] width 8 height 8
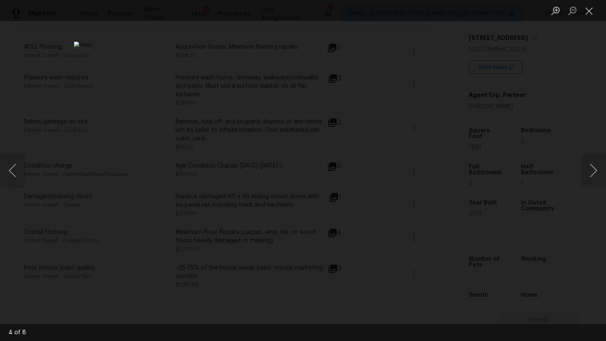
click at [567, 94] on div "Lightbox" at bounding box center [303, 170] width 606 height 341
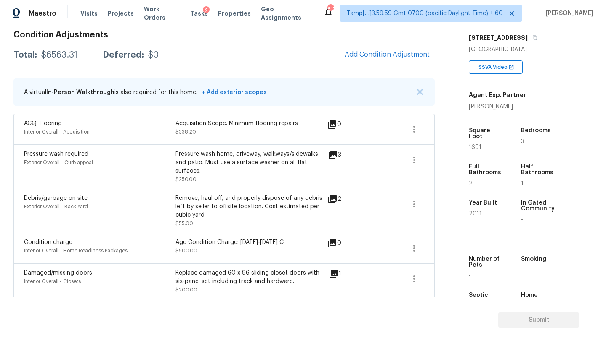
scroll to position [0, 0]
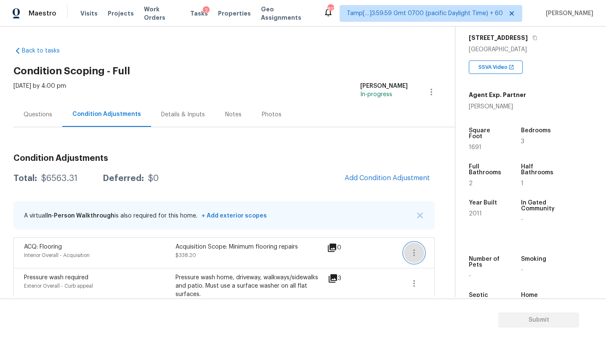
click at [420, 260] on button "button" at bounding box center [414, 253] width 20 height 20
click at [433, 256] on link "Edit" at bounding box center [461, 251] width 71 height 13
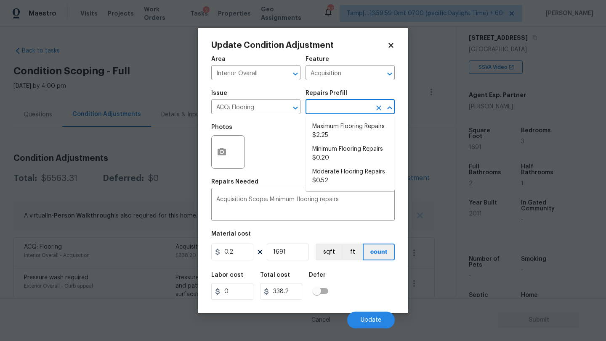
click at [326, 104] on input "text" at bounding box center [338, 107] width 66 height 13
click at [329, 174] on li "Moderate Flooring Repairs $0.52" at bounding box center [349, 176] width 89 height 23
type textarea "Acquisition Scope: Moderate flooring repairs"
type input "0.52"
type input "879.32"
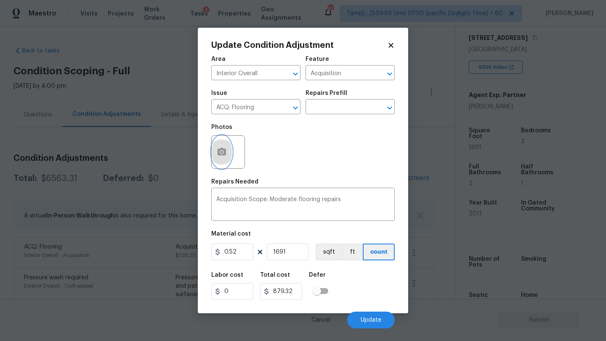
click at [219, 157] on icon "button" at bounding box center [222, 152] width 10 height 10
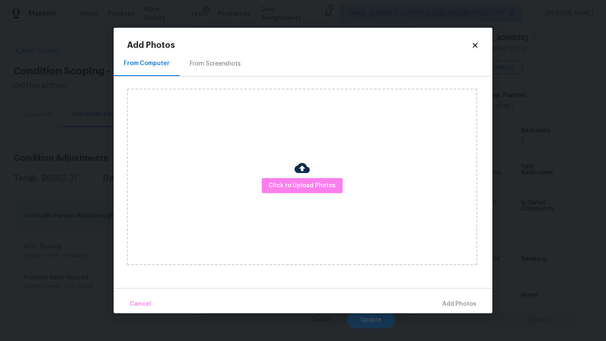
click at [221, 58] on div "From Screenshots" at bounding box center [215, 63] width 71 height 25
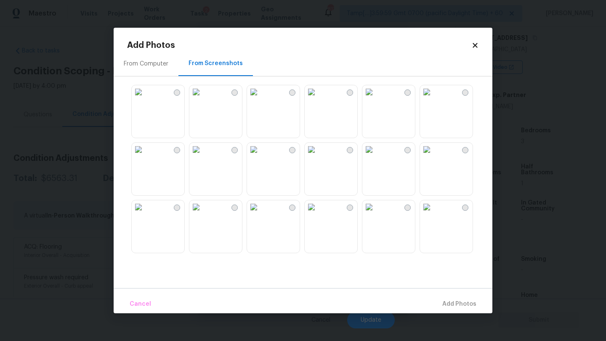
click at [145, 99] on img at bounding box center [138, 91] width 13 height 13
click at [145, 201] on img at bounding box center [138, 207] width 13 height 13
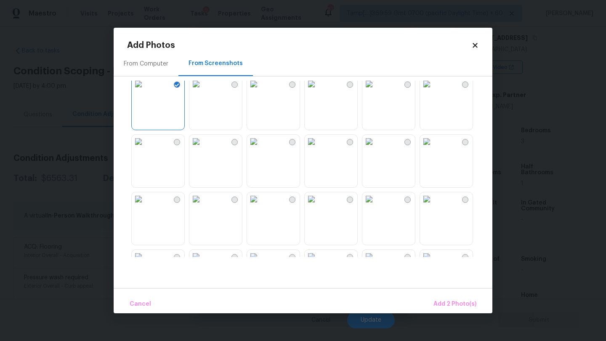
scroll to position [176, 0]
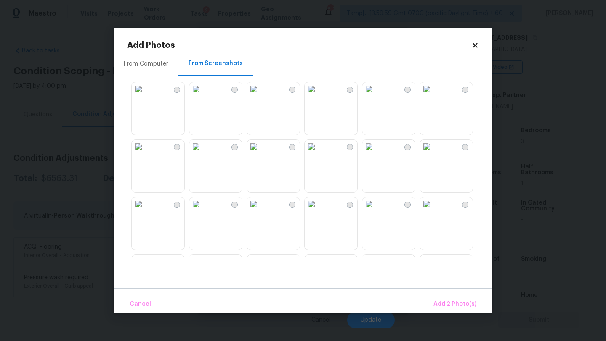
click at [260, 153] on img at bounding box center [253, 146] width 13 height 13
click at [203, 153] on img at bounding box center [195, 146] width 13 height 13
click at [433, 153] on img at bounding box center [426, 146] width 13 height 13
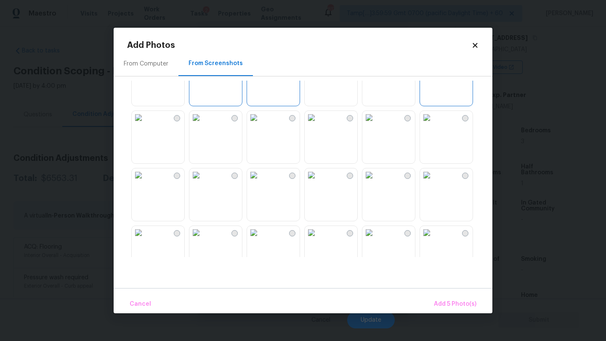
click at [260, 124] on img at bounding box center [253, 117] width 13 height 13
click at [260, 182] on img at bounding box center [253, 175] width 13 height 13
click at [318, 124] on img at bounding box center [310, 117] width 13 height 13
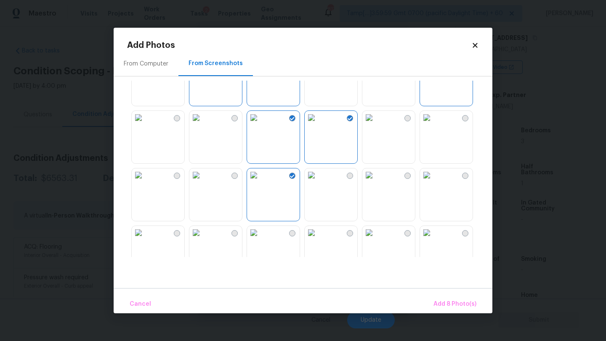
click at [376, 124] on img at bounding box center [368, 117] width 13 height 13
click at [450, 302] on span "Add 9 Photo(s)" at bounding box center [454, 304] width 43 height 11
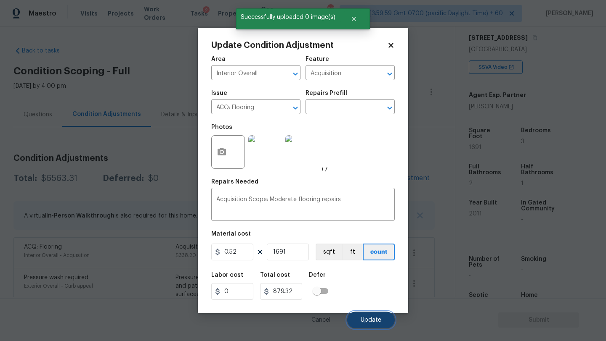
click at [377, 319] on span "Update" at bounding box center [370, 320] width 21 height 6
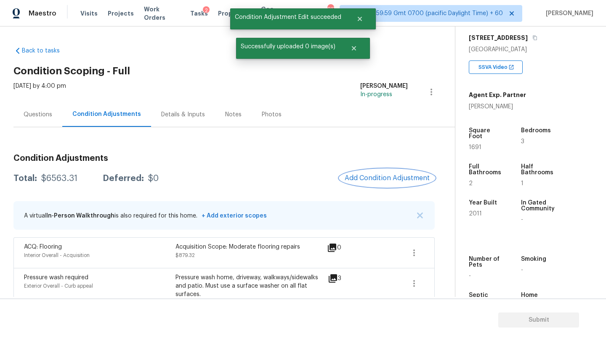
click at [396, 184] on button "Add Condition Adjustment" at bounding box center [386, 178] width 95 height 18
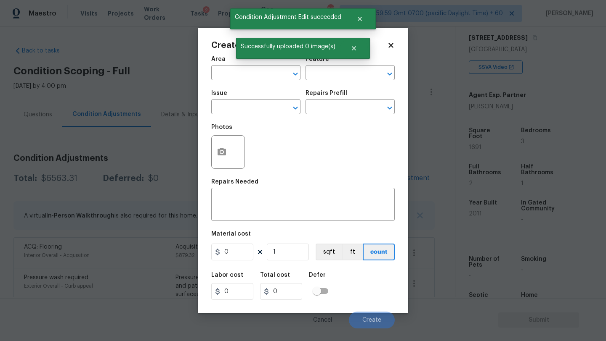
click at [226, 82] on span "Area ​" at bounding box center [255, 68] width 89 height 34
click at [226, 80] on input "text" at bounding box center [244, 73] width 66 height 13
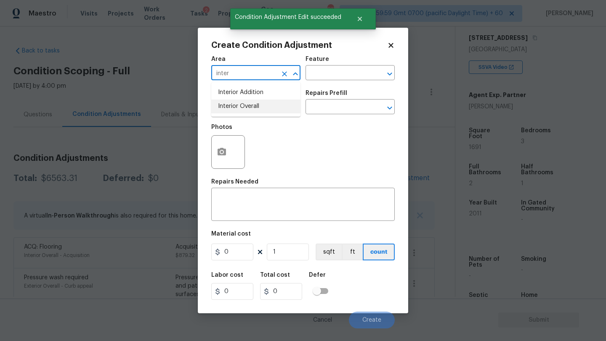
click at [229, 109] on li "Interior Overall" at bounding box center [255, 107] width 89 height 14
type input "Interior Overall"
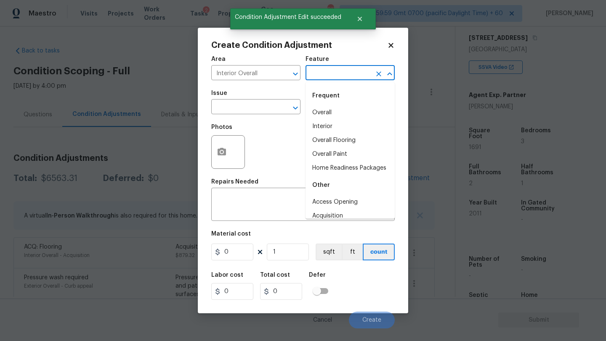
click at [320, 70] on input "text" at bounding box center [338, 73] width 66 height 13
click at [323, 154] on li "Overall Paint" at bounding box center [349, 155] width 89 height 14
type input "Overall Paint"
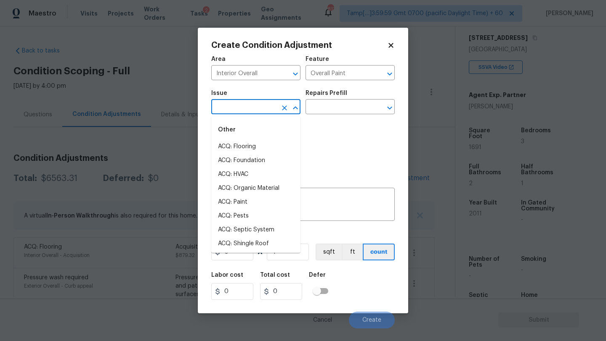
click at [244, 105] on input "text" at bounding box center [244, 107] width 66 height 13
click at [241, 204] on li "ACQ: Paint" at bounding box center [255, 203] width 89 height 14
type input "ACQ: Paint"
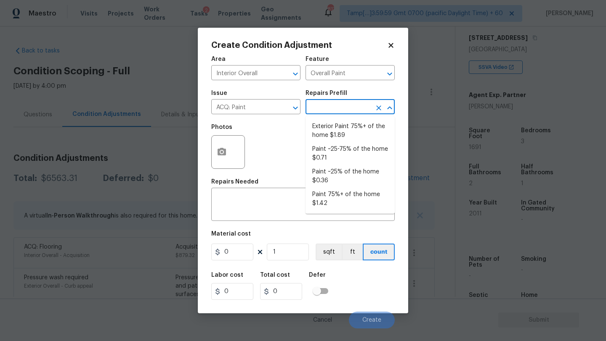
click at [328, 106] on input "text" at bounding box center [338, 107] width 66 height 13
click at [337, 155] on li "Paint ~25-75% of the home $0.71" at bounding box center [349, 154] width 89 height 23
type input "Acquisition"
type textarea "Acquisition Scope: ~25 - 75% of the home needs interior paint"
type input "0.71"
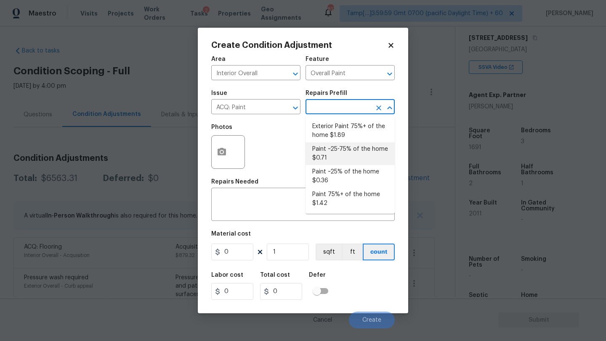
type input "0.71"
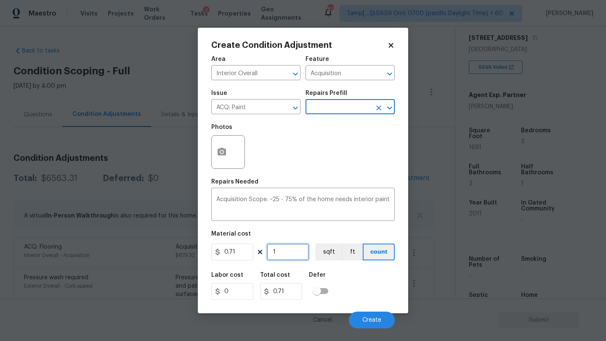
click at [294, 252] on input "1" at bounding box center [288, 252] width 42 height 17
type input "16"
type input "11.36"
type input "169"
type input "119.99"
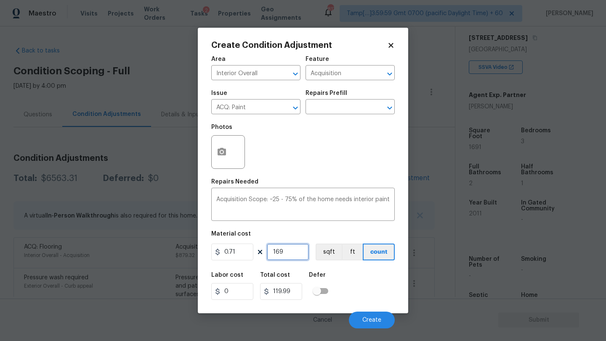
type input "1691"
type input "1200.61"
type input "1691"
click at [222, 153] on circle "button" at bounding box center [221, 152] width 3 height 3
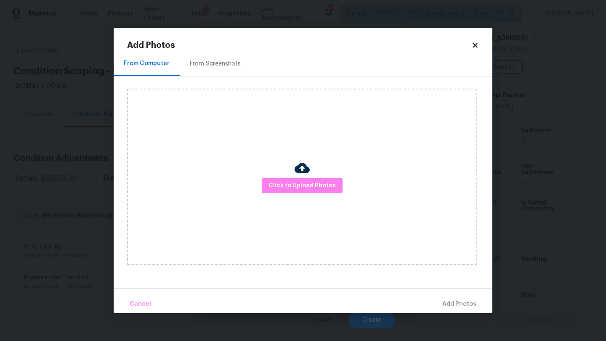
click at [222, 59] on div "From Screenshots" at bounding box center [215, 63] width 71 height 25
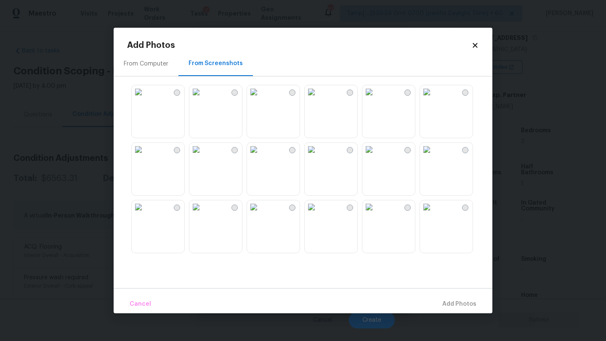
click at [145, 99] on img at bounding box center [138, 91] width 13 height 13
click at [145, 156] on img at bounding box center [138, 149] width 13 height 13
drag, startPoint x: 333, startPoint y: 175, endPoint x: 348, endPoint y: 172, distance: 15.5
click at [318, 156] on img at bounding box center [310, 149] width 13 height 13
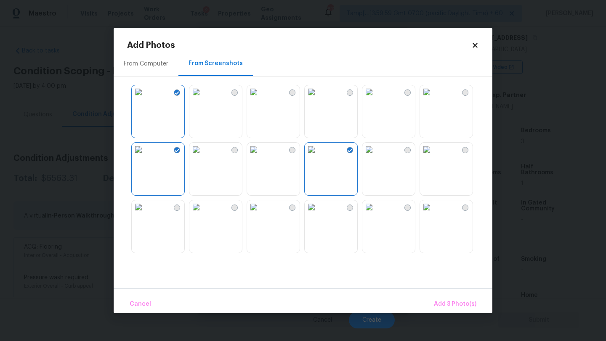
click at [376, 156] on img at bounding box center [368, 149] width 13 height 13
click at [260, 156] on img at bounding box center [253, 149] width 13 height 13
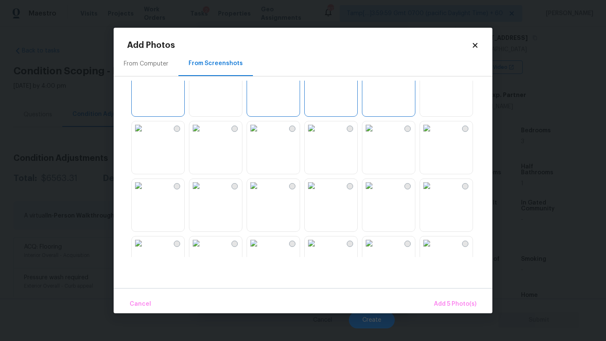
scroll to position [109, 0]
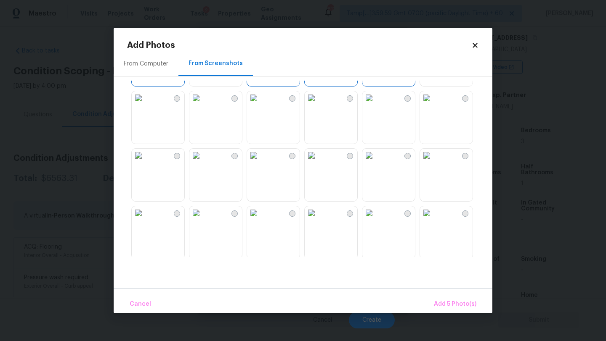
click at [433, 162] on img at bounding box center [426, 155] width 13 height 13
click at [318, 162] on img at bounding box center [310, 155] width 13 height 13
click at [203, 162] on img at bounding box center [195, 155] width 13 height 13
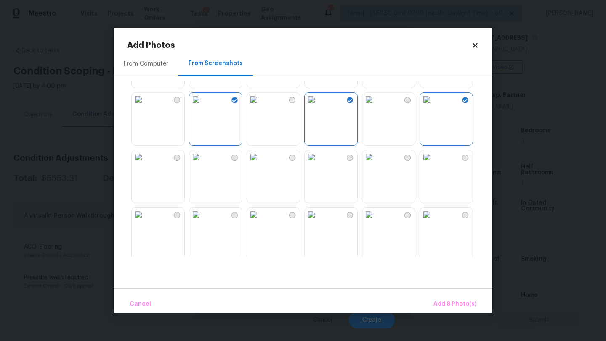
scroll to position [180, 0]
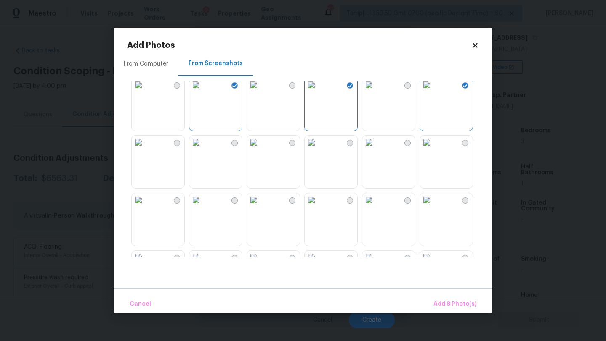
click at [203, 149] on img at bounding box center [195, 142] width 13 height 13
click at [260, 149] on img at bounding box center [253, 142] width 13 height 13
click at [455, 308] on span "Add 10 Photo(s)" at bounding box center [453, 304] width 46 height 11
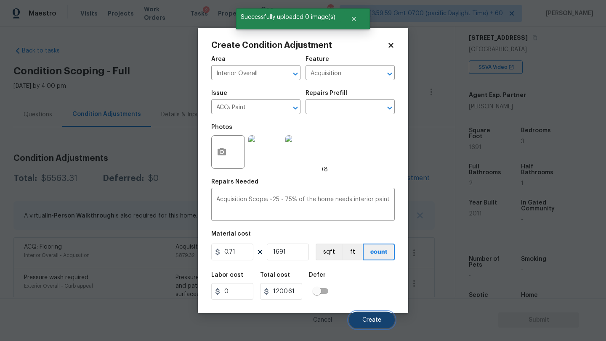
click at [372, 320] on span "Create" at bounding box center [371, 320] width 19 height 6
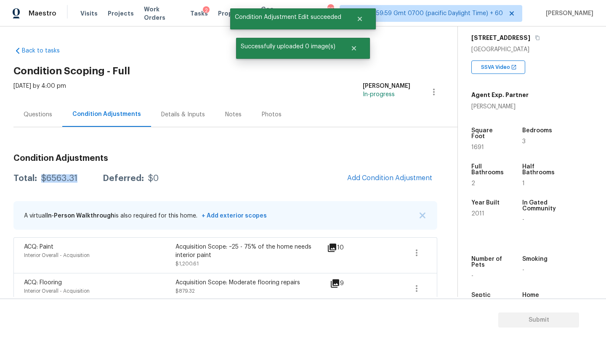
drag, startPoint x: 41, startPoint y: 182, endPoint x: 87, endPoint y: 182, distance: 45.4
click at [87, 182] on div "Total: $6563.31 Deferred: $0" at bounding box center [85, 179] width 145 height 8
copy div "$6563.31"
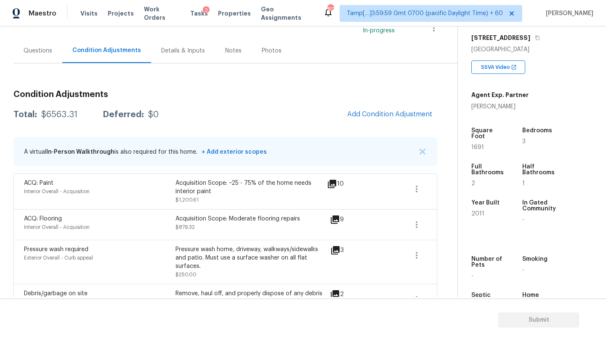
click at [35, 52] on div "Questions" at bounding box center [38, 51] width 29 height 8
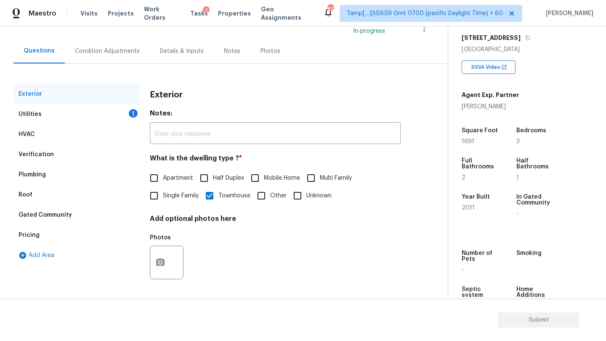
click at [74, 120] on div "Utilities 1" at bounding box center [76, 114] width 126 height 20
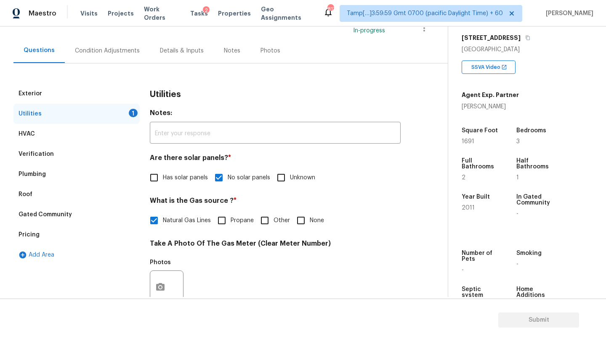
scroll to position [158, 0]
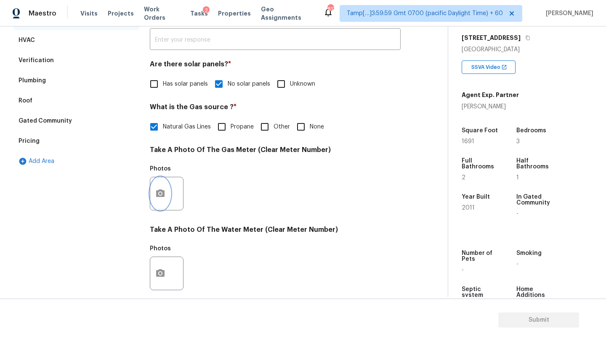
click at [163, 199] on button "button" at bounding box center [160, 193] width 20 height 33
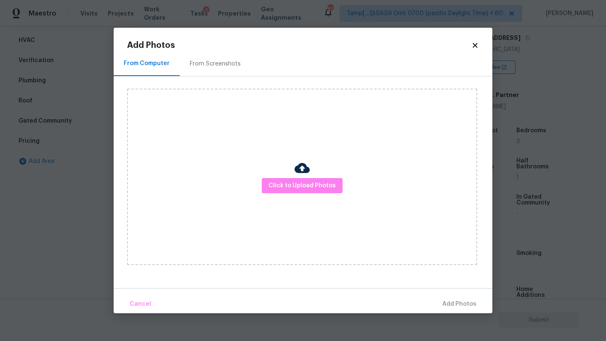
click at [209, 67] on div "From Screenshots" at bounding box center [215, 64] width 51 height 8
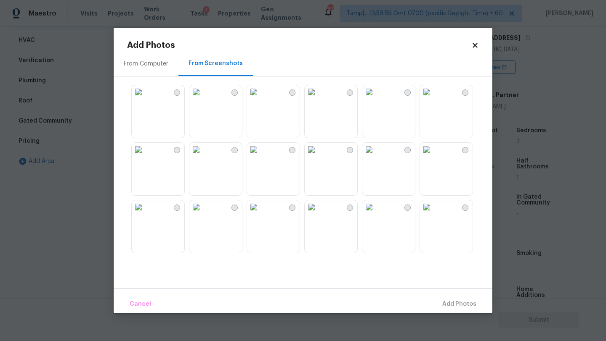
click at [260, 99] on img at bounding box center [253, 91] width 13 height 13
click at [203, 99] on img at bounding box center [195, 91] width 13 height 13
click at [447, 313] on button "Add 1 Photo(s)" at bounding box center [455, 305] width 48 height 18
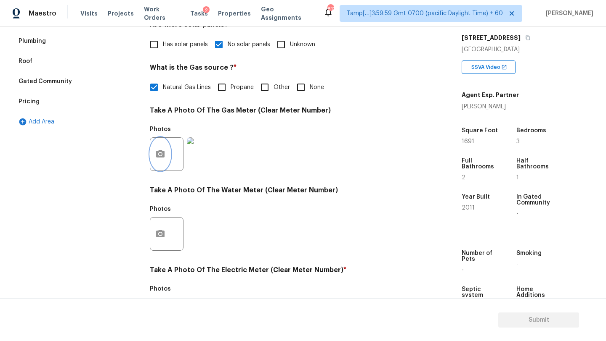
scroll to position [229, 0]
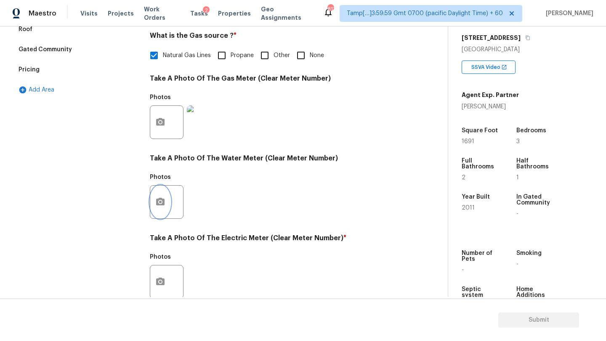
click at [163, 204] on icon "button" at bounding box center [160, 202] width 8 height 8
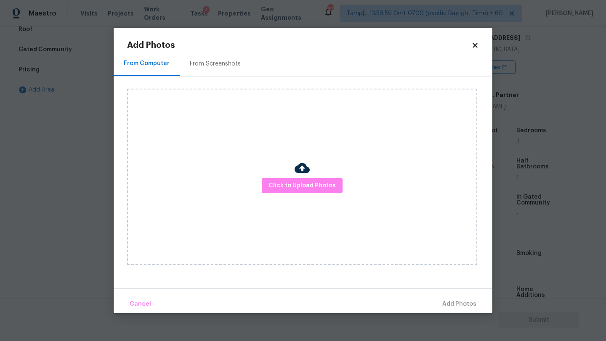
click at [221, 69] on div "From Screenshots" at bounding box center [215, 63] width 71 height 25
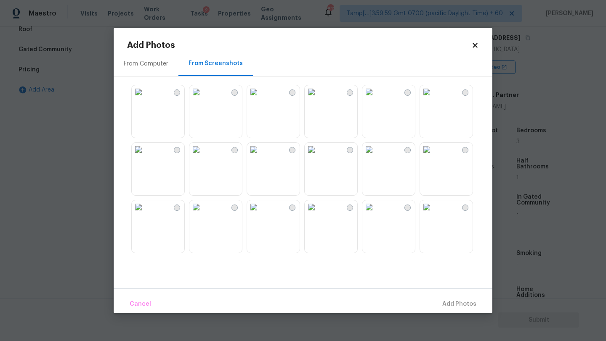
click at [145, 99] on img at bounding box center [138, 91] width 13 height 13
click at [203, 99] on img at bounding box center [195, 91] width 13 height 13
click at [447, 303] on span "Add 1 Photo(s)" at bounding box center [455, 304] width 42 height 11
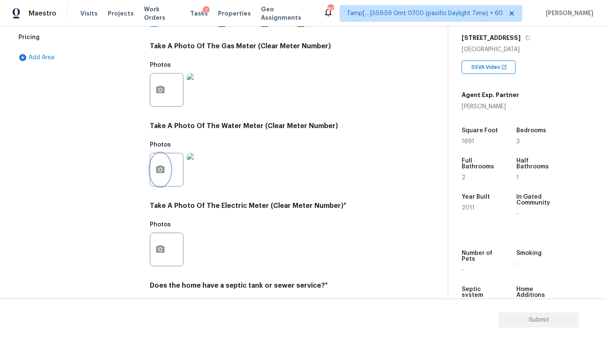
scroll to position [286, 0]
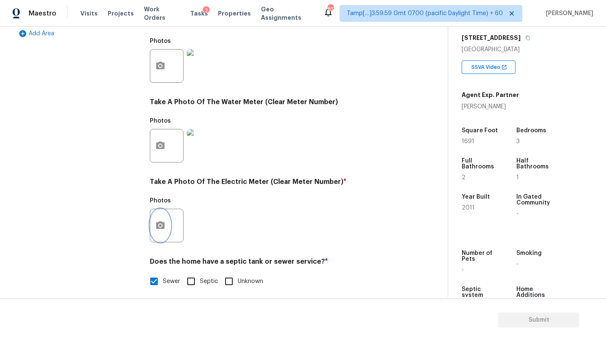
click at [153, 229] on button "button" at bounding box center [160, 225] width 20 height 33
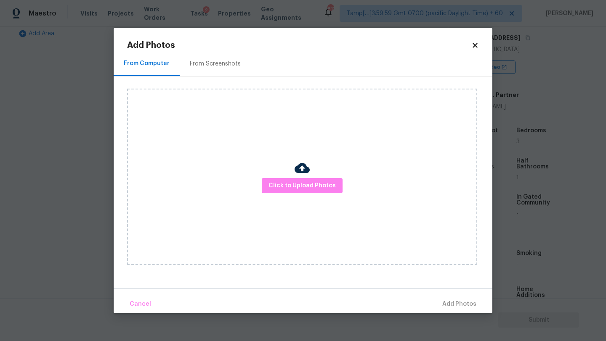
click at [203, 72] on div "From Screenshots" at bounding box center [215, 63] width 71 height 25
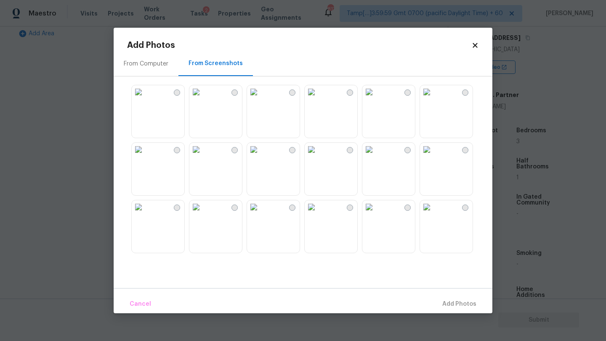
click at [203, 99] on img at bounding box center [195, 91] width 13 height 13
click at [449, 302] on span "Add 1 Photo(s)" at bounding box center [455, 304] width 42 height 11
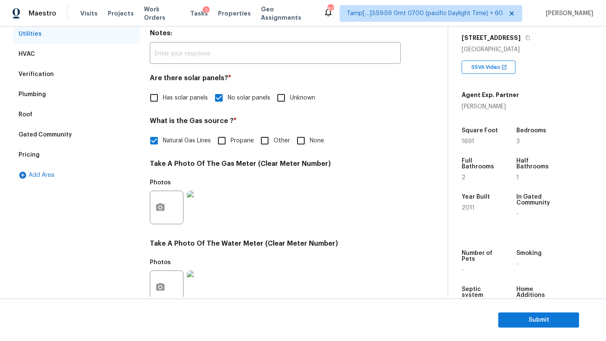
scroll to position [75, 0]
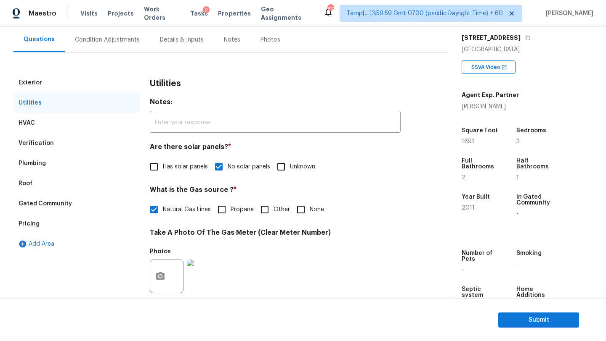
click at [50, 151] on div "Verification" at bounding box center [76, 143] width 126 height 20
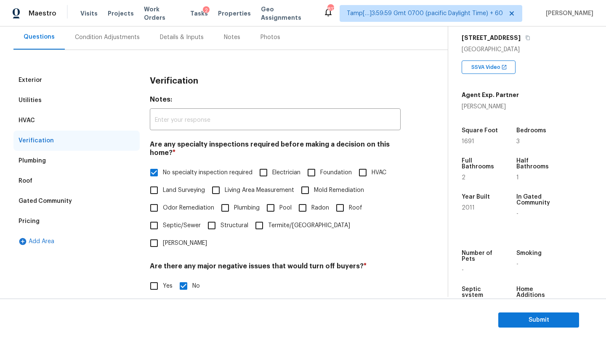
scroll to position [66, 0]
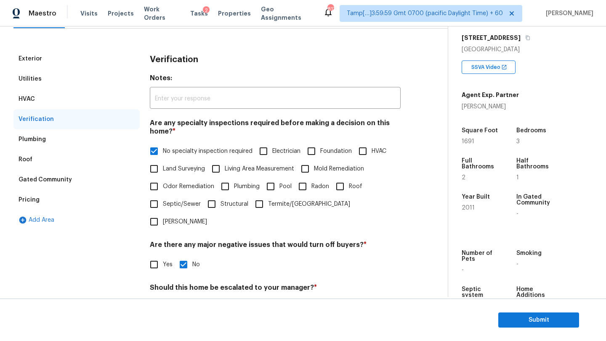
click at [50, 141] on div "Plumbing" at bounding box center [76, 140] width 126 height 20
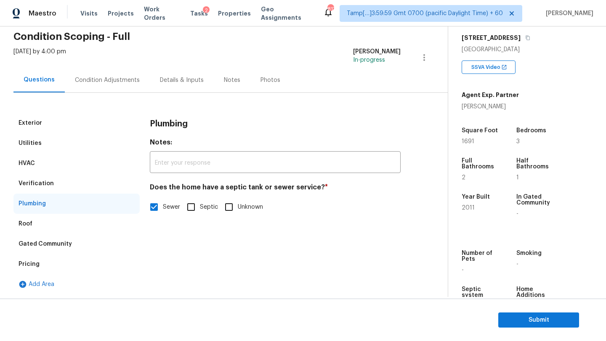
scroll to position [34, 0]
click at [55, 103] on div "Exterior Utilities HVAC Verification Plumbing Roof Gated Community Pricing Add …" at bounding box center [220, 194] width 414 height 202
click at [94, 89] on div "Condition Adjustments" at bounding box center [107, 80] width 85 height 25
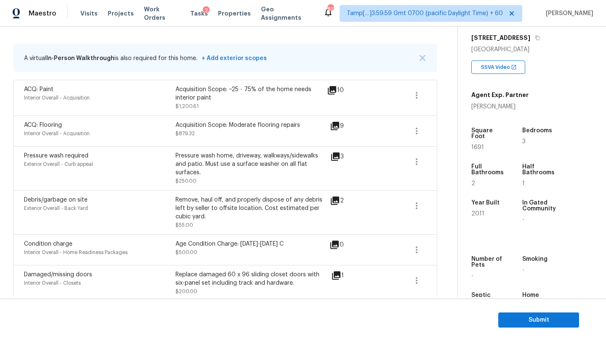
scroll to position [178, 0]
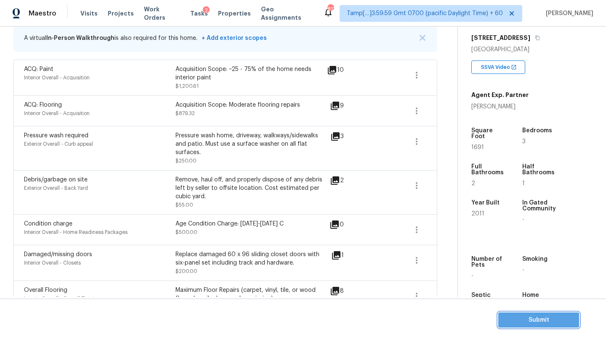
click at [535, 323] on span "Submit" at bounding box center [538, 320] width 67 height 11
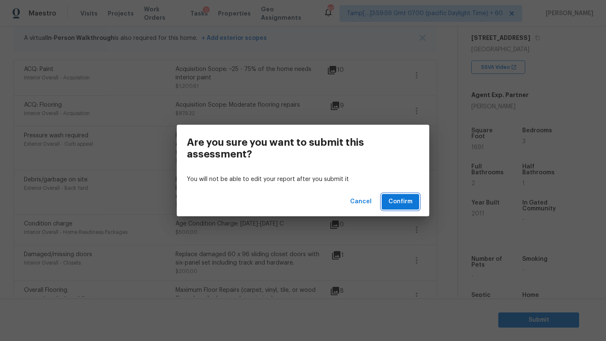
click at [391, 204] on span "Confirm" at bounding box center [400, 202] width 24 height 11
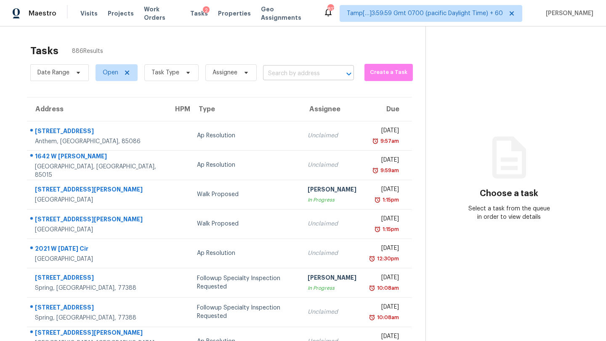
click at [341, 74] on div at bounding box center [343, 74] width 22 height 12
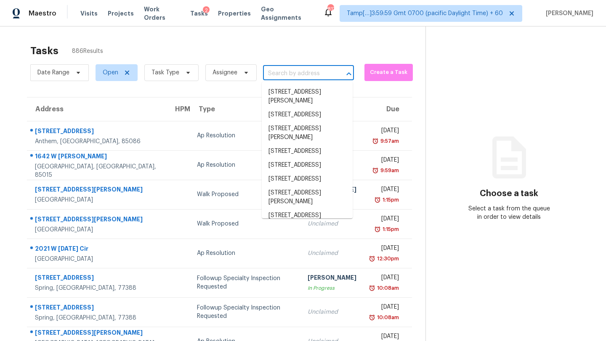
paste input "319 Cloverbrook Way, Gallatin, TN 37066"
type input "319 Cloverbrook Way, Gallatin, TN 37066"
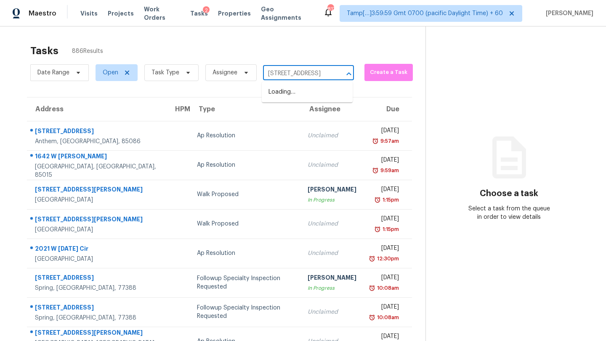
scroll to position [0, 49]
click at [309, 96] on li "319 Cloverbrook Way, Gallatin, TN 37066" at bounding box center [307, 92] width 91 height 14
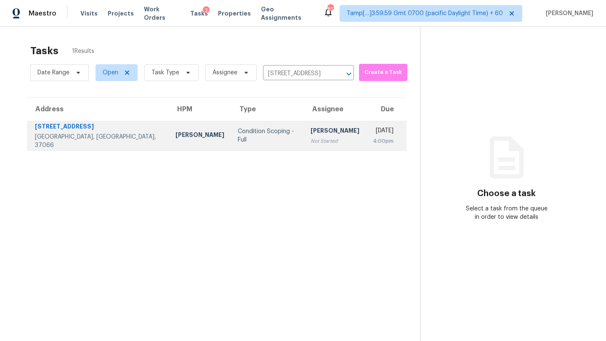
click at [366, 142] on td "Tue, Sep 2nd 2025 4:00pm" at bounding box center [386, 135] width 40 height 29
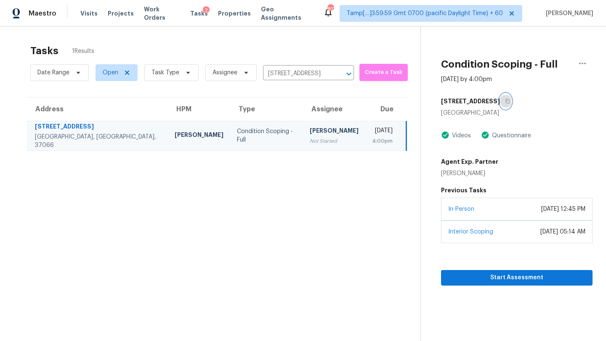
click at [505, 103] on icon "button" at bounding box center [507, 101] width 5 height 5
click at [485, 280] on span "Start Assessment" at bounding box center [516, 278] width 138 height 11
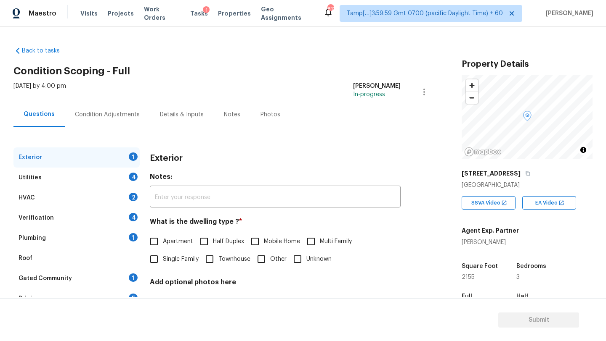
click at [165, 261] on span "Single Family" at bounding box center [181, 259] width 36 height 9
click at [163, 261] on input "Single Family" at bounding box center [154, 260] width 18 height 18
checkbox input "true"
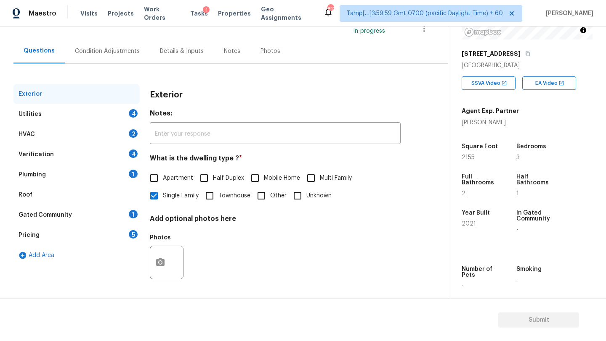
scroll to position [144, 0]
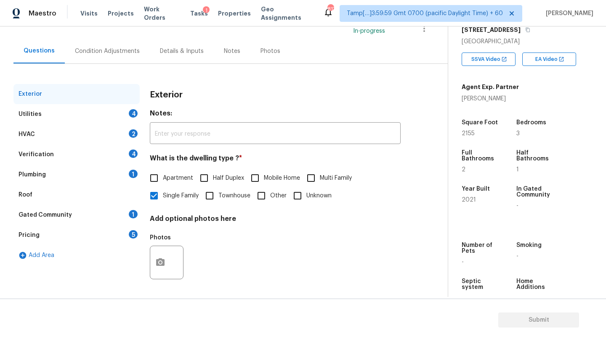
click at [102, 220] on div "Gated Community 1" at bounding box center [76, 215] width 126 height 20
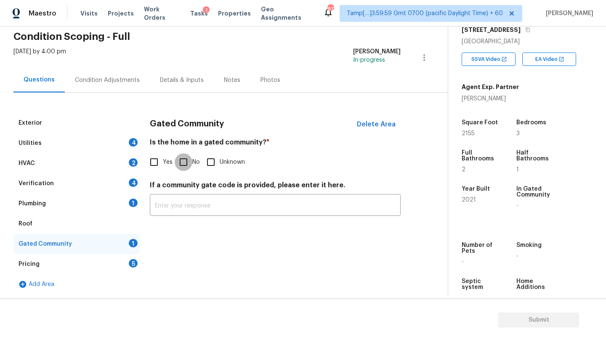
click at [190, 156] on input "No" at bounding box center [184, 162] width 18 height 18
checkbox input "true"
click at [58, 225] on div "Roof" at bounding box center [76, 224] width 126 height 20
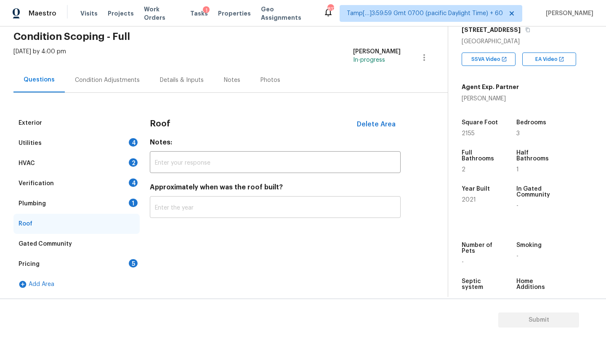
click at [167, 208] on input "text" at bounding box center [275, 208] width 251 height 20
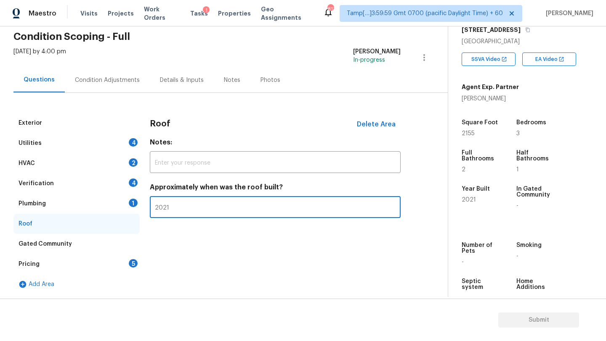
type input "2021"
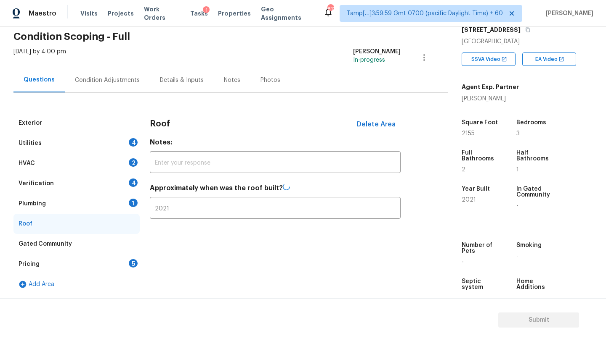
click at [110, 262] on div "Pricing 5" at bounding box center [76, 264] width 126 height 20
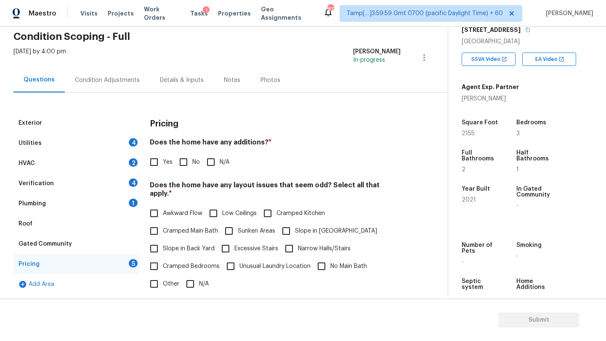
click at [191, 159] on input "No" at bounding box center [184, 162] width 18 height 18
checkbox input "true"
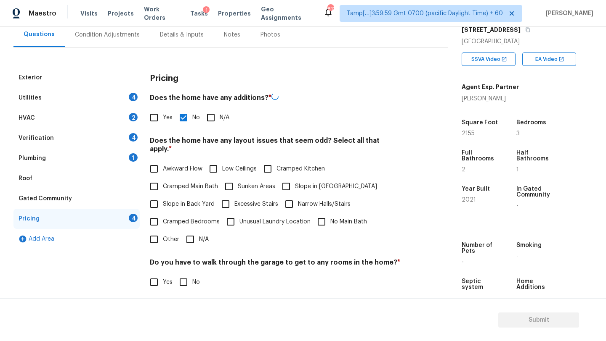
scroll to position [139, 0]
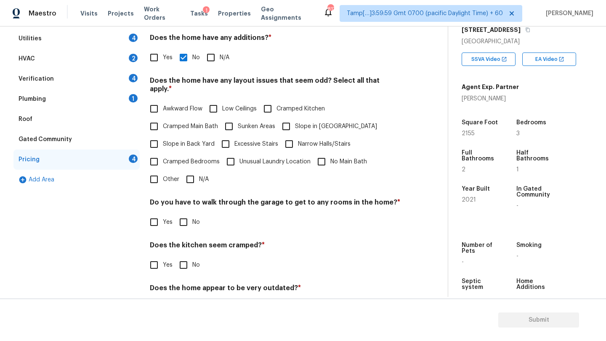
click at [191, 180] on div "Pricing Does the home have any additions? * Yes No N/A Does the home have any l…" at bounding box center [275, 167] width 251 height 319
click at [188, 203] on div "Do you have to walk through the garage to get to any rooms in the home? * Yes No" at bounding box center [275, 214] width 251 height 33
drag, startPoint x: 186, startPoint y: 222, endPoint x: 188, endPoint y: 198, distance: 23.7
click at [186, 222] on input "No" at bounding box center [184, 223] width 18 height 18
checkbox input "true"
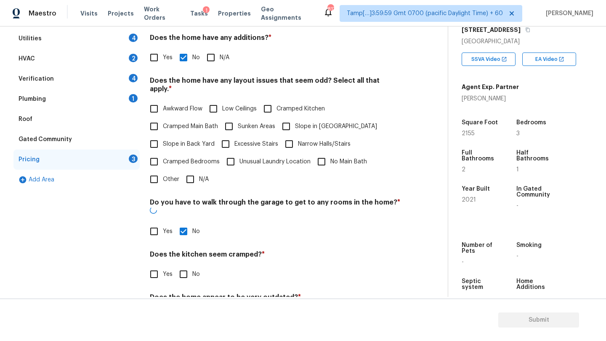
click at [206, 153] on label "Cramped Bedrooms" at bounding box center [182, 162] width 74 height 18
click at [163, 153] on input "Cramped Bedrooms" at bounding box center [154, 162] width 18 height 18
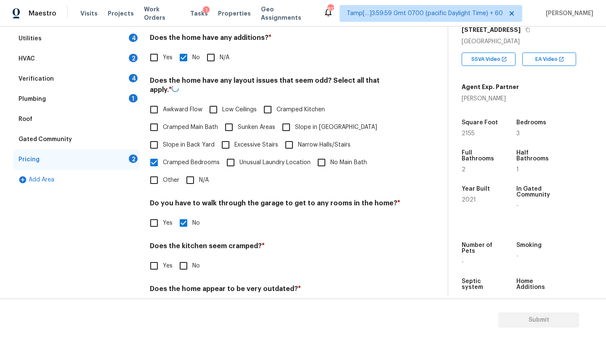
click at [204, 169] on label "Cramped Bedrooms" at bounding box center [182, 163] width 74 height 18
click at [163, 169] on input "Cramped Bedrooms" at bounding box center [154, 163] width 18 height 18
checkbox input "false"
click at [203, 175] on span "N/A" at bounding box center [204, 179] width 10 height 9
click at [199, 174] on input "N/A" at bounding box center [190, 180] width 18 height 18
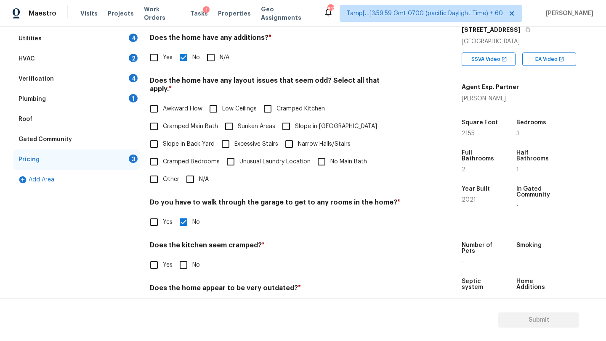
checkbox input "true"
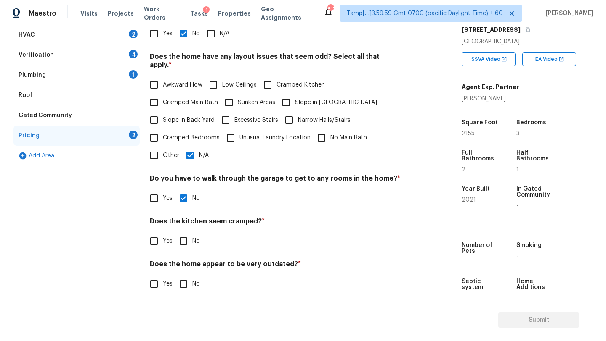
click at [185, 233] on input "No" at bounding box center [184, 242] width 18 height 18
checkbox input "true"
click at [185, 276] on input "No" at bounding box center [184, 285] width 18 height 18
checkbox input "true"
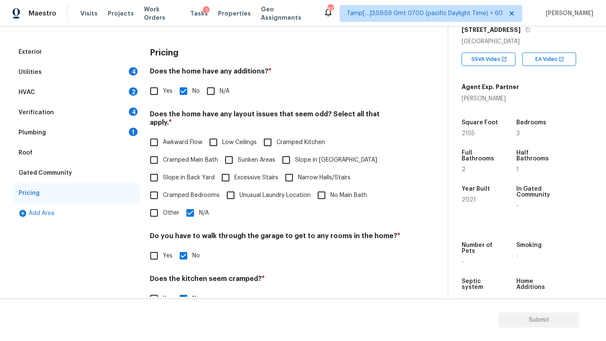
scroll to position [0, 0]
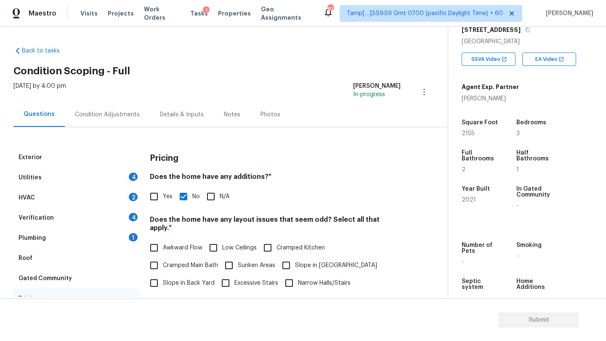
click at [88, 240] on div "Plumbing 1" at bounding box center [76, 238] width 126 height 20
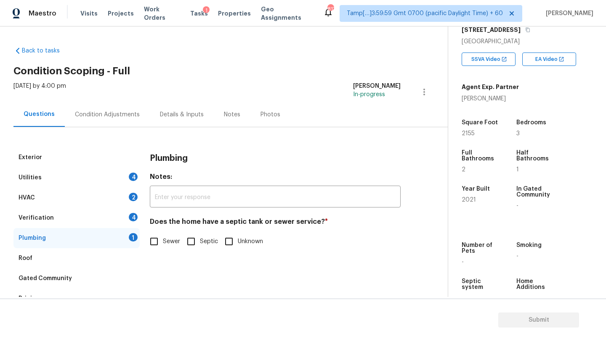
click at [160, 242] on input "Sewer" at bounding box center [154, 242] width 18 height 18
checkbox input "true"
click at [108, 218] on div "Verification 4" at bounding box center [76, 218] width 126 height 20
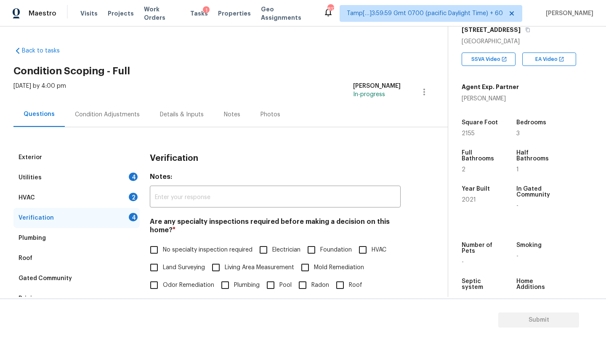
click at [172, 253] on span "No specialty inspection required" at bounding box center [208, 250] width 90 height 9
click at [163, 253] on input "No specialty inspection required" at bounding box center [154, 250] width 18 height 18
checkbox input "true"
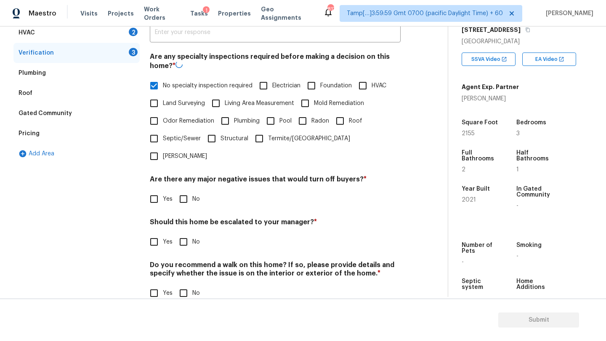
scroll to position [164, 0]
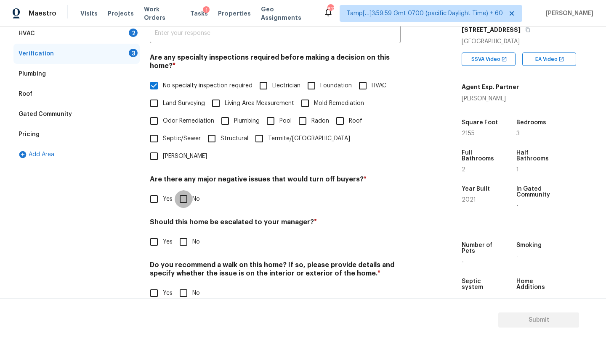
click at [182, 190] on input "No" at bounding box center [184, 199] width 18 height 18
checkbox input "true"
click at [182, 234] on input "No" at bounding box center [184, 243] width 18 height 18
checkbox input "true"
click at [182, 286] on input "No" at bounding box center [184, 295] width 18 height 18
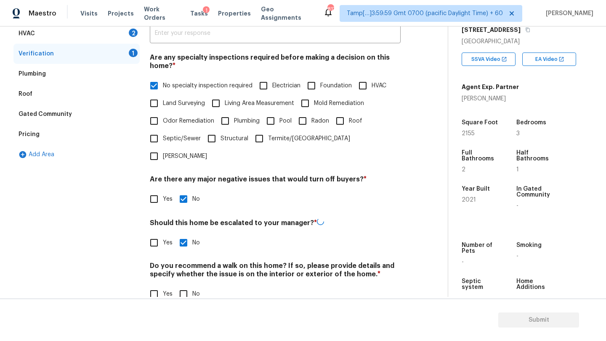
checkbox input "true"
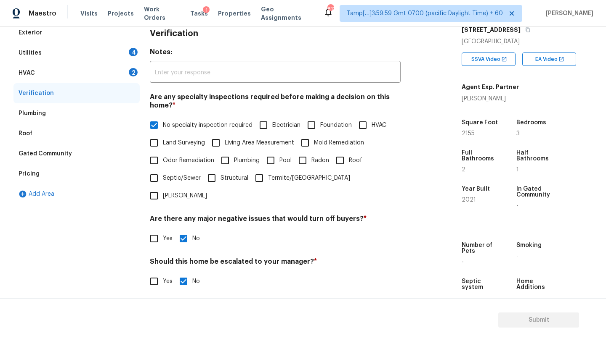
scroll to position [46, 0]
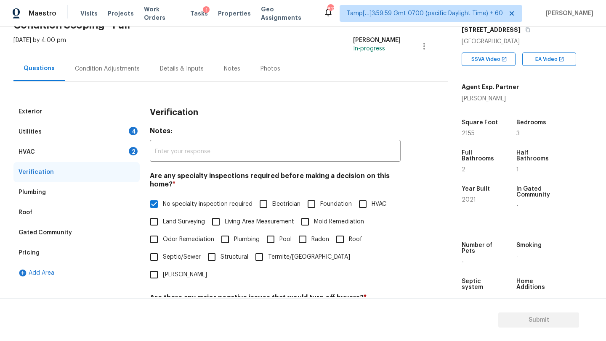
click at [40, 145] on div "HVAC 2" at bounding box center [76, 152] width 126 height 20
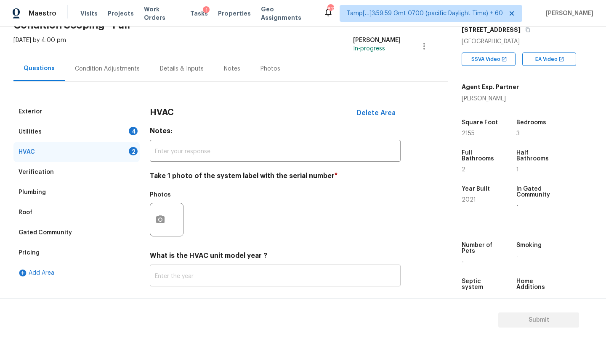
click at [195, 285] on input "text" at bounding box center [275, 277] width 251 height 20
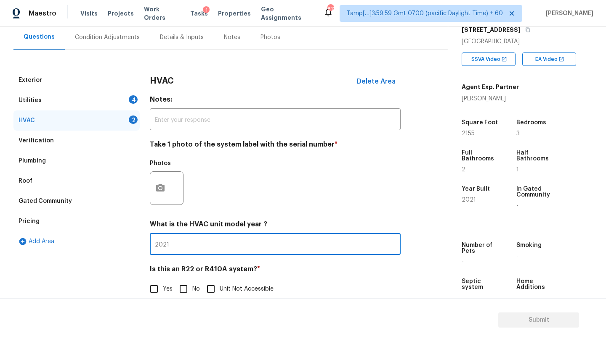
scroll to position [91, 0]
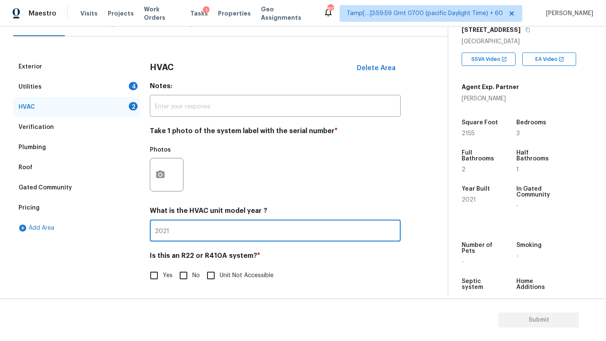
type input "2021"
click at [193, 279] on span "No" at bounding box center [196, 276] width 8 height 9
click at [192, 279] on input "No" at bounding box center [184, 276] width 18 height 18
checkbox input "true"
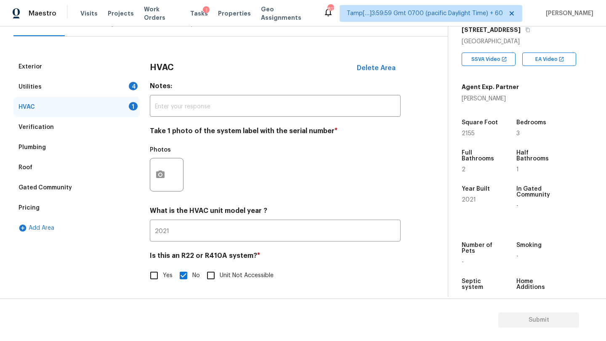
click at [65, 82] on div "Utilities 4" at bounding box center [76, 87] width 126 height 20
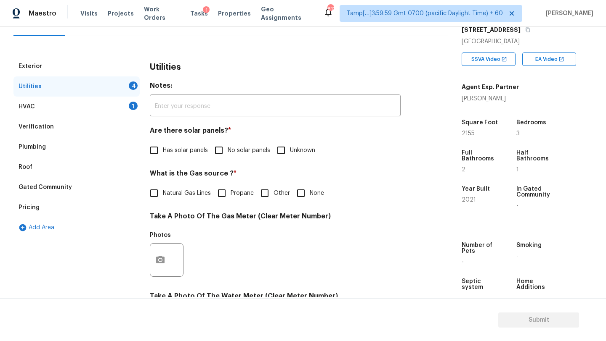
click at [221, 153] on input "No solar panels" at bounding box center [219, 151] width 18 height 18
checkbox input "true"
click at [182, 201] on label "Natural Gas Lines" at bounding box center [178, 194] width 66 height 18
click at [163, 201] on input "Natural Gas Lines" at bounding box center [154, 194] width 18 height 18
checkbox input "true"
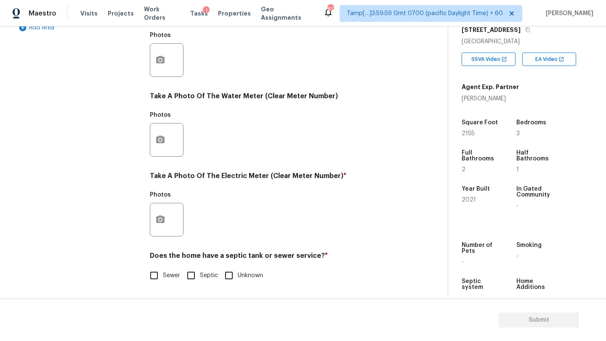
scroll to position [291, 0]
click at [168, 270] on label "Sewer" at bounding box center [162, 276] width 35 height 18
click at [163, 270] on input "Sewer" at bounding box center [154, 276] width 18 height 18
checkbox input "true"
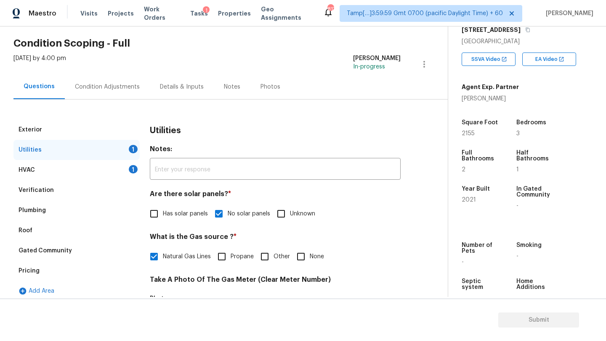
scroll to position [1, 0]
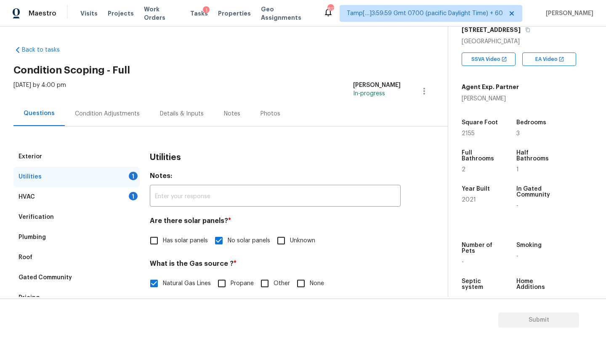
click at [120, 198] on div "HVAC 1" at bounding box center [76, 197] width 126 height 20
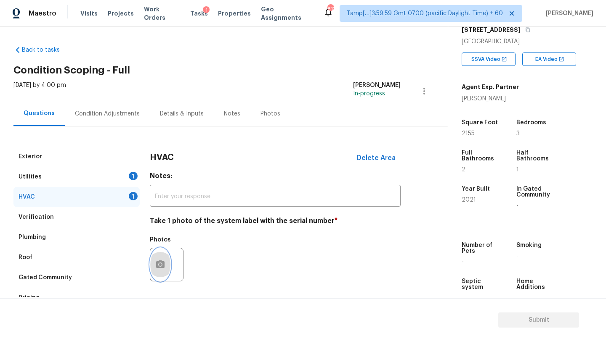
click at [164, 271] on button "button" at bounding box center [160, 265] width 20 height 33
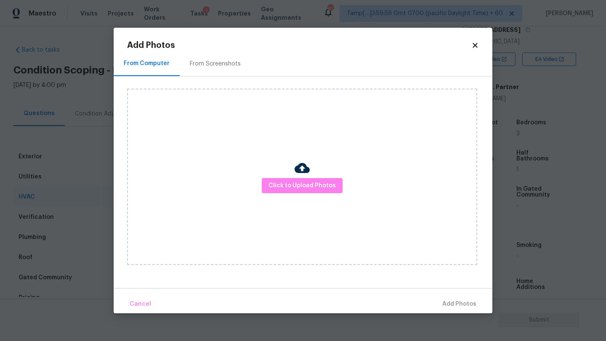
click at [190, 50] on div "Add Photos From Computer From Screenshots Click to Upload Photos Cancel Add Pho…" at bounding box center [303, 177] width 352 height 272
click at [197, 68] on div "From Screenshots" at bounding box center [215, 63] width 71 height 25
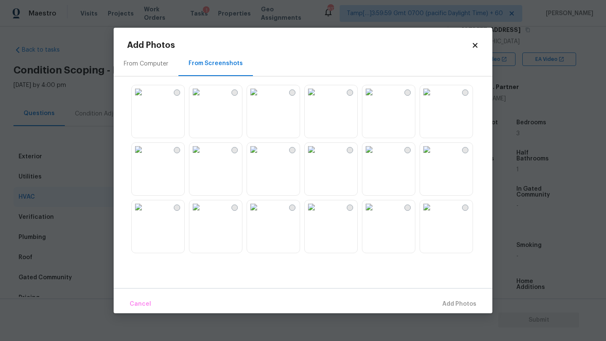
click at [376, 156] on img at bounding box center [368, 149] width 13 height 13
click at [447, 302] on span "Add 1 Photo(s)" at bounding box center [455, 304] width 42 height 11
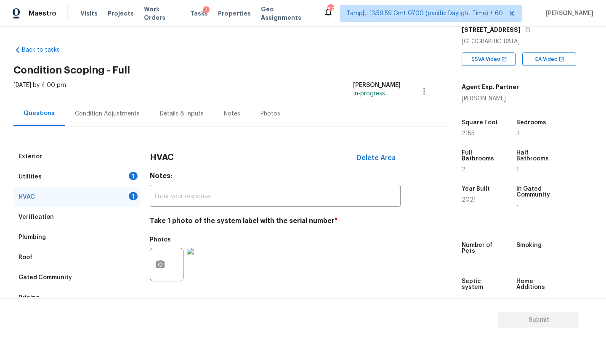
click at [85, 175] on div "Utilities 1" at bounding box center [76, 177] width 126 height 20
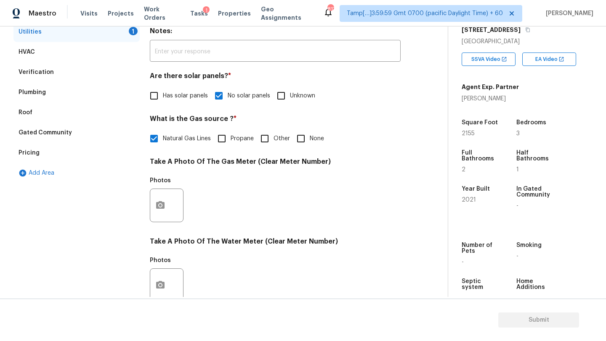
scroll to position [161, 0]
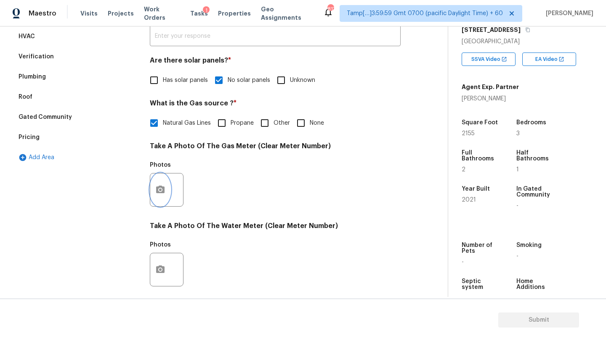
click at [164, 193] on icon "button" at bounding box center [160, 190] width 8 height 8
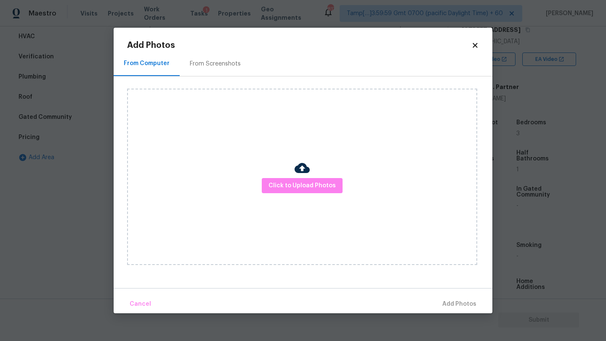
click at [217, 70] on div "From Screenshots" at bounding box center [215, 63] width 71 height 25
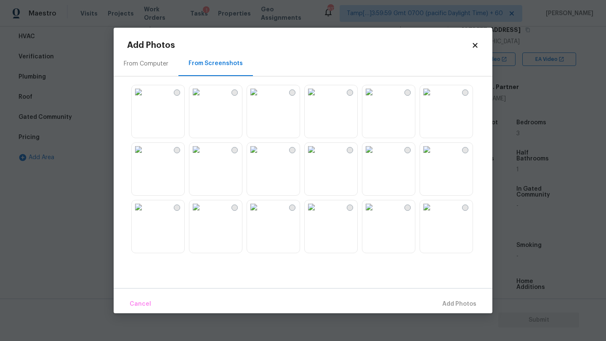
click at [376, 156] on img at bounding box center [368, 149] width 13 height 13
click at [460, 307] on span "Add 1 Photo(s)" at bounding box center [455, 304] width 42 height 11
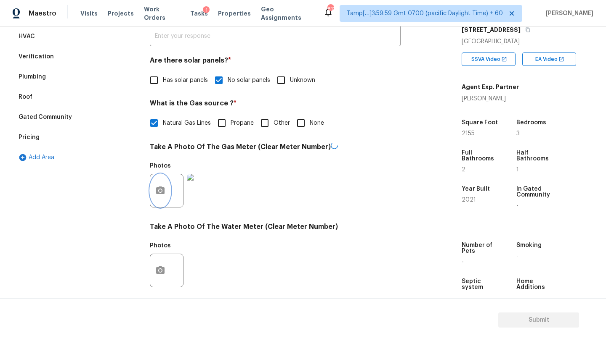
scroll to position [300, 0]
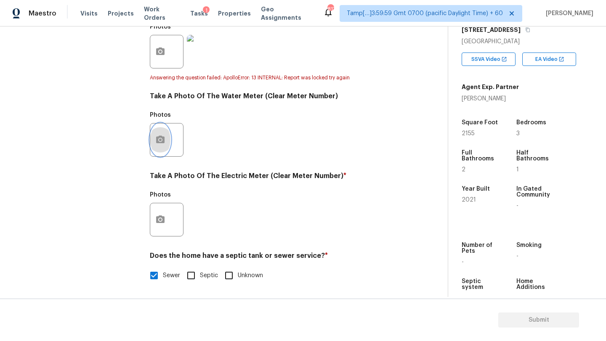
click at [159, 143] on icon "button" at bounding box center [160, 140] width 10 height 10
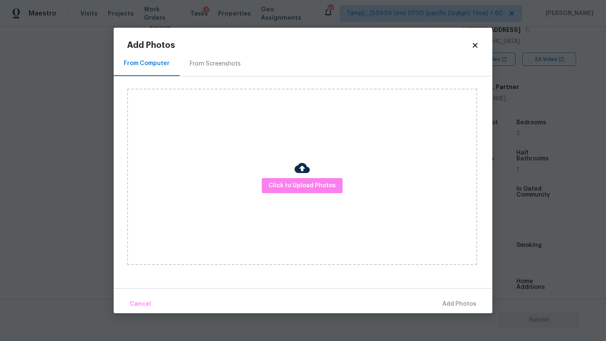
click at [205, 63] on div "From Screenshots" at bounding box center [215, 64] width 51 height 8
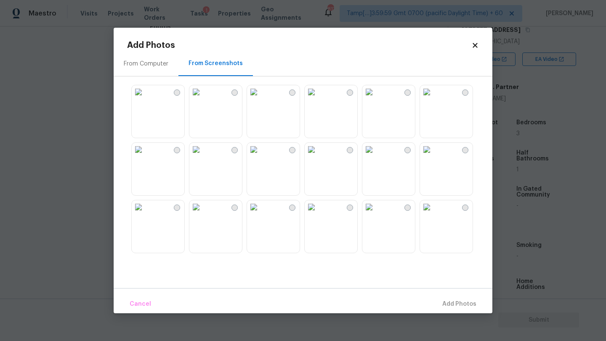
click at [376, 156] on img at bounding box center [368, 149] width 13 height 13
click at [451, 301] on span "Add 1 Photo(s)" at bounding box center [455, 304] width 42 height 11
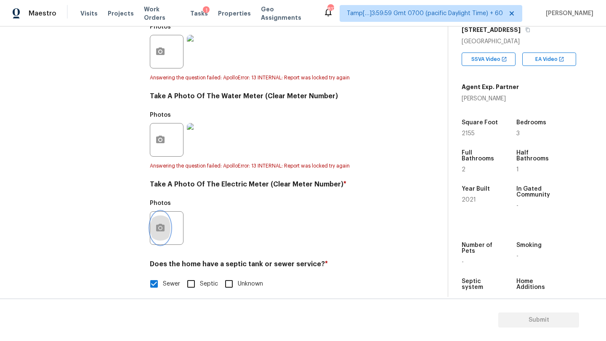
click at [157, 217] on button "button" at bounding box center [160, 228] width 20 height 33
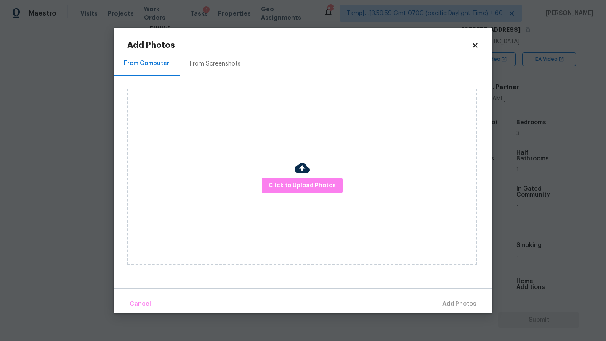
click at [216, 73] on div "From Screenshots" at bounding box center [215, 63] width 71 height 25
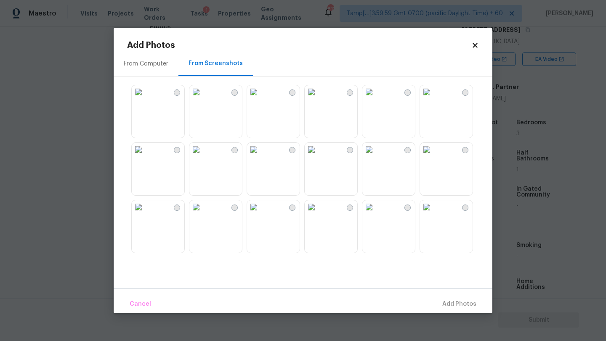
click at [376, 156] on img at bounding box center [368, 149] width 13 height 13
click at [467, 312] on button "Add 1 Photo(s)" at bounding box center [455, 305] width 48 height 18
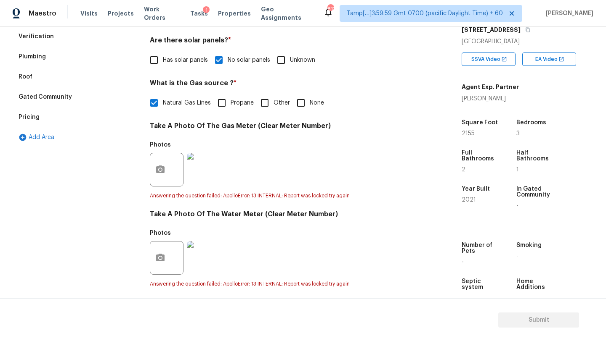
scroll to position [0, 0]
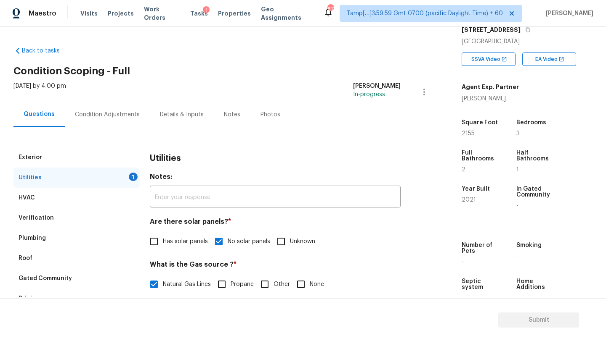
click at [112, 115] on div "Condition Adjustments" at bounding box center [107, 115] width 65 height 8
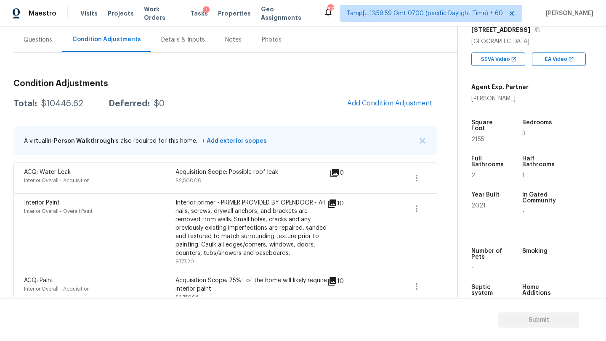
scroll to position [67, 0]
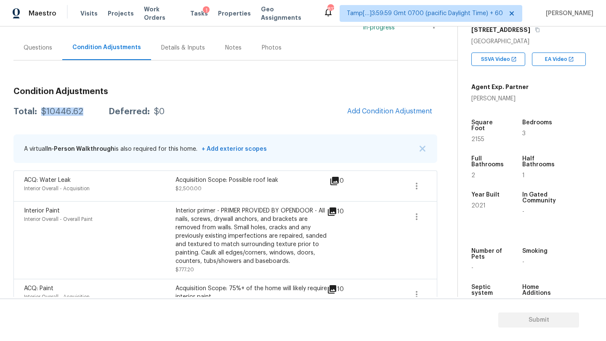
drag, startPoint x: 39, startPoint y: 111, endPoint x: 88, endPoint y: 113, distance: 49.3
click at [88, 113] on div "Total: $10446.62 Deferred: $0" at bounding box center [88, 112] width 151 height 8
copy div "$10446.62"
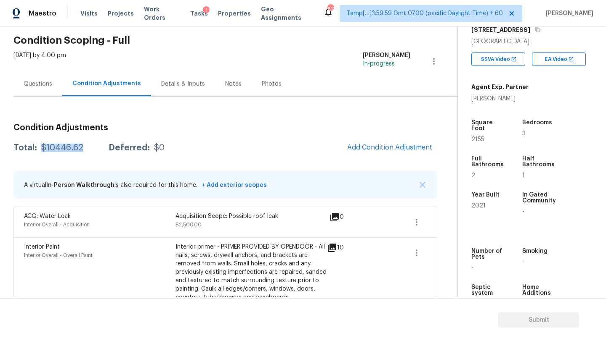
scroll to position [0, 0]
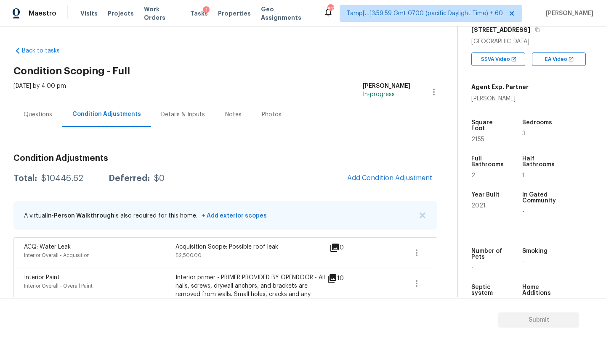
click at [38, 112] on div "Questions" at bounding box center [38, 115] width 29 height 8
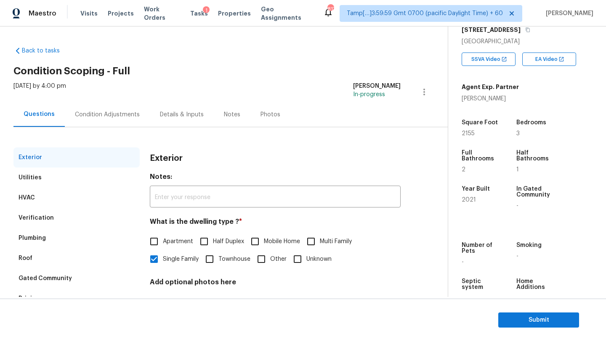
scroll to position [63, 0]
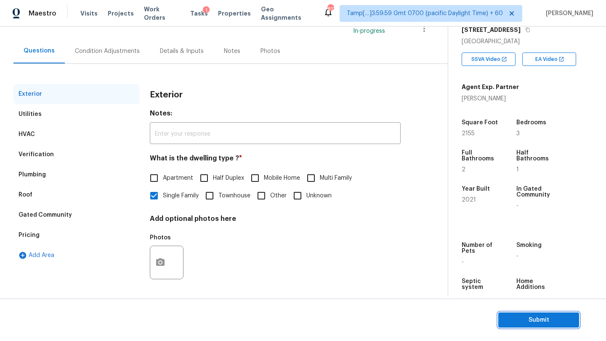
click at [511, 320] on span "Submit" at bounding box center [538, 320] width 67 height 11
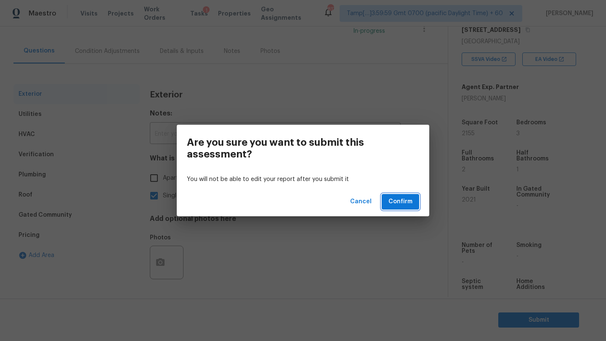
click at [407, 203] on span "Confirm" at bounding box center [400, 202] width 24 height 11
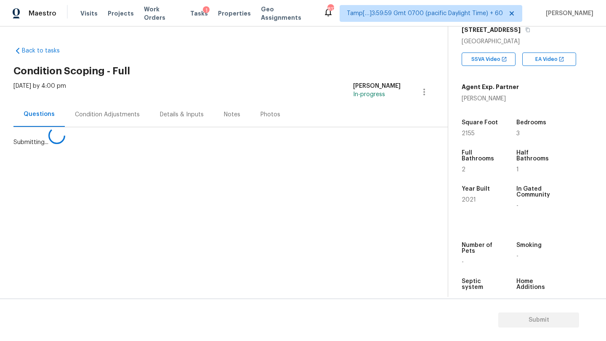
scroll to position [0, 0]
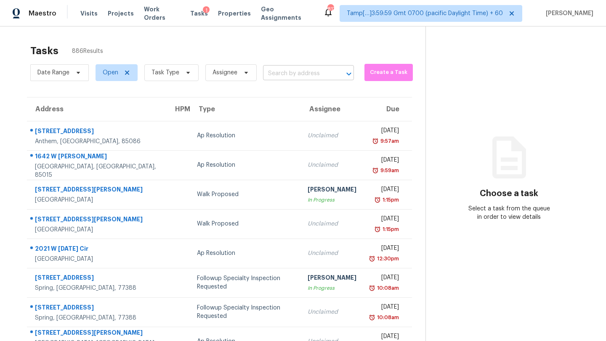
click at [300, 77] on input "text" at bounding box center [296, 73] width 67 height 13
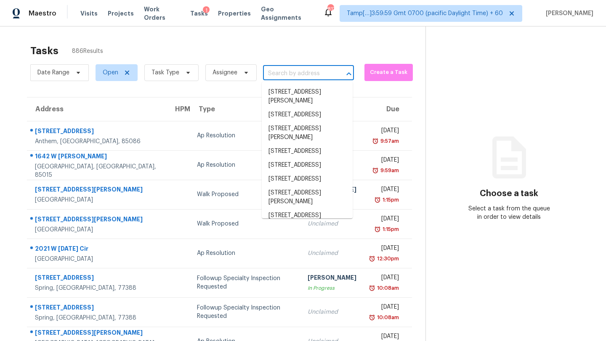
paste input "722 Cole Ave Apt B, Lebanon, TN 37087"
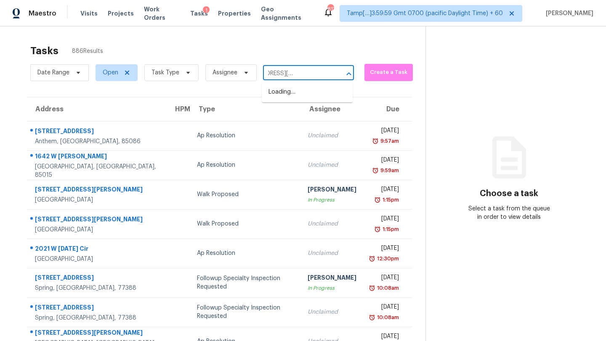
click at [284, 71] on input "722 Cole Ave Apt B, Lebanon, TN 37087" at bounding box center [296, 73] width 67 height 13
drag, startPoint x: 299, startPoint y: 74, endPoint x: 340, endPoint y: 73, distance: 41.2
click at [341, 74] on div "722 Cole Ave Apt B, Lebanon, TN 37087 ​" at bounding box center [308, 73] width 91 height 13
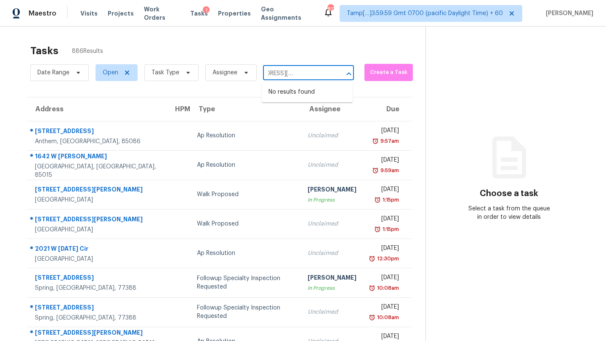
drag, startPoint x: 299, startPoint y: 75, endPoint x: 337, endPoint y: 75, distance: 38.3
click at [338, 75] on div "722 Cole Ave Apt B, Lebanon, TN 37087 ​" at bounding box center [308, 73] width 91 height 13
type input "722 Cole Ave"
click at [290, 100] on li "722 Cole Ave Apt B, Lebanon, TN 37087" at bounding box center [307, 96] width 91 height 23
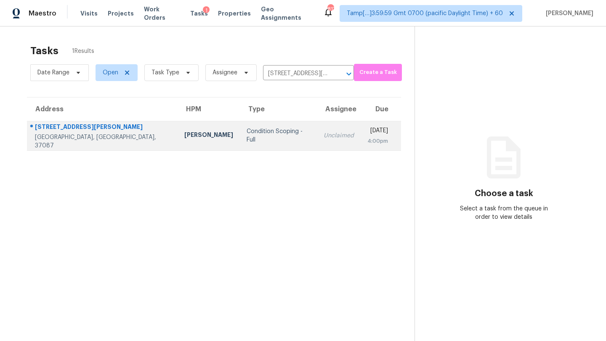
click at [360, 133] on td "Tue, Sep 2nd 2025 4:00pm" at bounding box center [380, 135] width 40 height 29
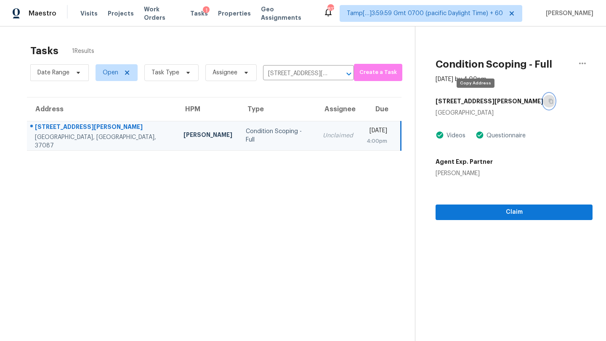
click at [548, 103] on icon "button" at bounding box center [550, 101] width 5 height 5
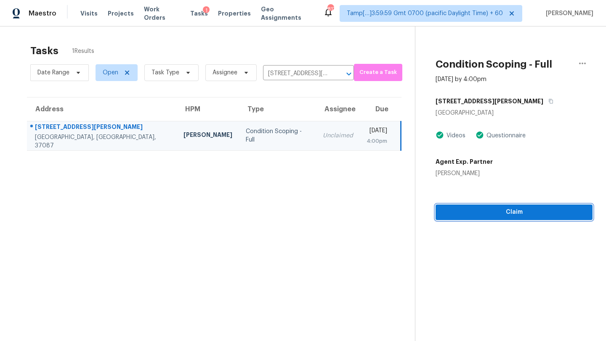
click at [477, 214] on span "Claim" at bounding box center [513, 212] width 143 height 11
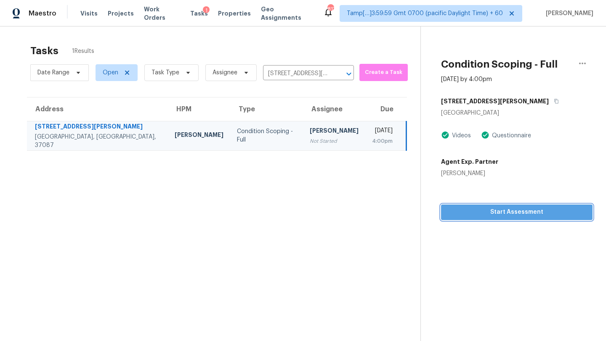
click at [473, 218] on button "Start Assessment" at bounding box center [516, 213] width 151 height 16
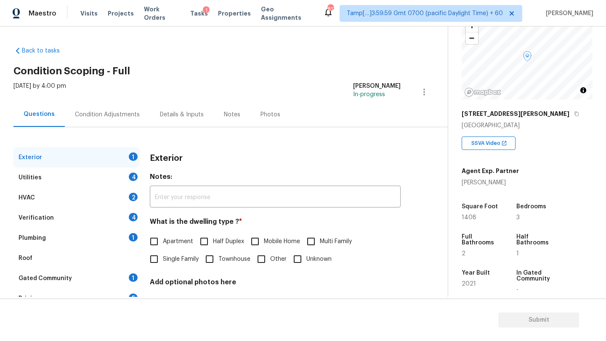
scroll to position [165, 0]
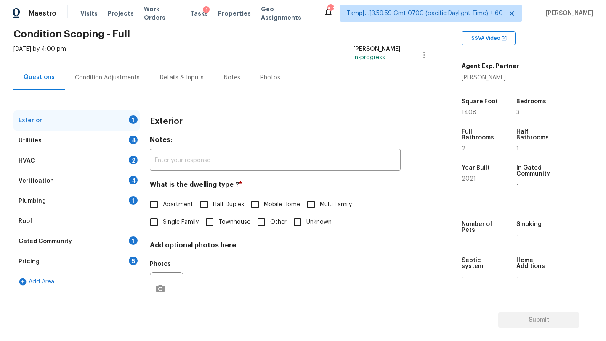
click at [97, 242] on div "Gated Community 1" at bounding box center [76, 242] width 126 height 20
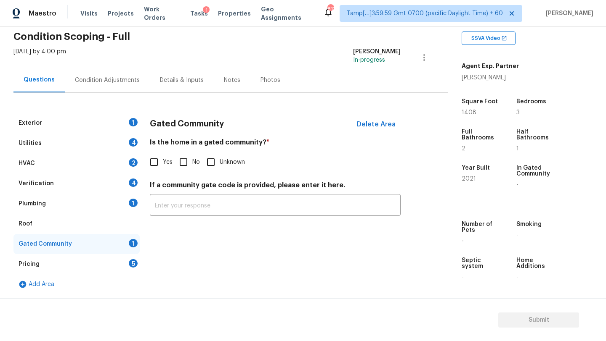
click at [188, 163] on input "No" at bounding box center [184, 162] width 18 height 18
checkbox input "true"
click at [97, 265] on div "Pricing 5" at bounding box center [76, 264] width 126 height 20
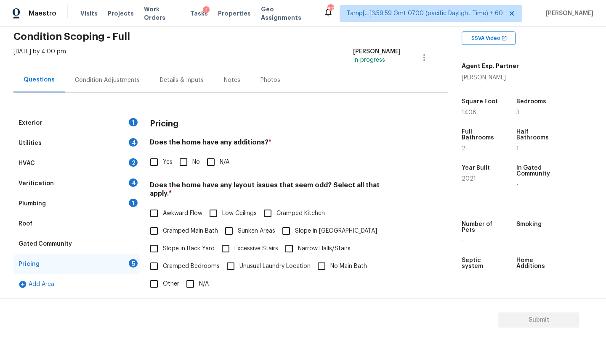
click at [186, 165] on input "No" at bounding box center [184, 162] width 18 height 18
checkbox input "true"
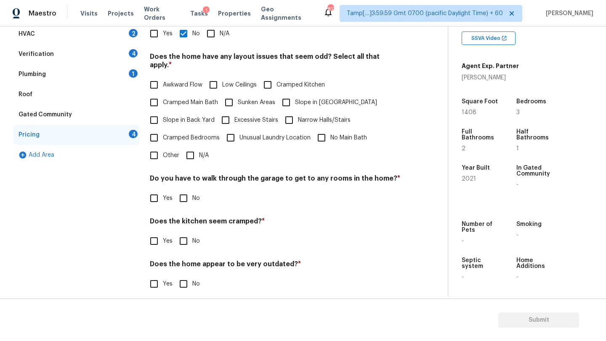
scroll to position [163, 0]
click at [191, 151] on input "N/A" at bounding box center [190, 156] width 18 height 18
checkbox input "true"
click at [191, 185] on h4 "Do you have to walk through the garage to get to any rooms in the home? *" at bounding box center [275, 181] width 251 height 12
click at [191, 194] on input "No" at bounding box center [184, 199] width 18 height 18
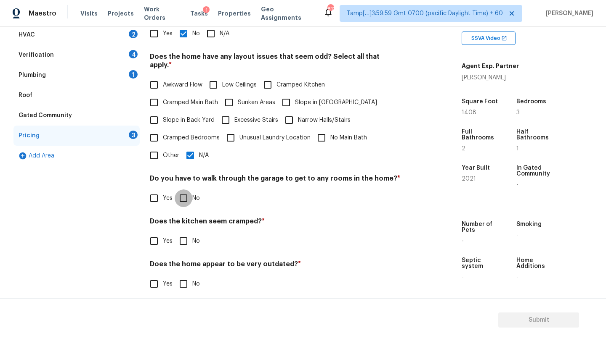
checkbox input "true"
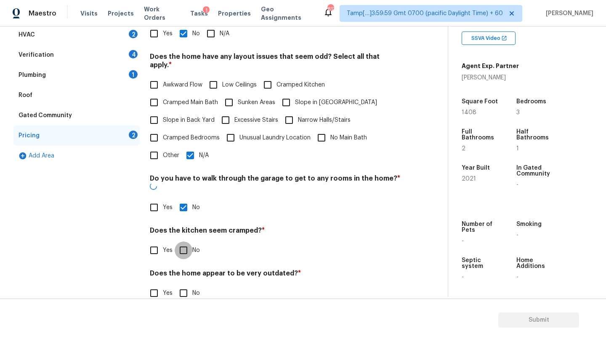
click at [187, 242] on input "No" at bounding box center [184, 251] width 18 height 18
checkbox input "true"
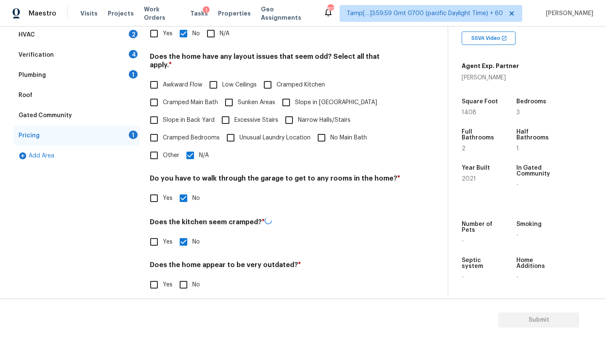
click at [187, 276] on input "No" at bounding box center [184, 285] width 18 height 18
checkbox input "true"
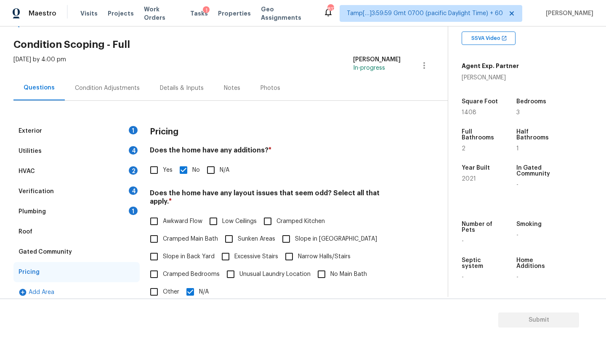
scroll to position [12, 0]
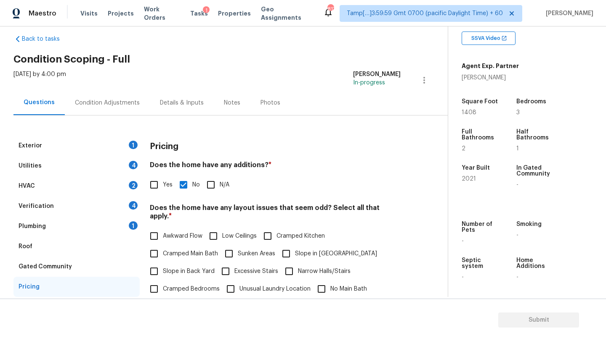
click at [54, 253] on div "Roof" at bounding box center [76, 247] width 126 height 20
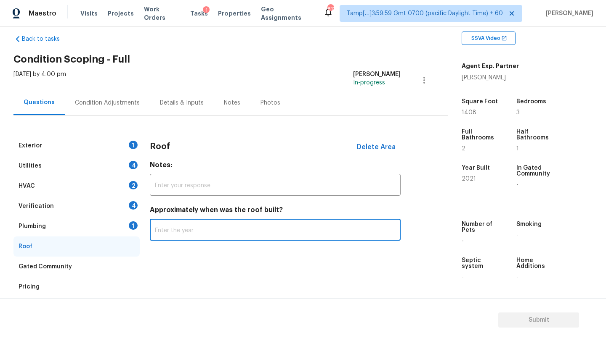
click at [206, 224] on input "text" at bounding box center [275, 231] width 251 height 20
type input "2021"
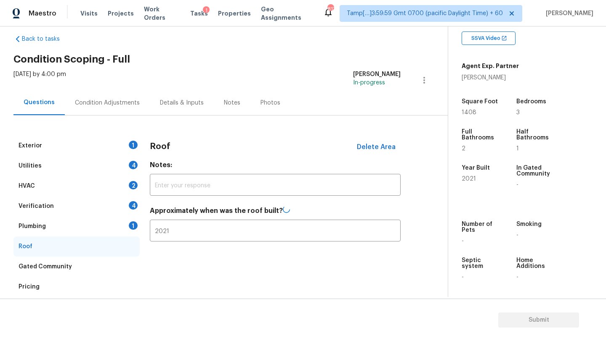
click at [120, 227] on div "Plumbing 1" at bounding box center [76, 227] width 126 height 20
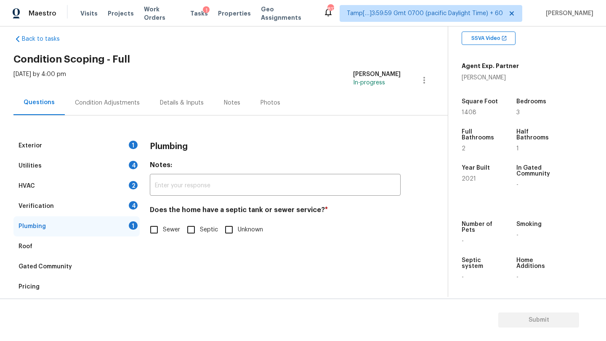
click at [169, 234] on span "Sewer" at bounding box center [171, 230] width 17 height 9
click at [163, 234] on input "Sewer" at bounding box center [154, 230] width 18 height 18
checkbox input "true"
click at [105, 196] on div "HVAC 2" at bounding box center [76, 186] width 126 height 20
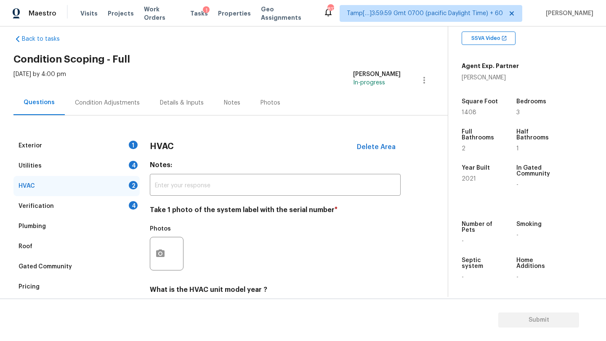
click at [105, 208] on div "Verification 4" at bounding box center [76, 206] width 126 height 20
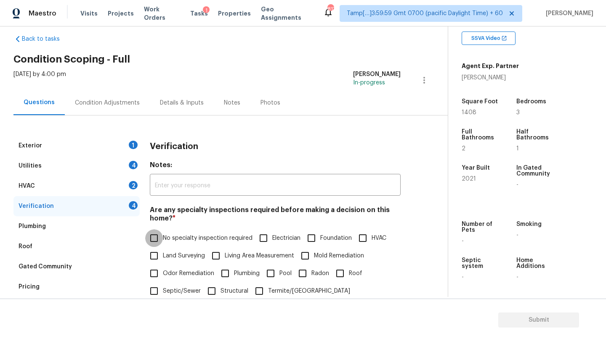
click at [157, 238] on input "No specialty inspection required" at bounding box center [154, 239] width 18 height 18
checkbox input "true"
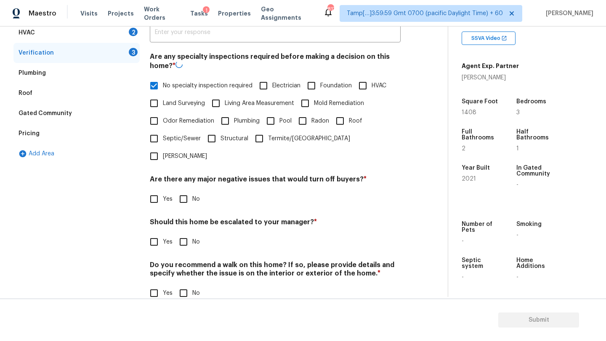
scroll to position [164, 0]
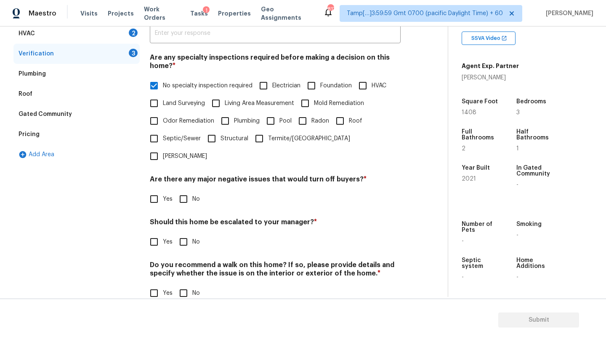
click at [186, 190] on input "No" at bounding box center [184, 199] width 18 height 18
checkbox input "true"
click at [186, 235] on div "Verification Notes: ​ Are any specialty inspections required before making a de…" at bounding box center [275, 148] width 251 height 330
click at [186, 233] on input "No" at bounding box center [184, 242] width 18 height 18
checkbox input "true"
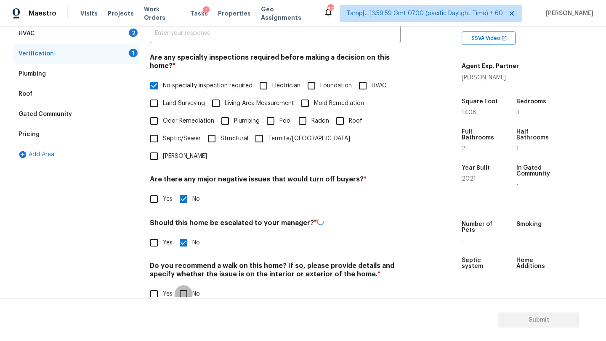
click at [186, 286] on input "No" at bounding box center [184, 295] width 18 height 18
checkbox input "true"
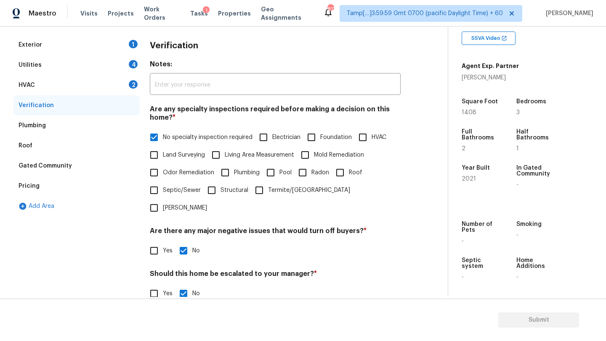
scroll to position [7, 0]
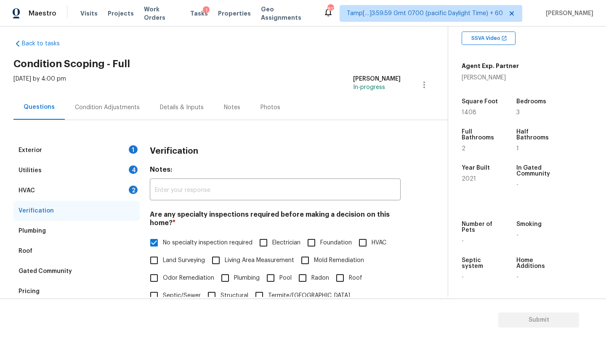
click at [69, 191] on div "HVAC 2" at bounding box center [76, 191] width 126 height 20
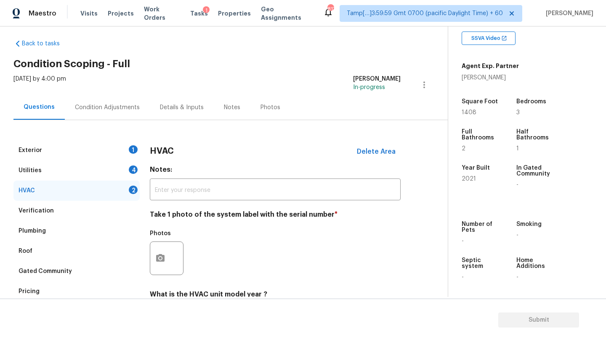
click at [89, 196] on div "HVAC 2" at bounding box center [76, 191] width 126 height 20
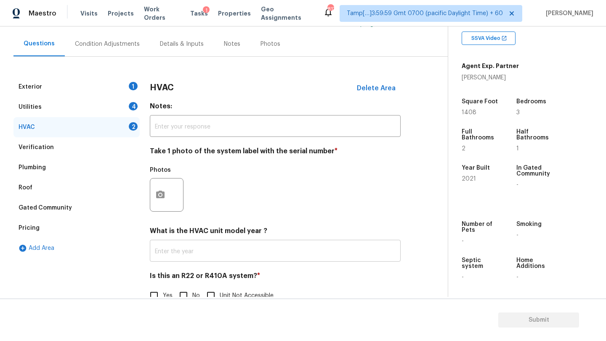
click at [190, 254] on input "text" at bounding box center [275, 252] width 251 height 20
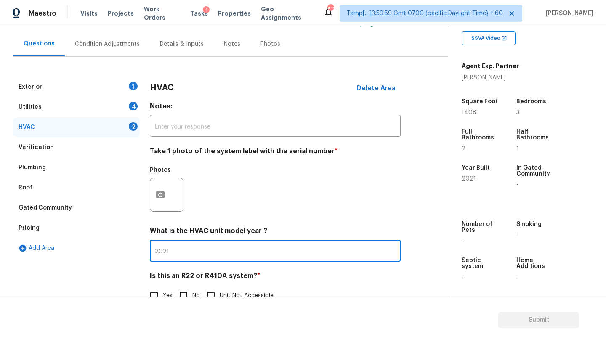
scroll to position [91, 0]
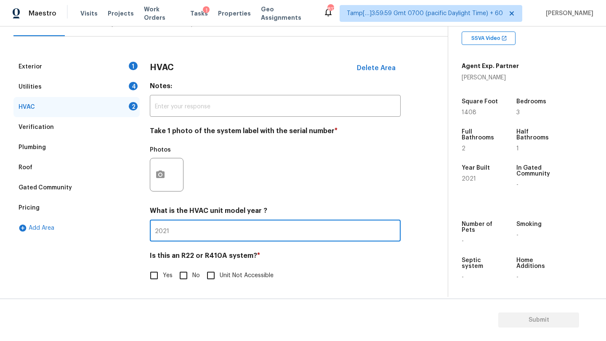
type input "2021"
click at [184, 278] on input "No" at bounding box center [184, 276] width 18 height 18
checkbox input "true"
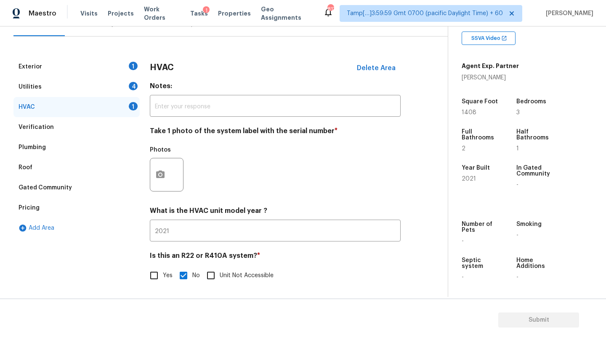
click at [83, 81] on div "Utilities 4" at bounding box center [76, 87] width 126 height 20
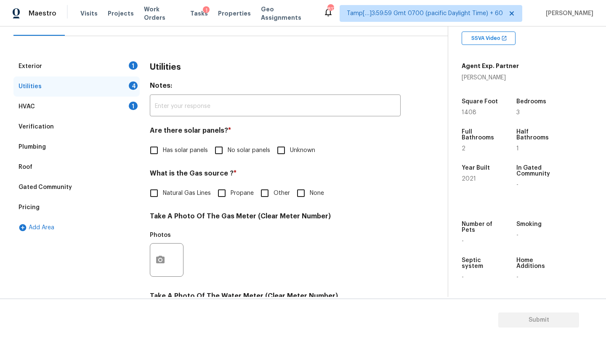
click at [229, 148] on span "No solar panels" at bounding box center [248, 150] width 42 height 9
click at [227, 148] on input "No solar panels" at bounding box center [219, 151] width 18 height 18
checkbox input "true"
click at [175, 201] on label "Natural Gas Lines" at bounding box center [178, 194] width 66 height 18
click at [163, 201] on input "Natural Gas Lines" at bounding box center [154, 194] width 18 height 18
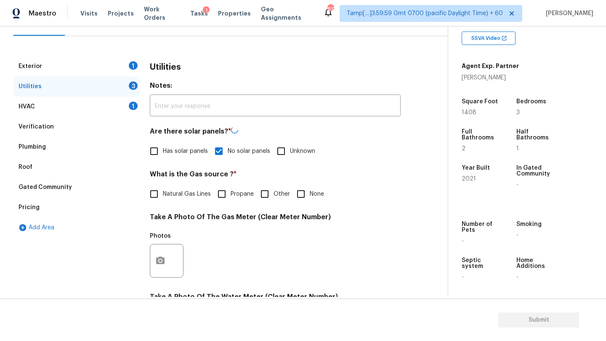
checkbox input "true"
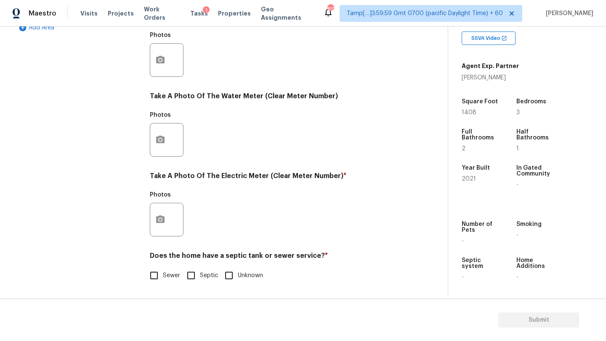
click at [159, 280] on input "Sewer" at bounding box center [154, 276] width 18 height 18
checkbox input "true"
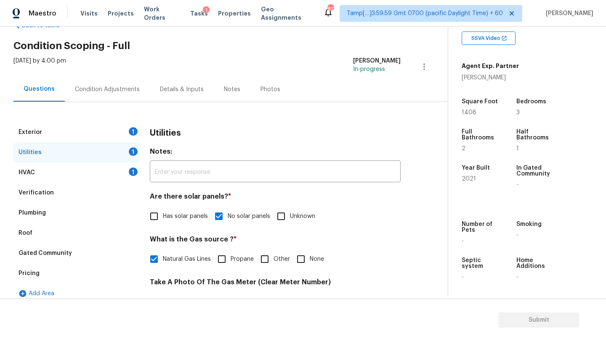
scroll to position [0, 0]
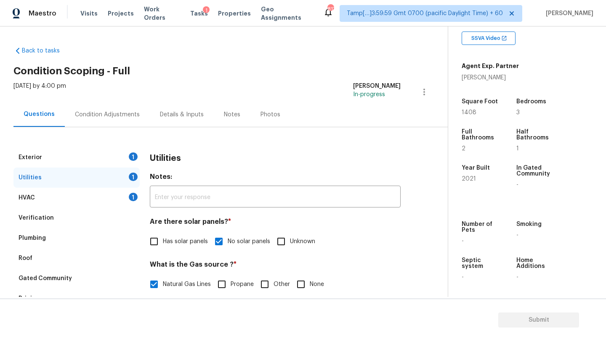
click at [74, 156] on div "Exterior 1" at bounding box center [76, 158] width 126 height 20
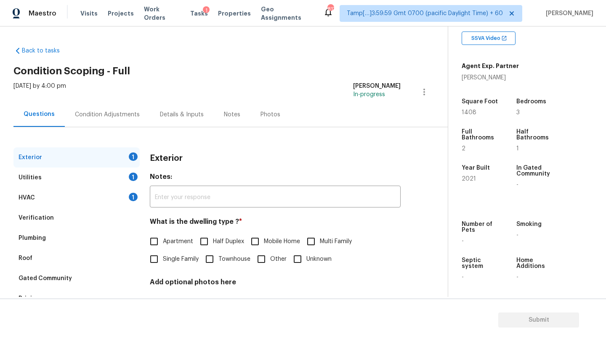
click at [165, 254] on label "Single Family" at bounding box center [171, 260] width 53 height 18
click at [163, 254] on input "Single Family" at bounding box center [154, 260] width 18 height 18
checkbox input "true"
click at [249, 257] on span "Townhouse" at bounding box center [234, 259] width 32 height 9
click at [218, 257] on input "Townhouse" at bounding box center [210, 260] width 18 height 18
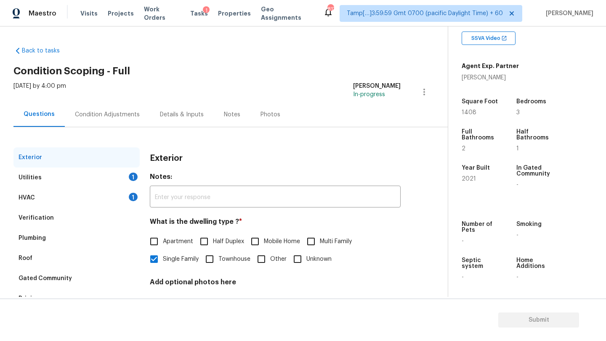
checkbox input "true"
checkbox input "false"
click at [112, 115] on div "Condition Adjustments" at bounding box center [107, 115] width 65 height 8
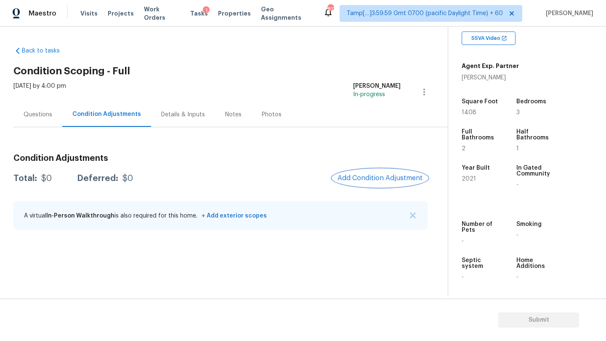
click at [358, 172] on button "Add Condition Adjustment" at bounding box center [379, 178] width 95 height 18
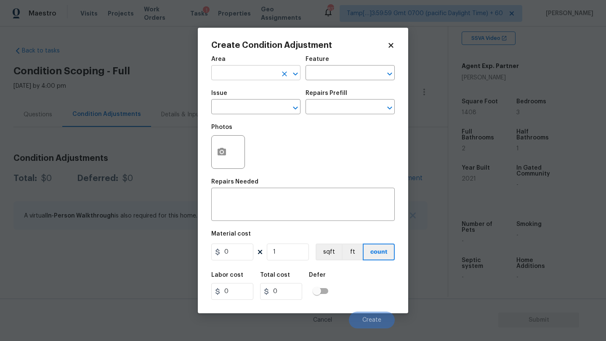
click at [245, 77] on input "text" at bounding box center [244, 73] width 66 height 13
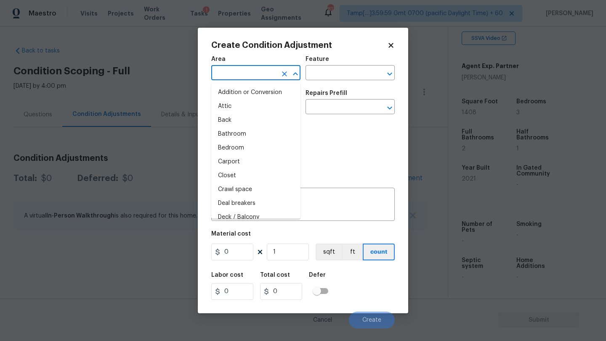
type input "i"
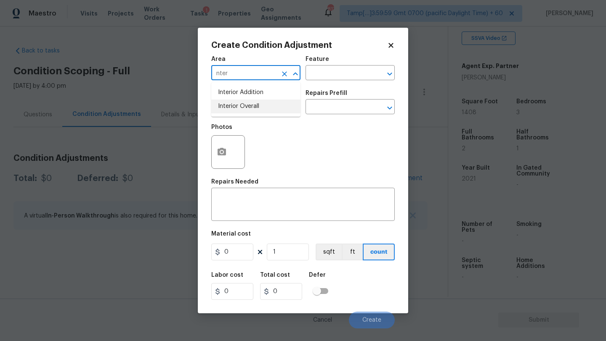
click at [248, 105] on li "Interior Overall" at bounding box center [255, 107] width 89 height 14
type input "Interior Overall"
click at [333, 77] on input "text" at bounding box center [338, 73] width 66 height 13
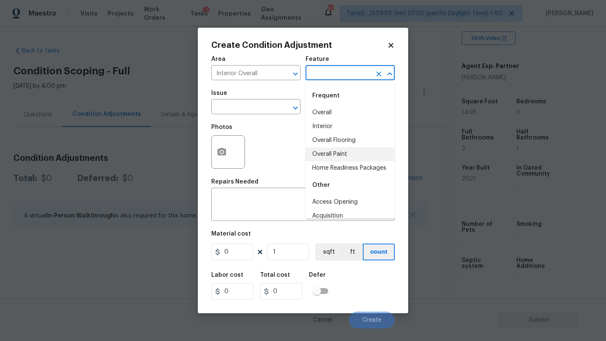
click at [335, 155] on li "Overall Paint" at bounding box center [349, 155] width 89 height 14
type input "Overall Paint"
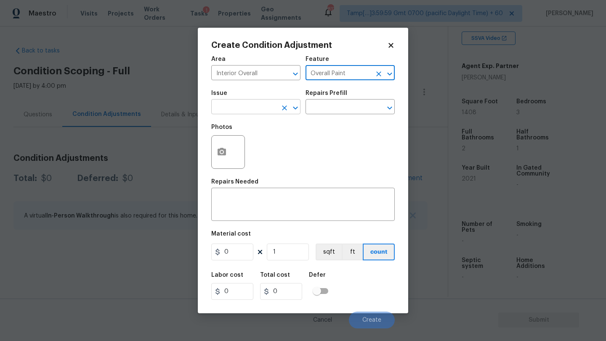
click at [262, 108] on input "text" at bounding box center [244, 107] width 66 height 13
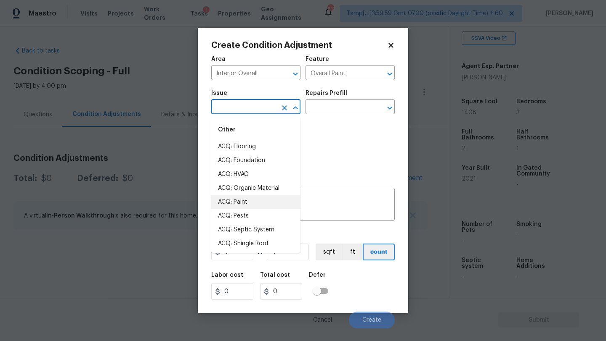
click at [246, 201] on li "ACQ: Paint" at bounding box center [255, 203] width 89 height 14
type input "ACQ: Paint"
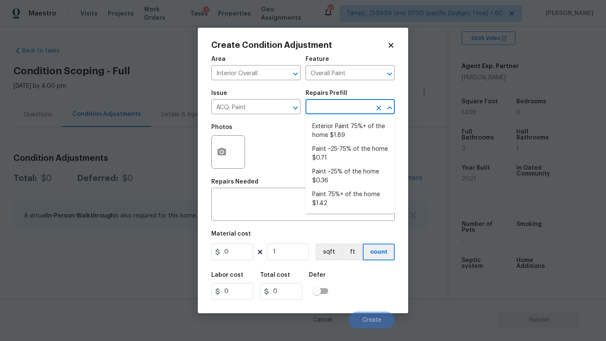
click at [352, 105] on input "text" at bounding box center [338, 107] width 66 height 13
click at [336, 197] on li "Paint 75%+ of the home $1.42" at bounding box center [349, 199] width 89 height 23
type input "Acquisition"
type textarea "Acquisition Scope: 75%+ of the home will likely require interior paint"
type input "1.42"
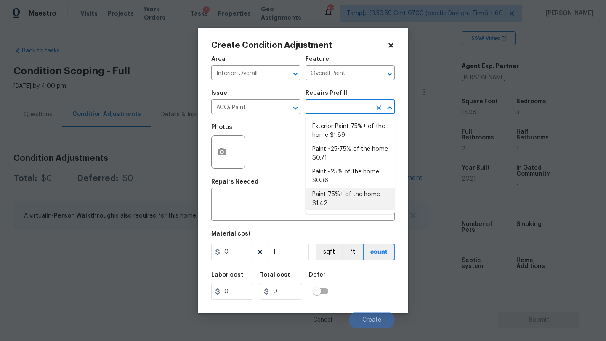
type input "1.42"
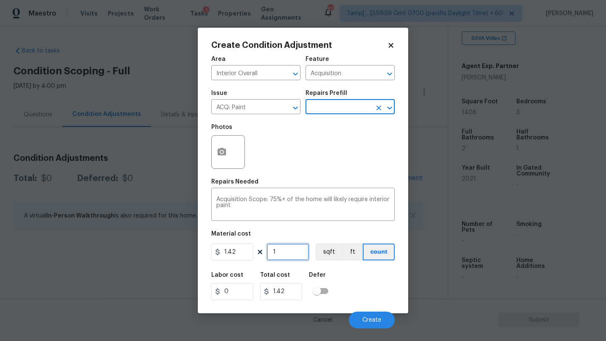
click at [284, 257] on input "1" at bounding box center [288, 252] width 42 height 17
type input "14"
type input "19.88"
type input "140"
type input "198.8"
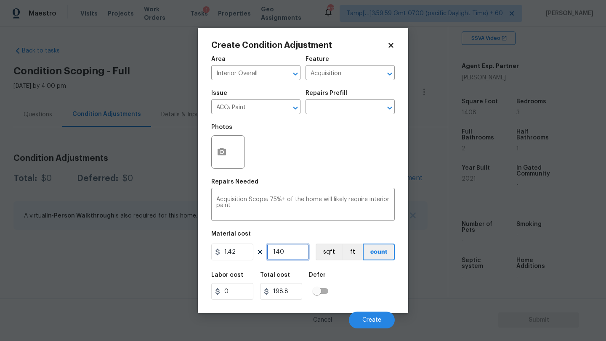
type input "1408"
type input "1999.36"
type input "1408"
click at [219, 159] on button "button" at bounding box center [222, 152] width 20 height 33
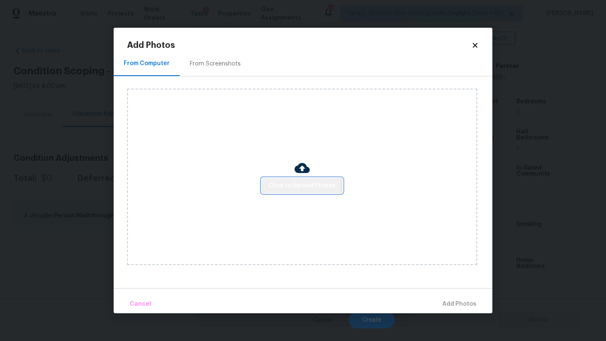
click at [270, 180] on button "Click to Upload Photos" at bounding box center [302, 186] width 81 height 16
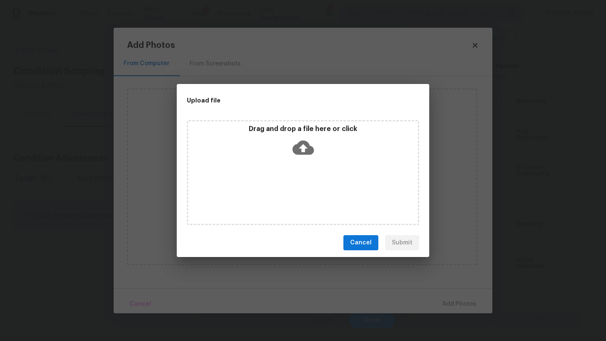
click at [290, 171] on div "Drag and drop a file here or click" at bounding box center [303, 172] width 232 height 105
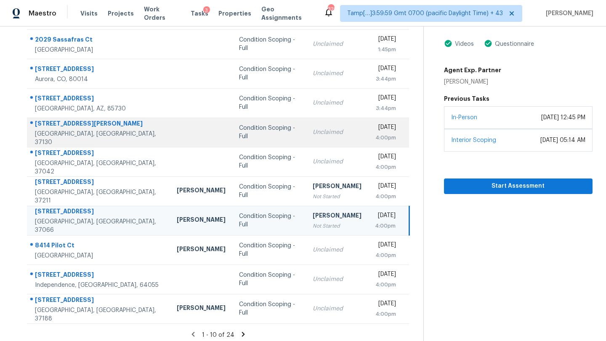
scroll to position [96, 0]
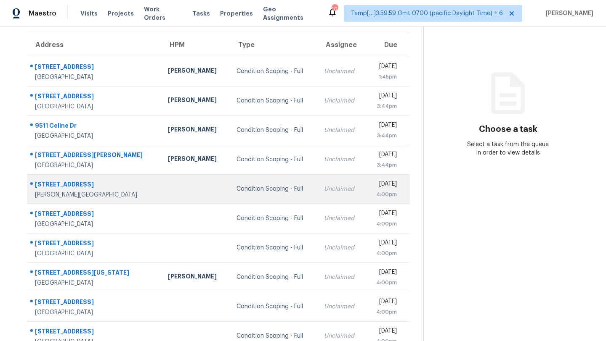
scroll to position [18, 0]
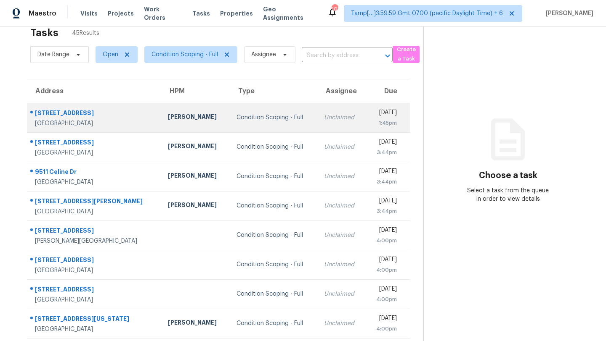
click at [317, 126] on td "Unclaimed" at bounding box center [341, 117] width 48 height 29
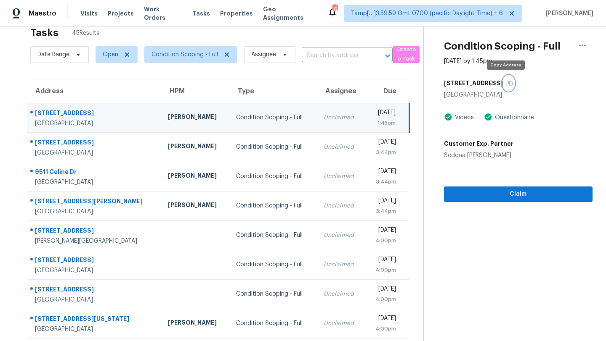
click at [508, 85] on icon "button" at bounding box center [510, 83] width 5 height 5
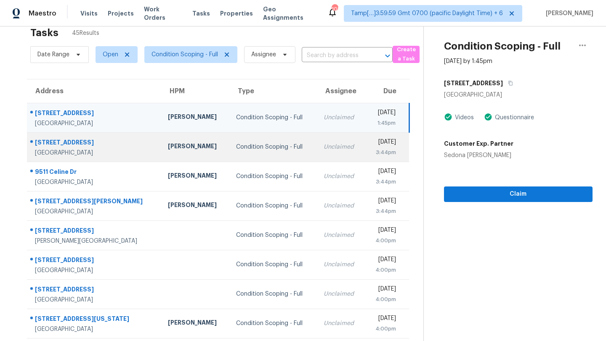
click at [279, 148] on div "Condition Scoping - Full" at bounding box center [273, 147] width 74 height 8
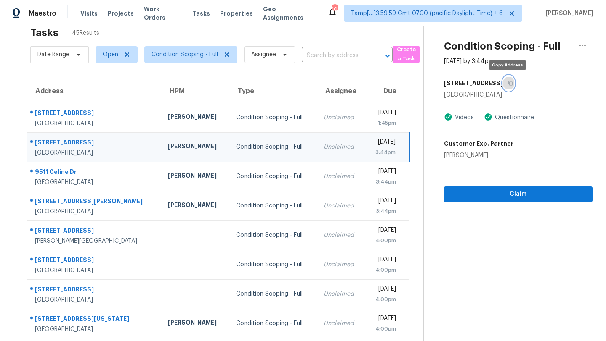
click at [510, 87] on button "button" at bounding box center [508, 83] width 11 height 15
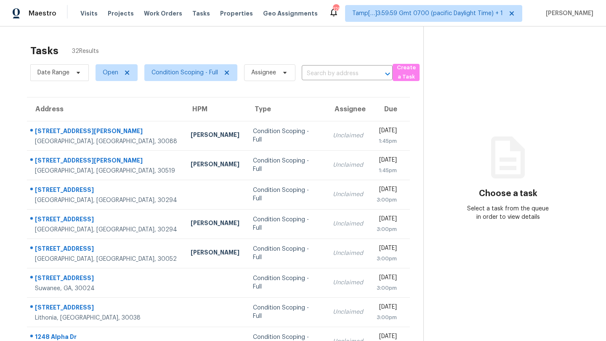
scroll to position [96, 0]
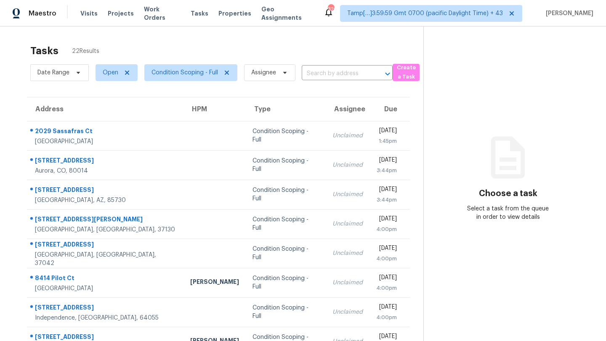
scroll to position [96, 0]
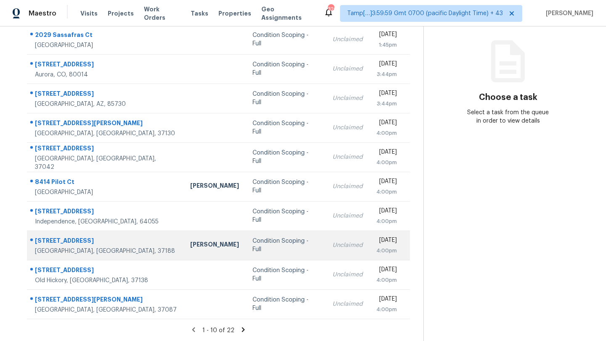
click at [332, 249] on div "Unclaimed" at bounding box center [347, 245] width 30 height 8
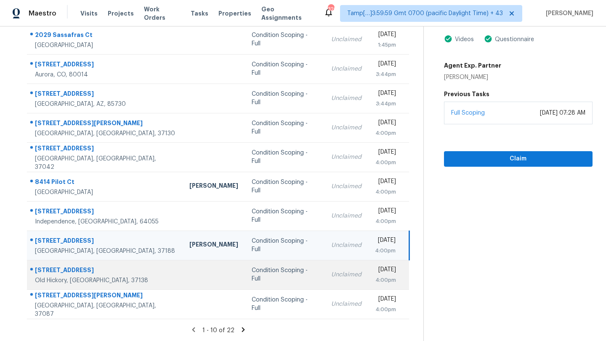
click at [324, 277] on td "Unclaimed" at bounding box center [346, 274] width 44 height 29
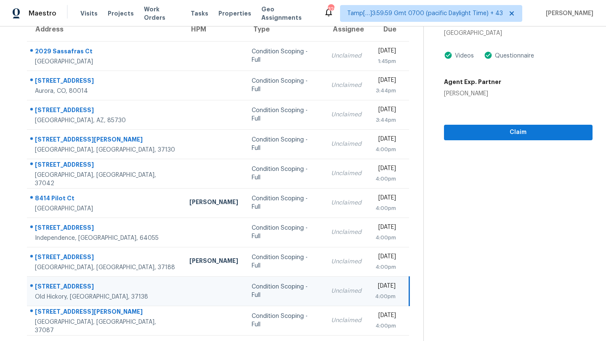
scroll to position [62, 0]
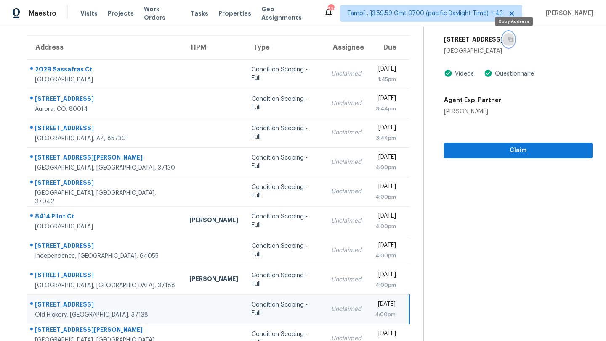
click at [513, 40] on icon "button" at bounding box center [510, 39] width 5 height 5
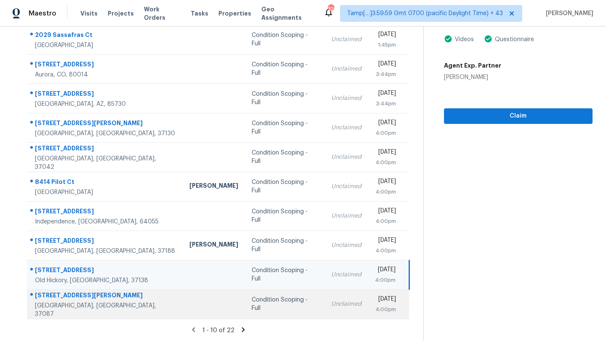
click at [331, 306] on div "Unclaimed" at bounding box center [346, 304] width 30 height 8
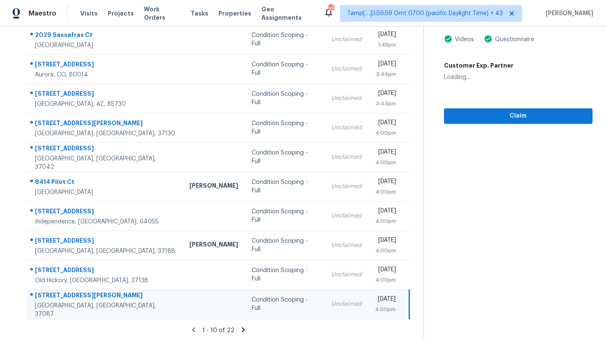
scroll to position [20, 0]
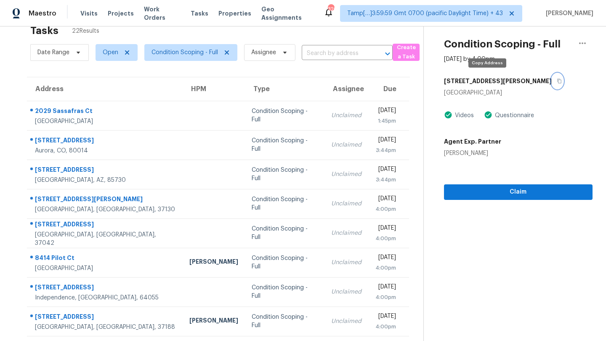
click at [556, 82] on icon "button" at bounding box center [558, 81] width 5 height 5
